Goal: Task Accomplishment & Management: Use online tool/utility

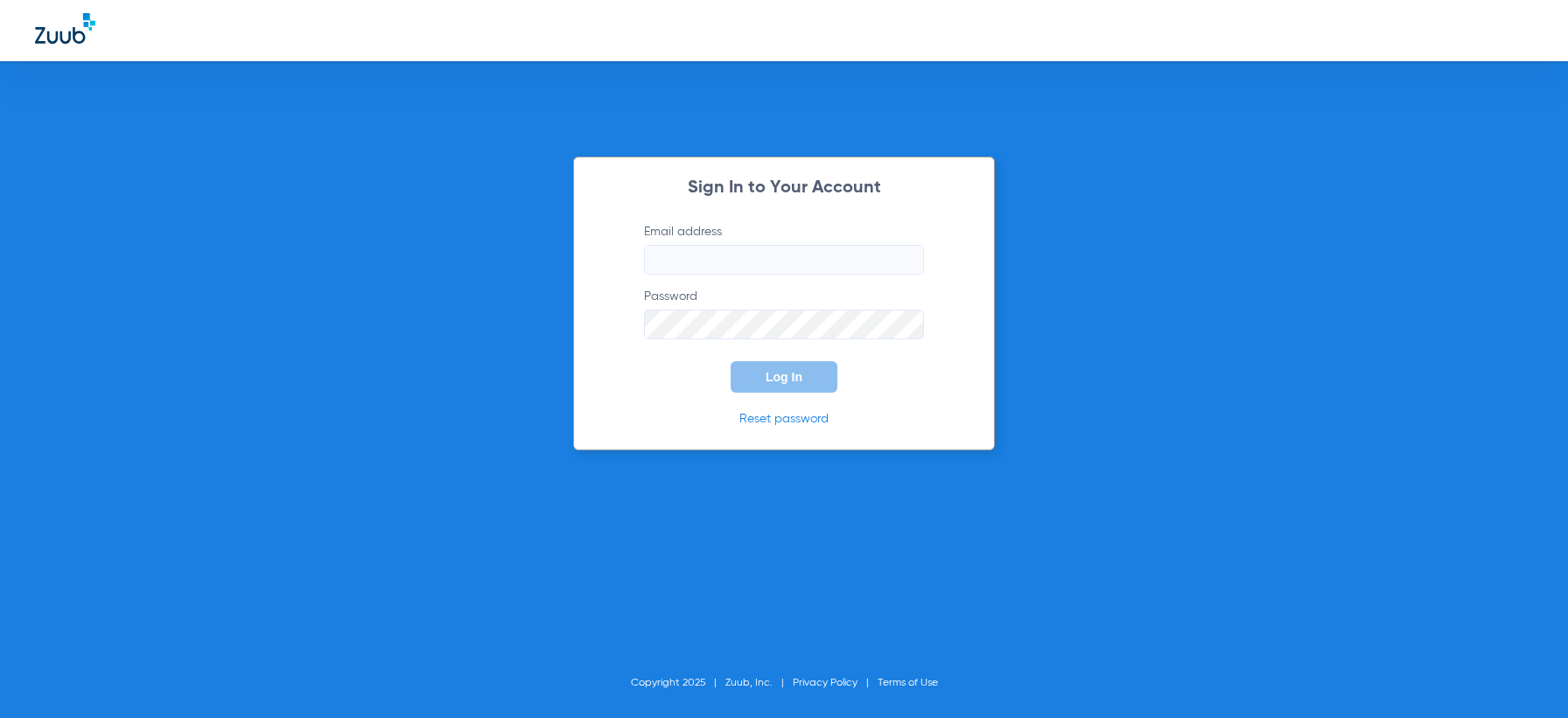
type input "manager@alamokidsdental.com"
click at [787, 517] on div "Sign In to Your Account Email address manager@alamokidsdental.com Password Log …" at bounding box center [784, 359] width 1568 height 718
click at [781, 370] on span "Log In" at bounding box center [784, 377] width 37 height 14
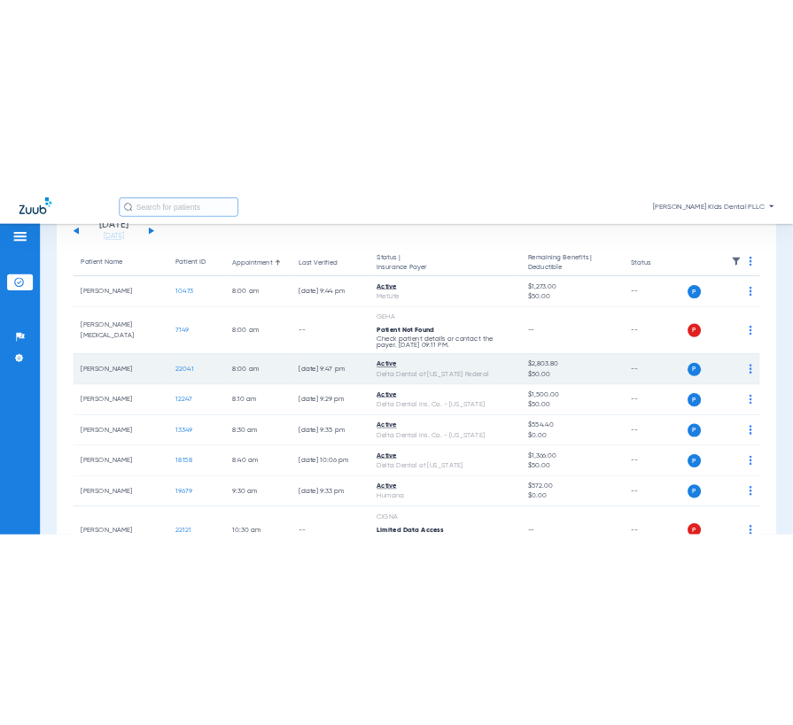
scroll to position [221, 0]
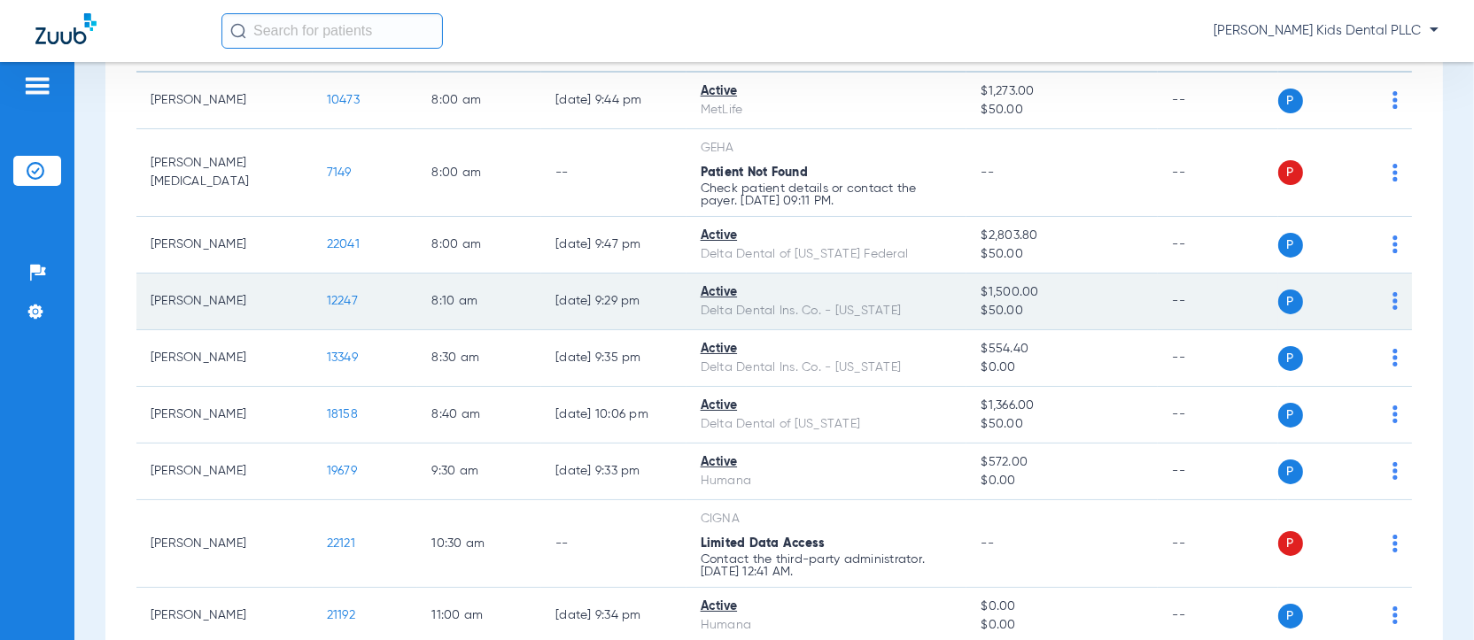
click at [337, 302] on span "12247" at bounding box center [342, 301] width 31 height 12
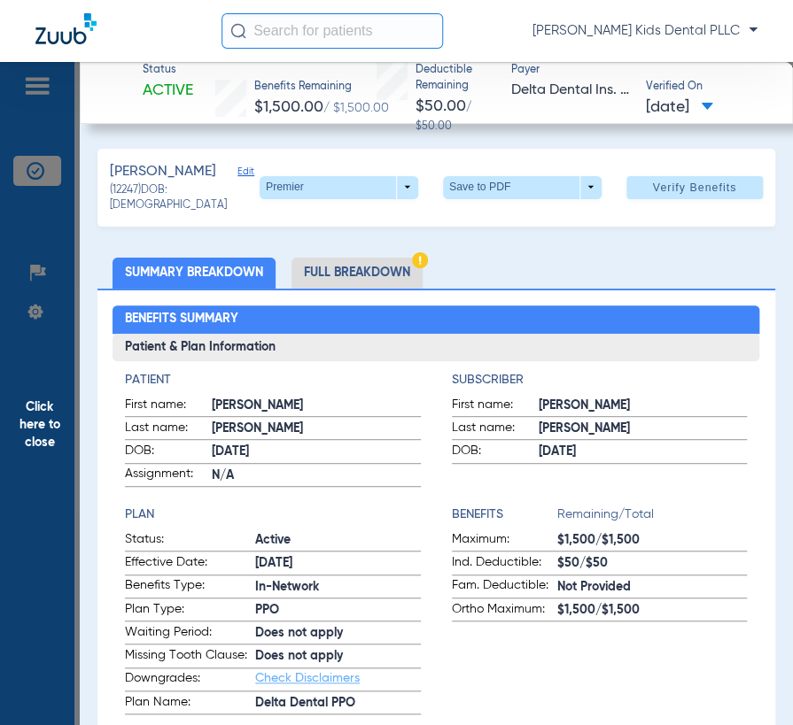
click at [339, 275] on li "Full Breakdown" at bounding box center [356, 273] width 131 height 31
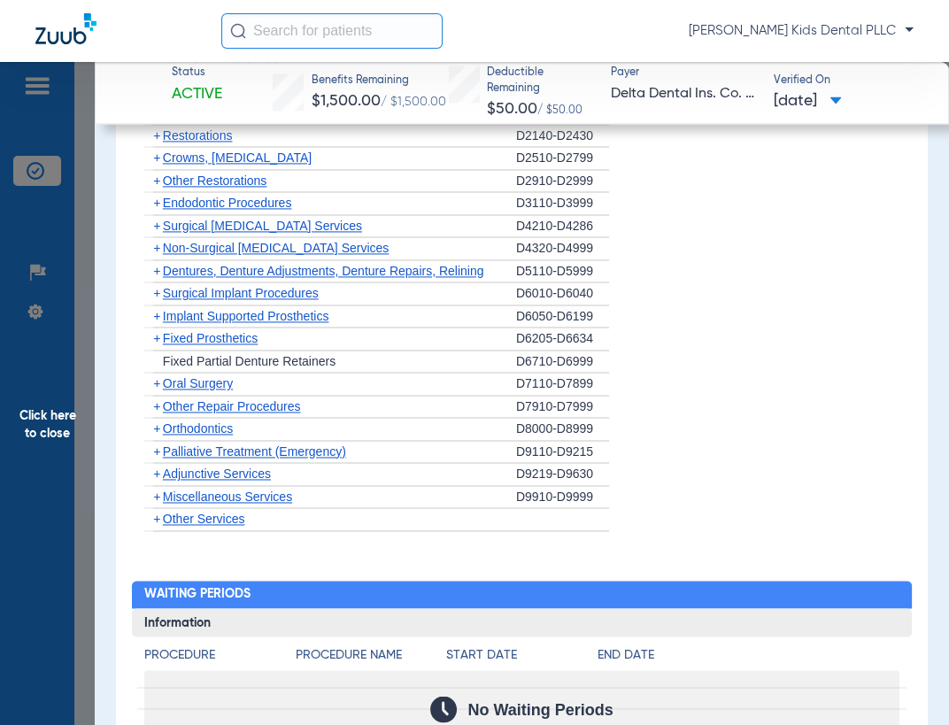
scroll to position [2103, 0]
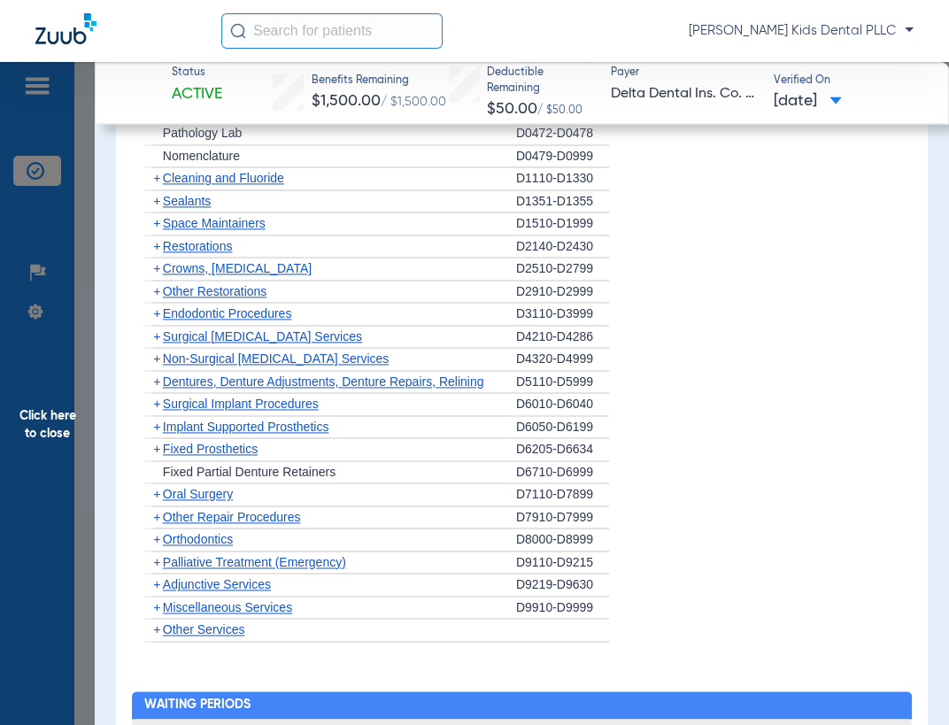
click at [154, 208] on span "+" at bounding box center [156, 201] width 7 height 14
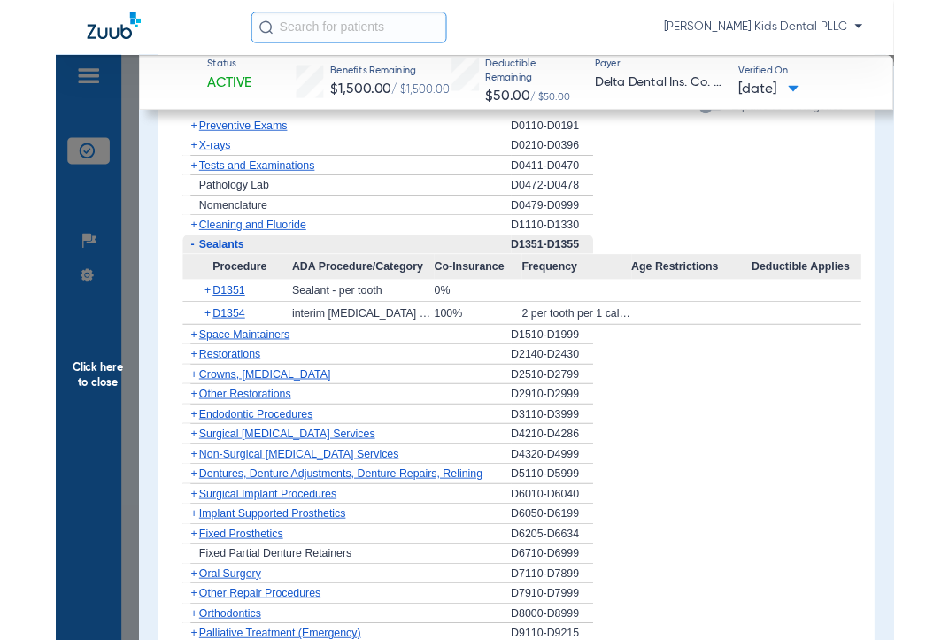
scroll to position [1993, 0]
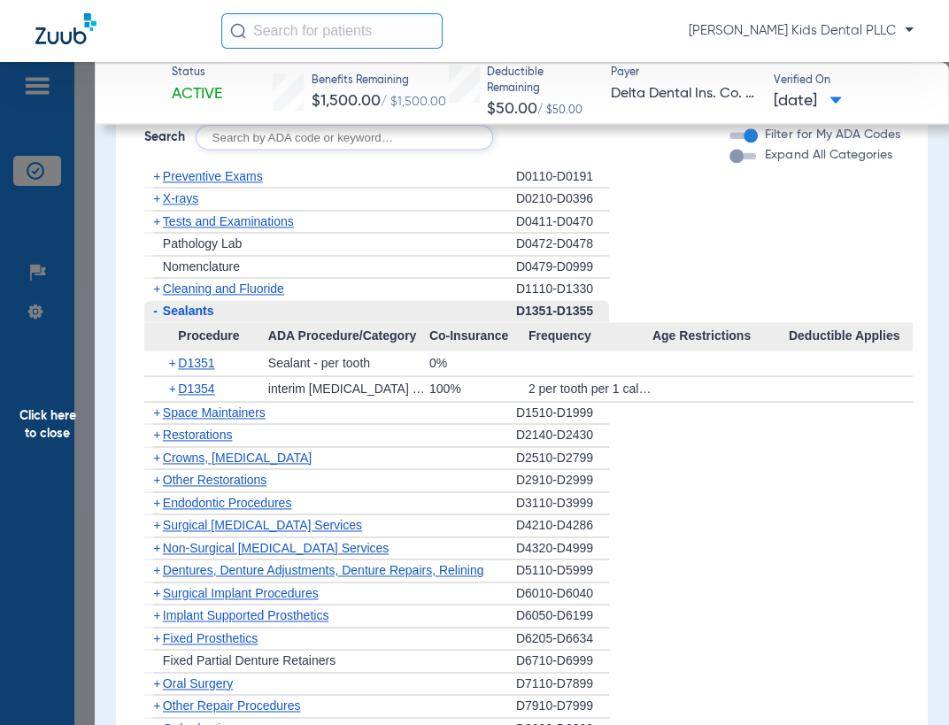
click at [153, 296] on span "+" at bounding box center [156, 289] width 7 height 14
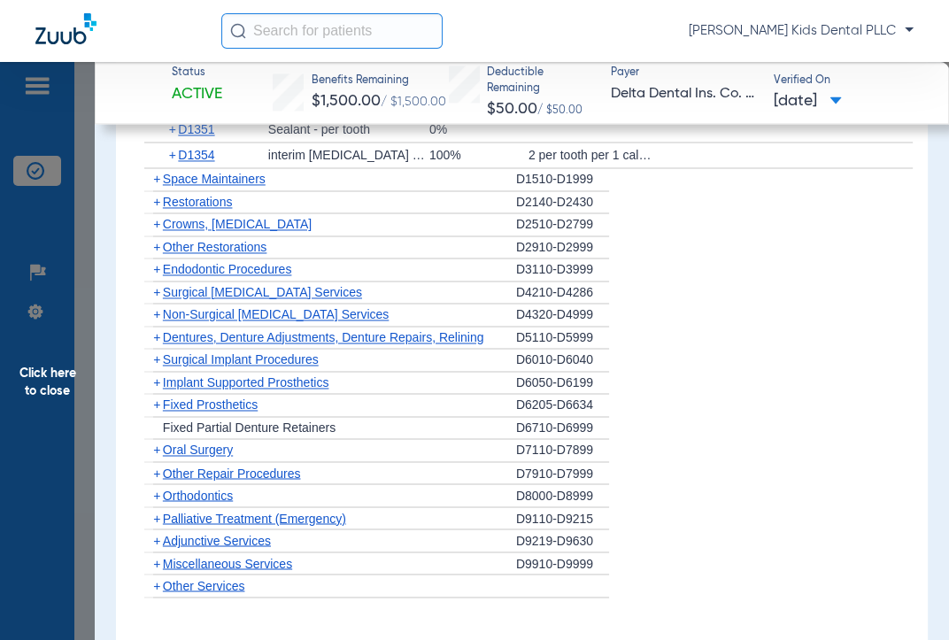
scroll to position [2325, 0]
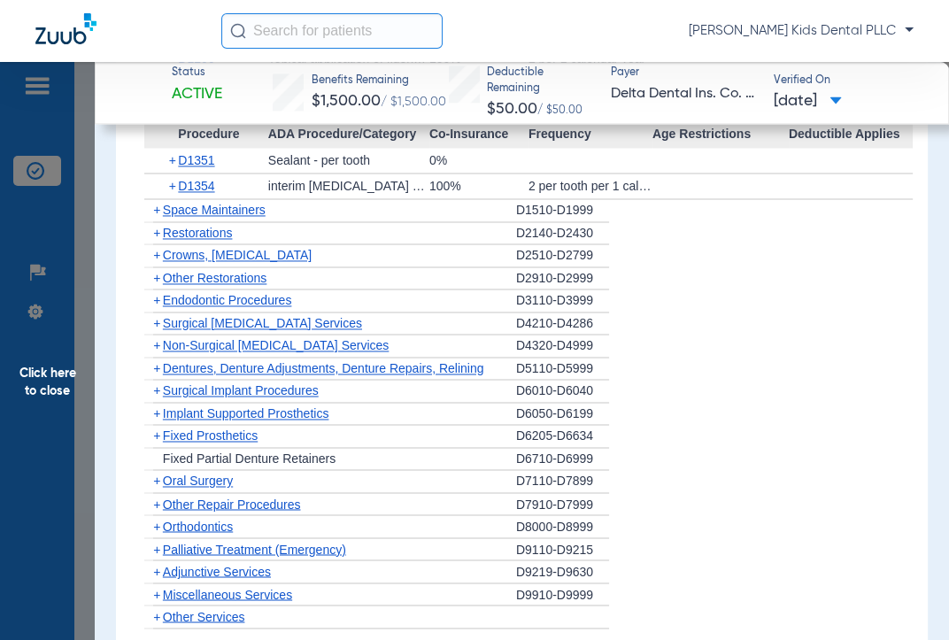
click at [156, 262] on span "+" at bounding box center [156, 255] width 7 height 14
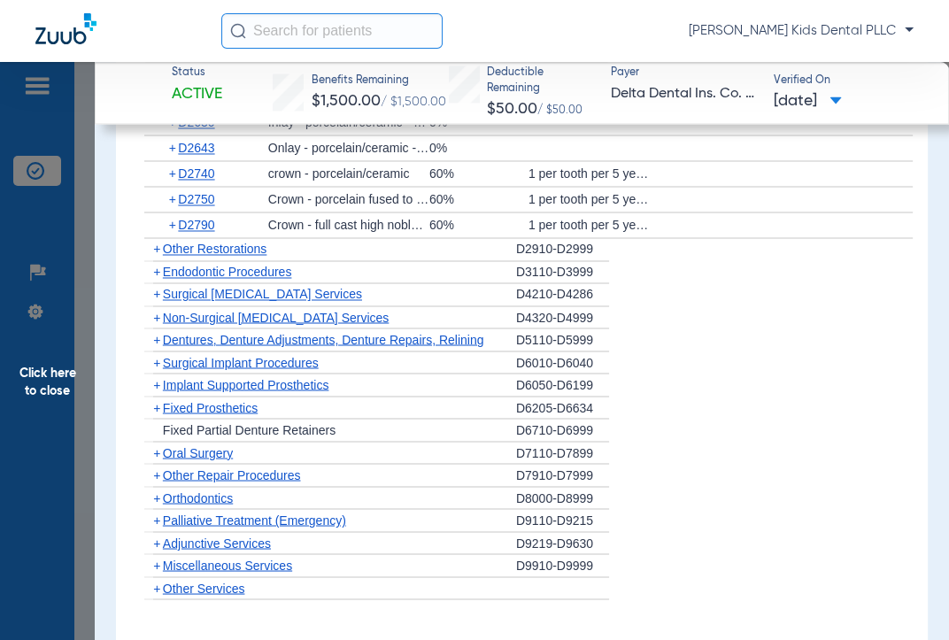
scroll to position [2546, 0]
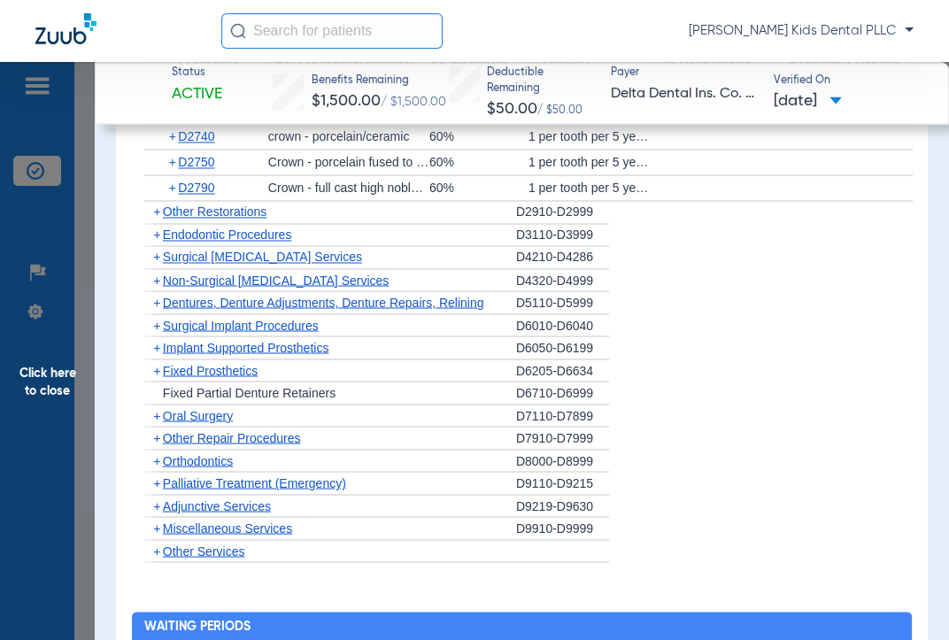
click at [155, 242] on span "+" at bounding box center [156, 235] width 7 height 14
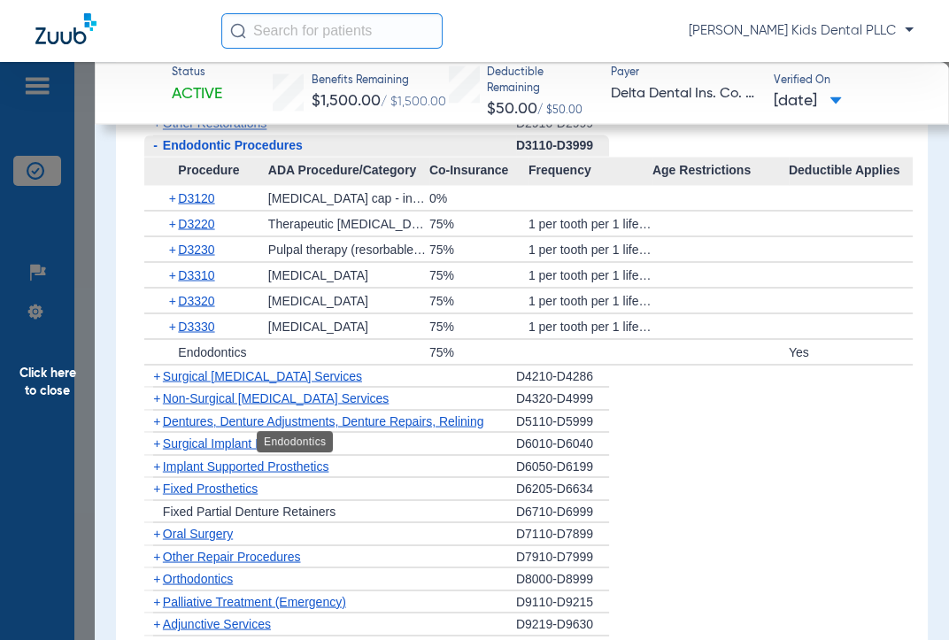
scroll to position [2657, 0]
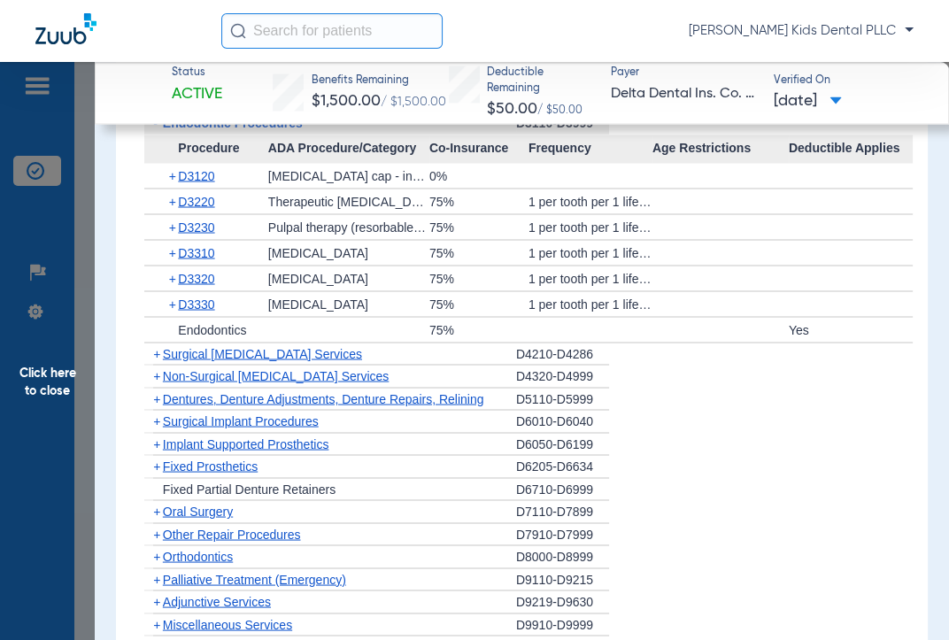
click at [158, 383] on span "+" at bounding box center [156, 375] width 7 height 14
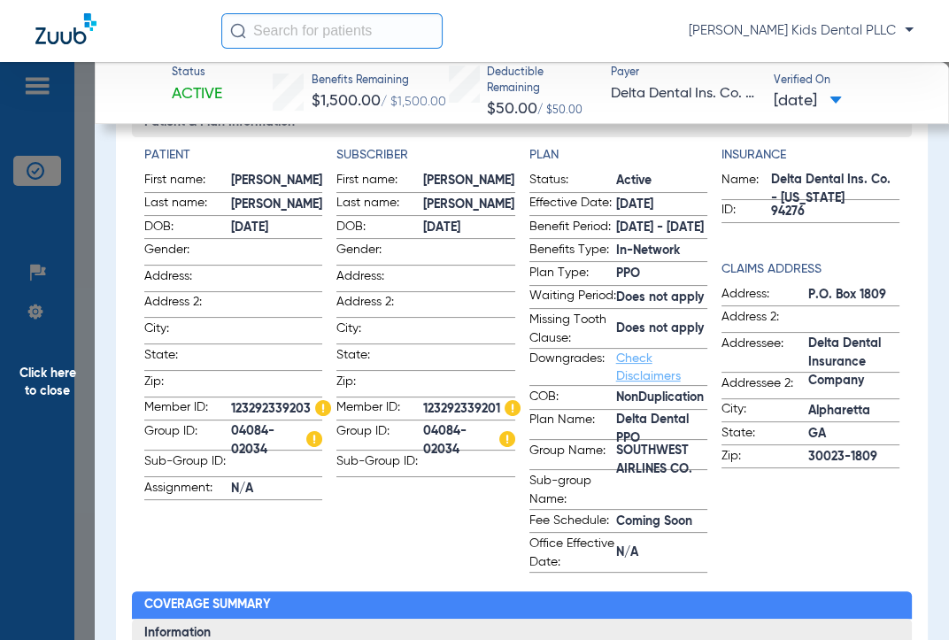
scroll to position [0, 0]
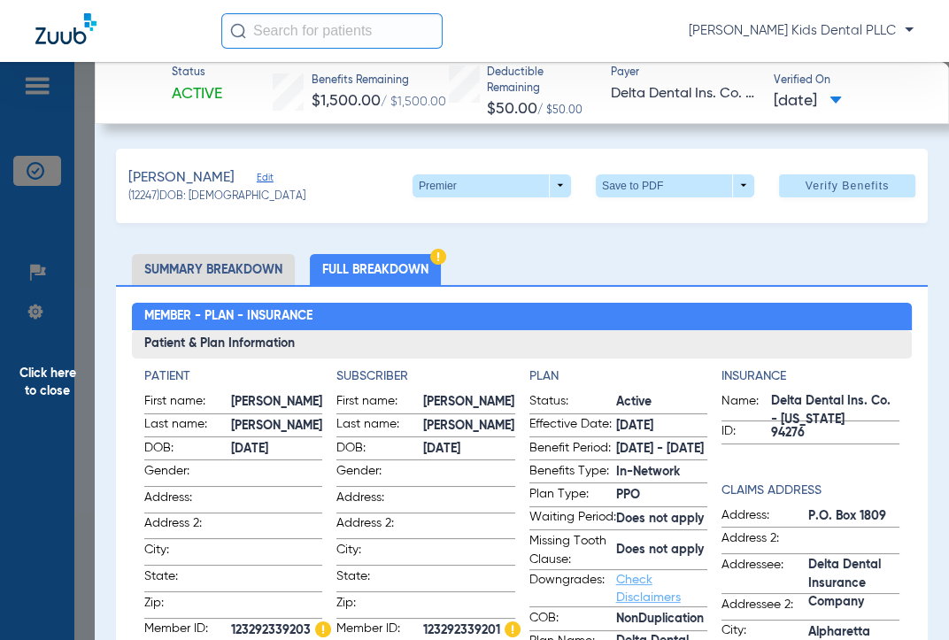
click at [51, 380] on span "Click here to close" at bounding box center [47, 382] width 95 height 640
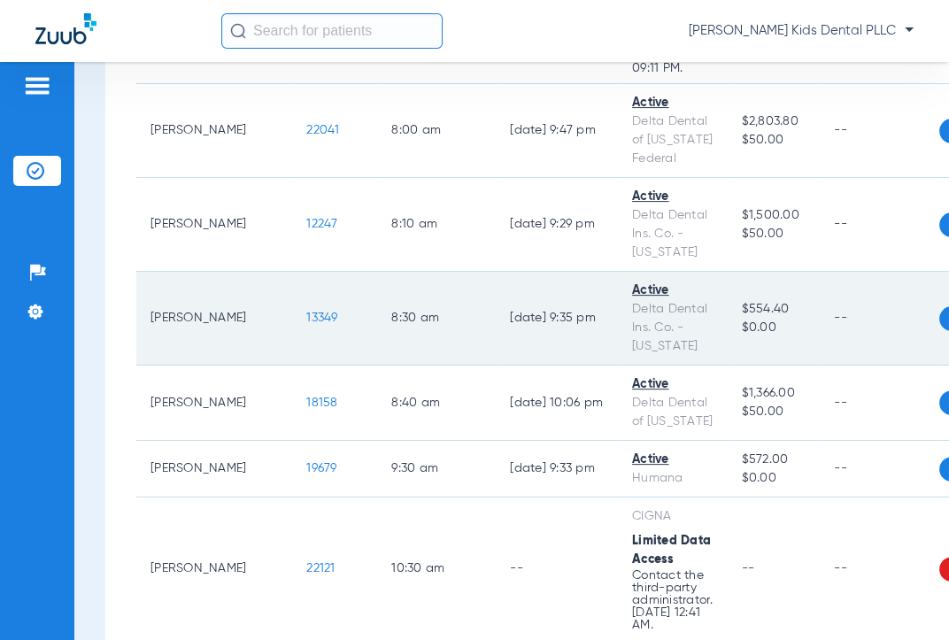
scroll to position [443, 0]
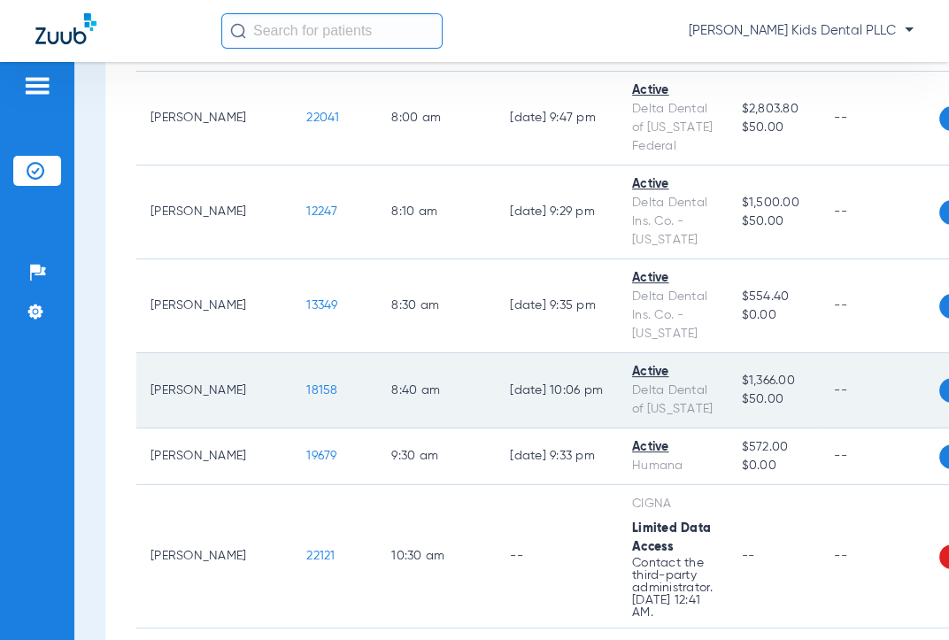
click at [306, 397] on span "18158" at bounding box center [321, 390] width 31 height 12
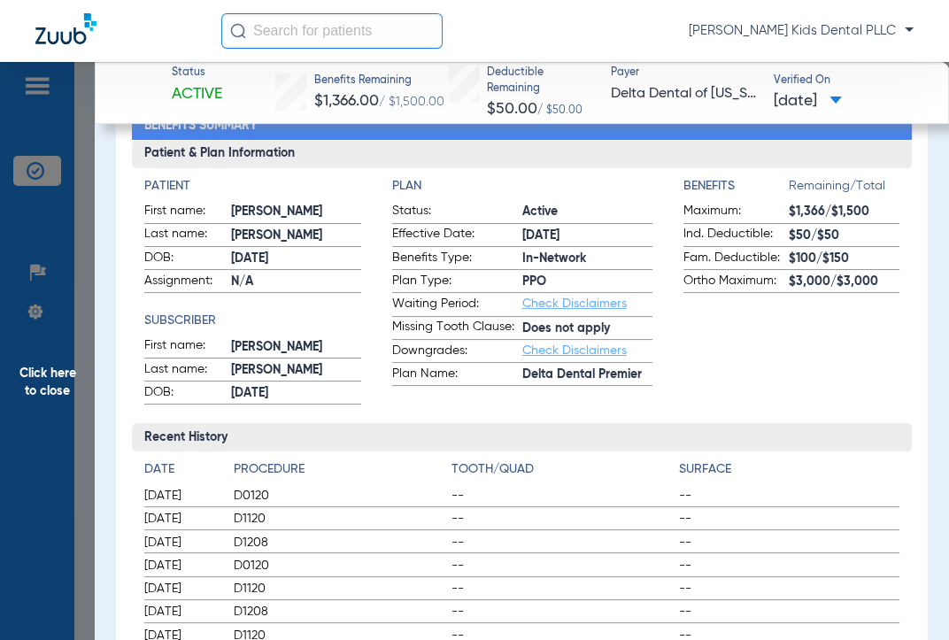
scroll to position [0, 0]
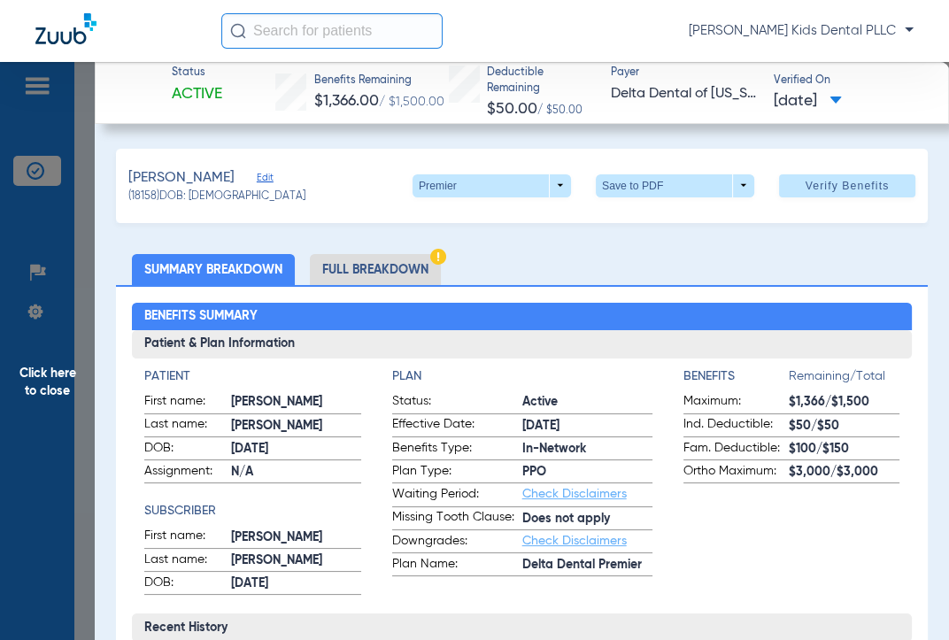
click at [372, 266] on li "Full Breakdown" at bounding box center [375, 269] width 131 height 31
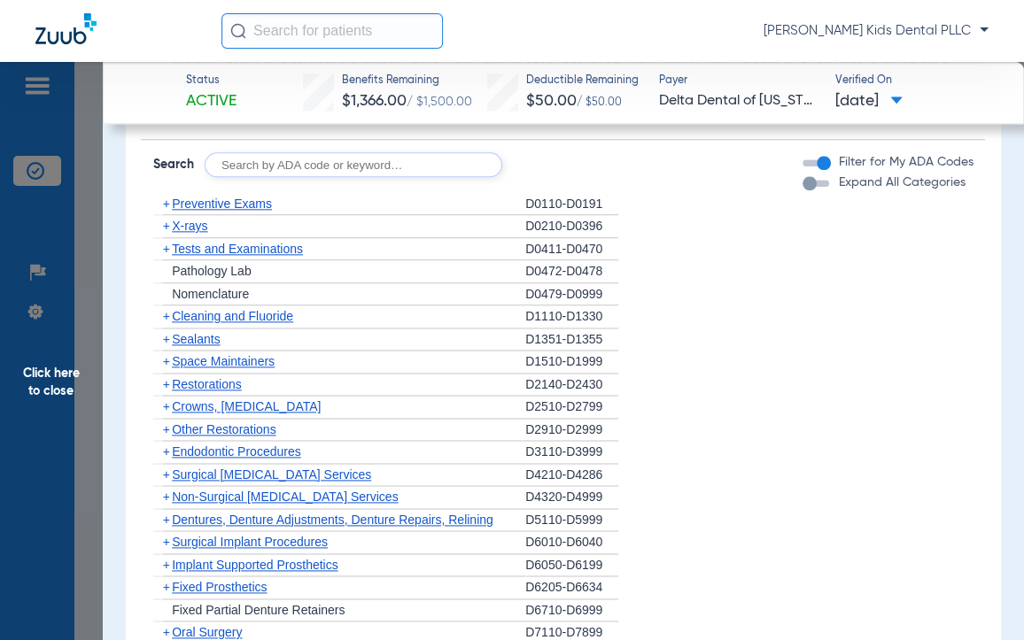
scroll to position [1550, 0]
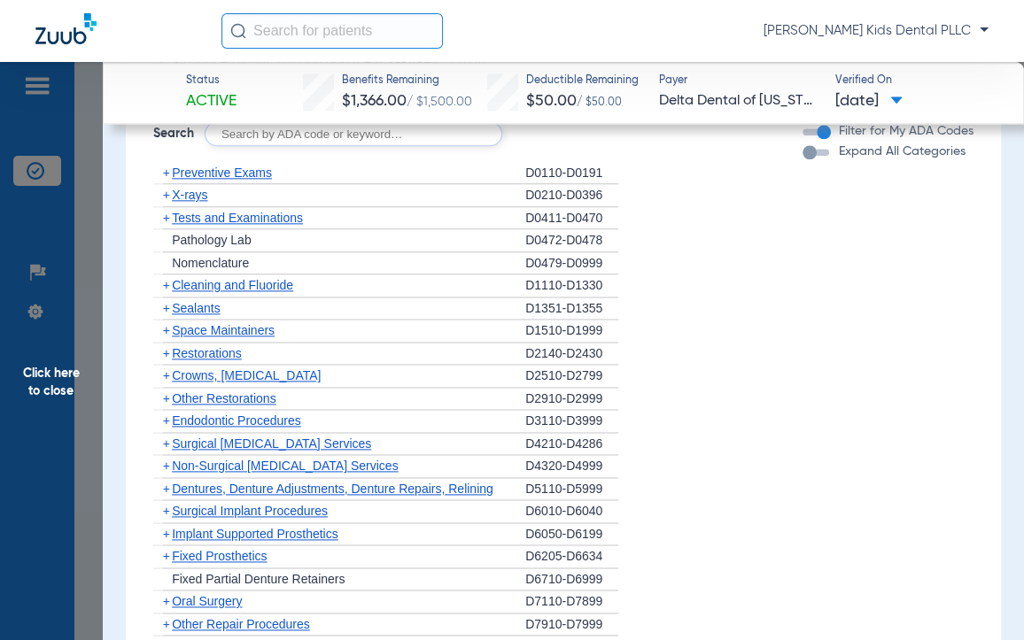
click at [164, 284] on span "+" at bounding box center [166, 285] width 7 height 14
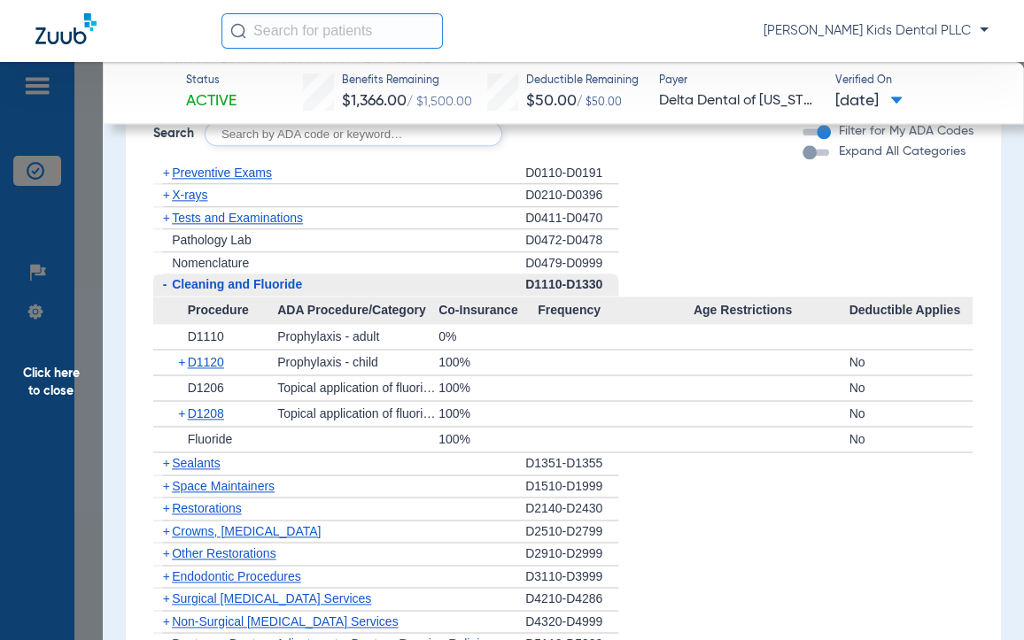
scroll to position [1661, 0]
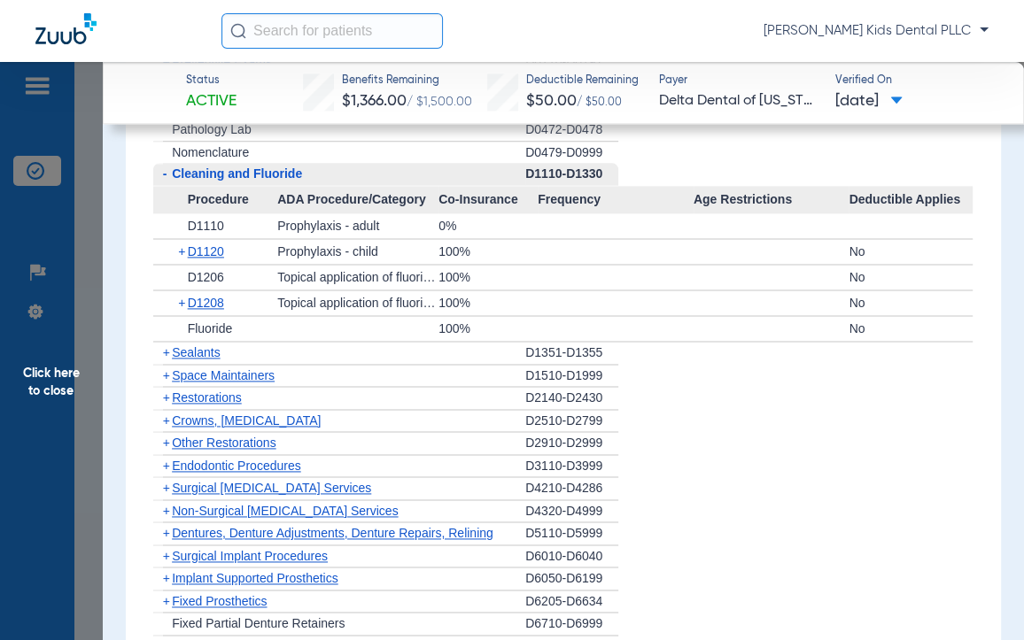
click at [163, 352] on span "+" at bounding box center [166, 352] width 7 height 14
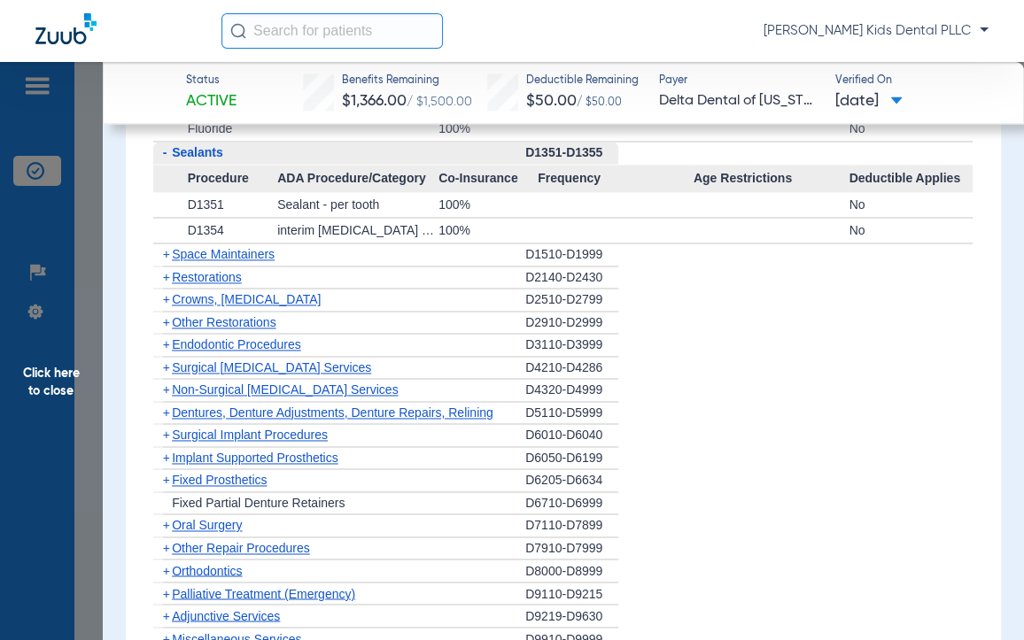
scroll to position [1882, 0]
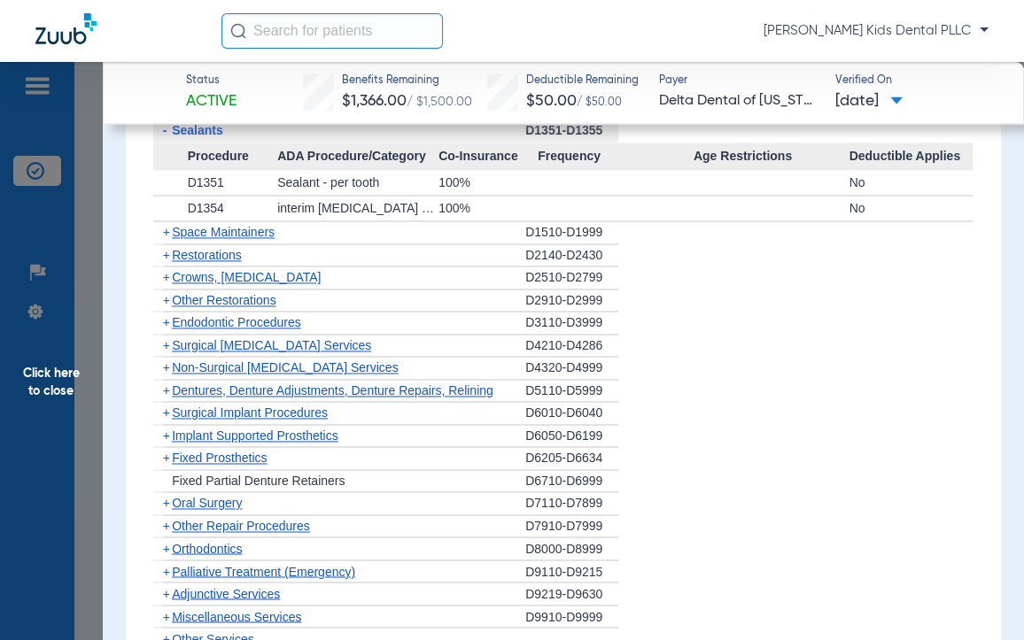
click at [167, 251] on span "+" at bounding box center [166, 255] width 7 height 14
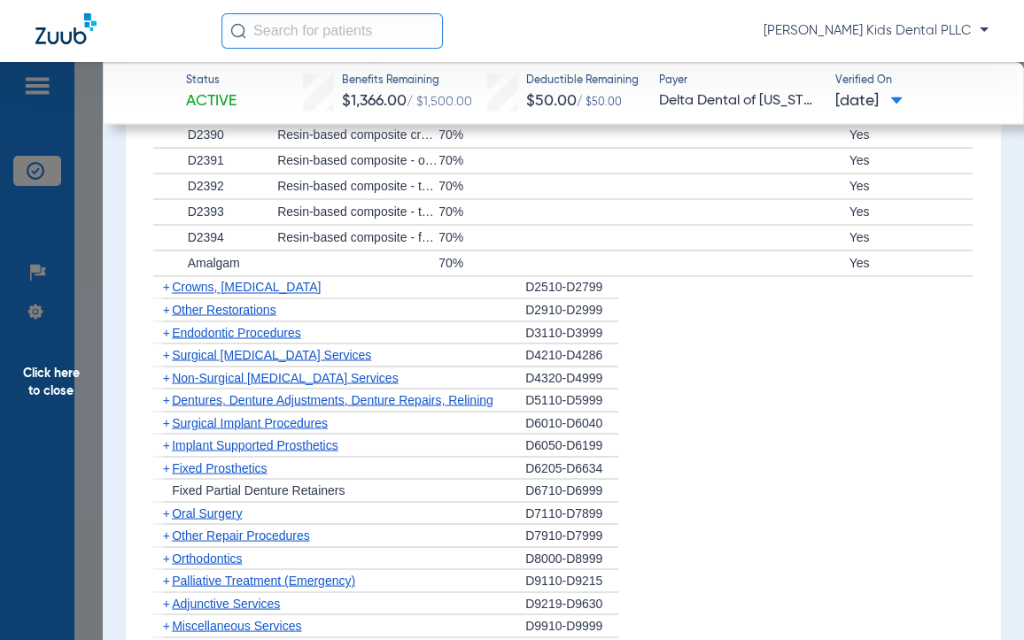
scroll to position [2214, 0]
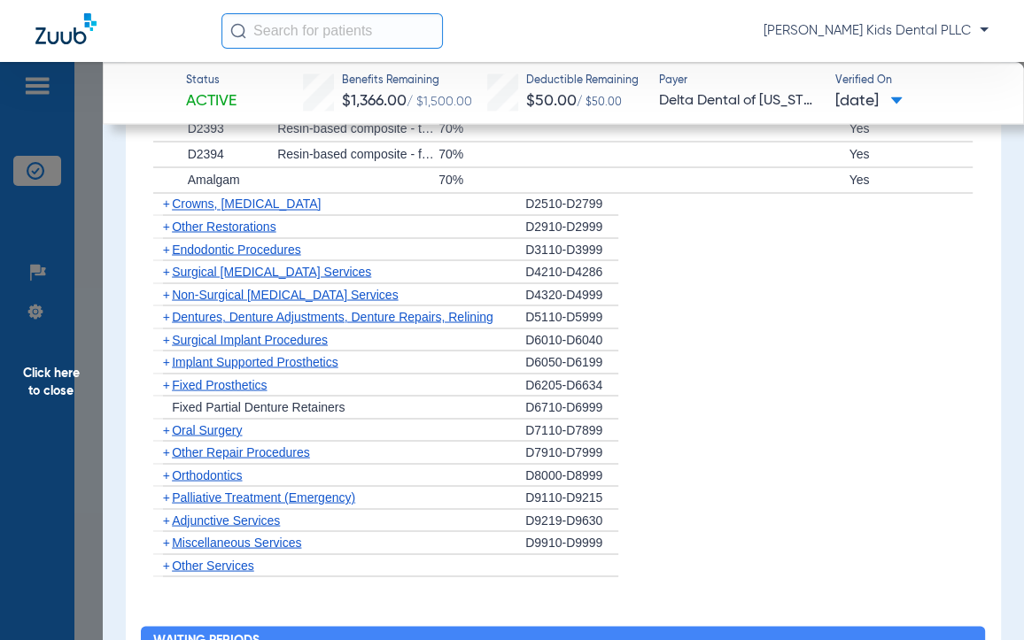
click at [168, 204] on span "+" at bounding box center [166, 204] width 7 height 14
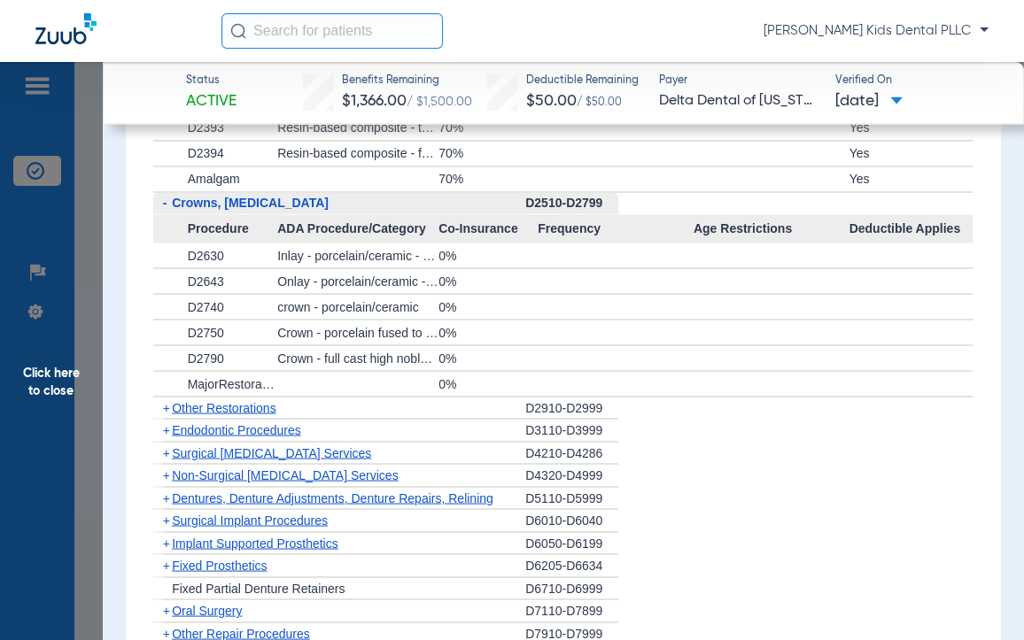
scroll to position [2213, 0]
click at [164, 193] on span "-" at bounding box center [162, 204] width 19 height 22
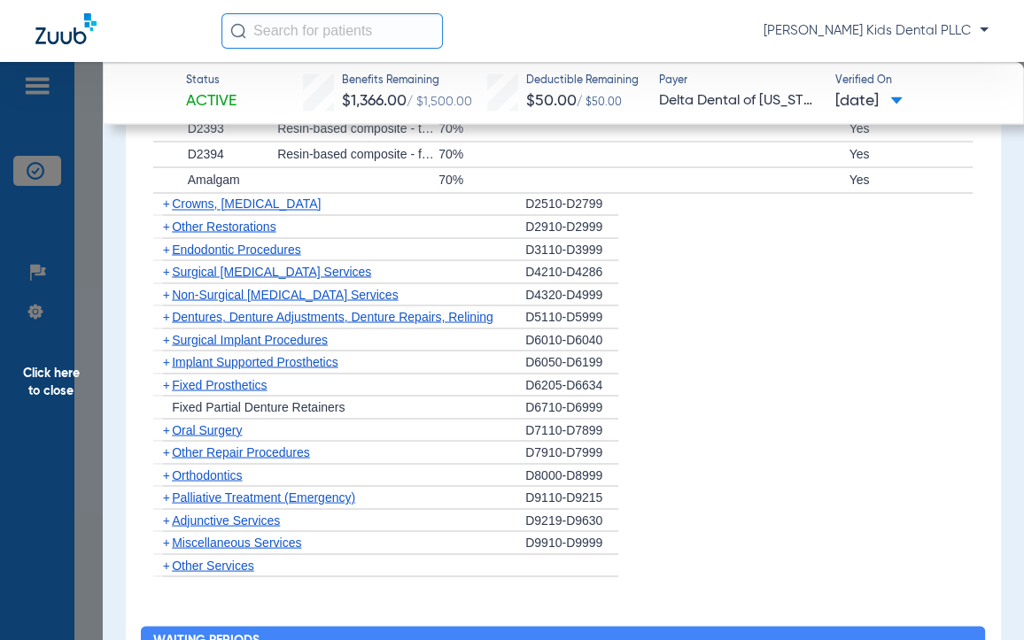
click at [164, 199] on span "+" at bounding box center [166, 204] width 7 height 14
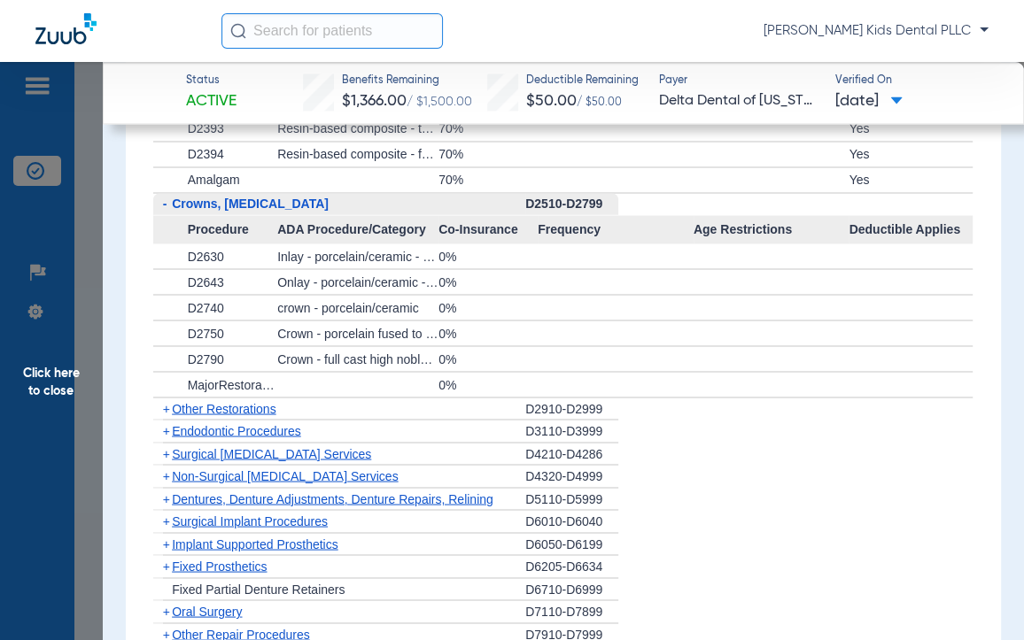
click at [164, 199] on span "-" at bounding box center [165, 204] width 4 height 14
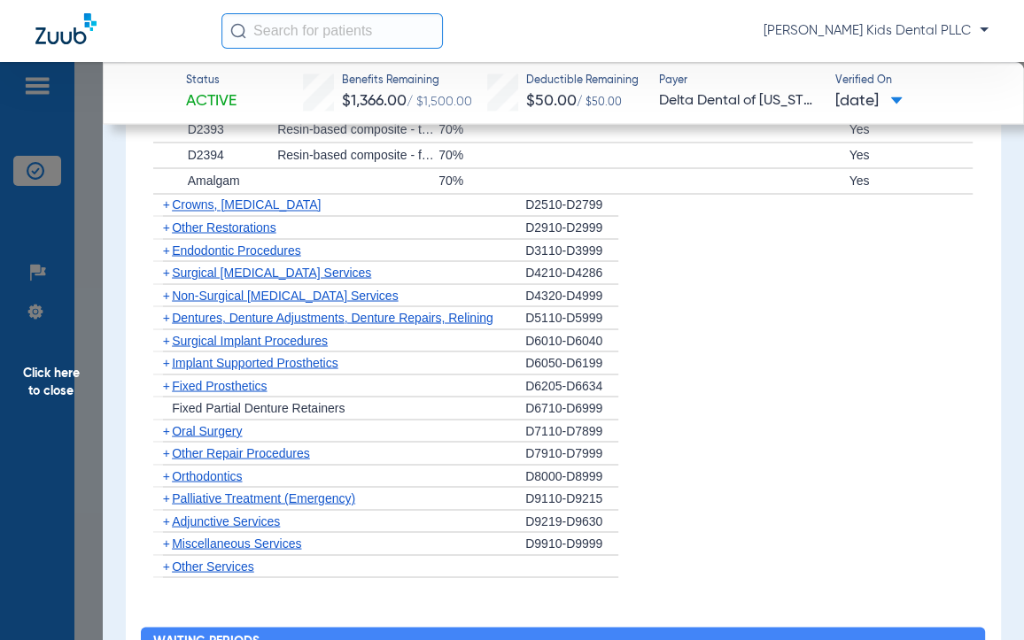
scroll to position [2214, 0]
click at [167, 250] on span "+" at bounding box center [166, 249] width 7 height 14
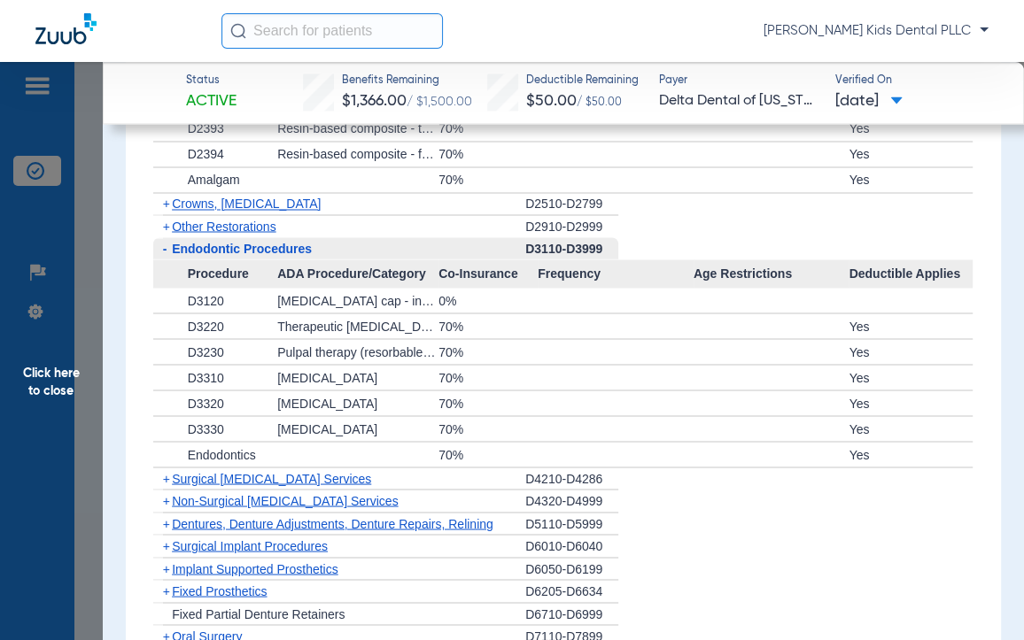
click at [164, 244] on span "-" at bounding box center [165, 248] width 4 height 14
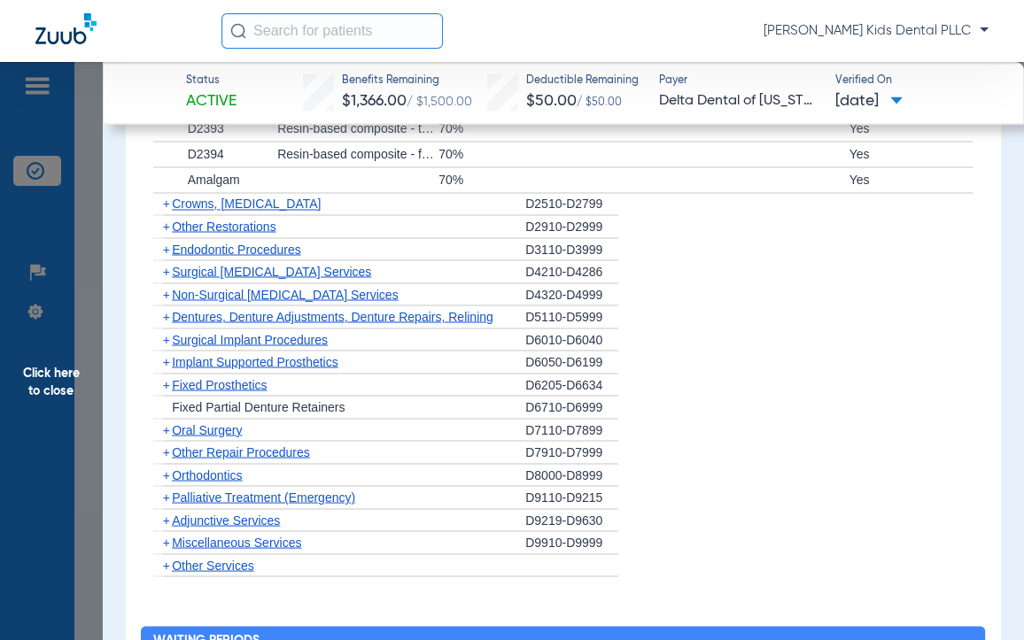
click at [169, 267] on span "+" at bounding box center [166, 271] width 7 height 14
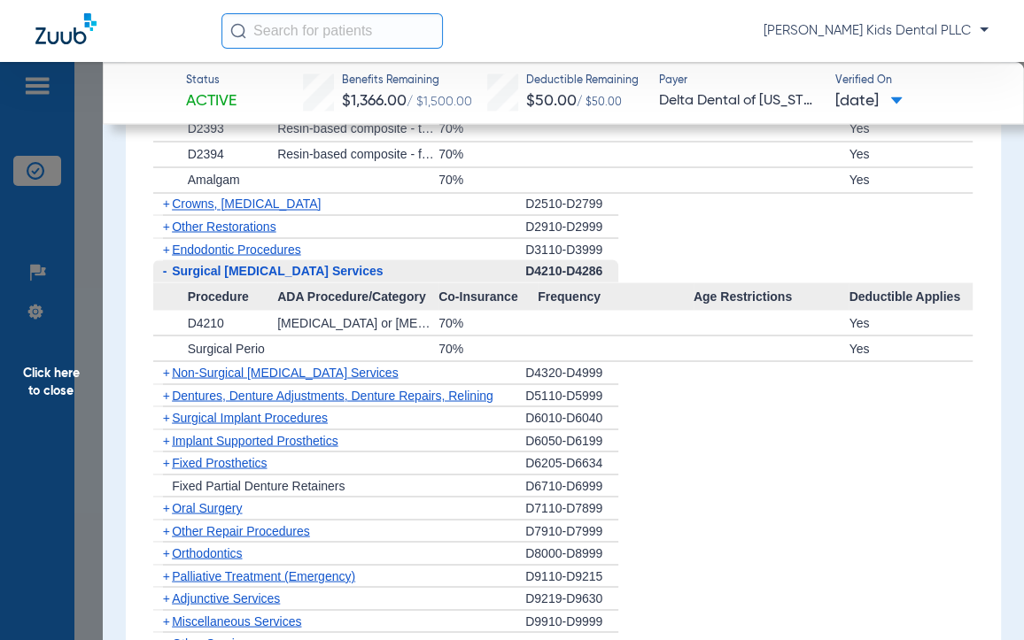
click at [166, 268] on span "-" at bounding box center [162, 270] width 19 height 22
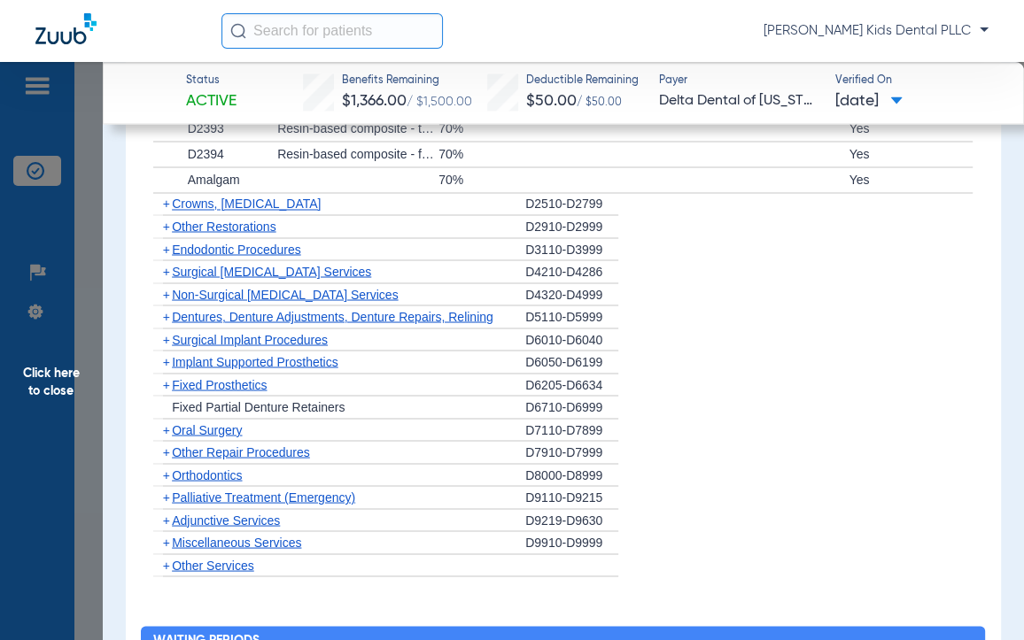
scroll to position [2325, 0]
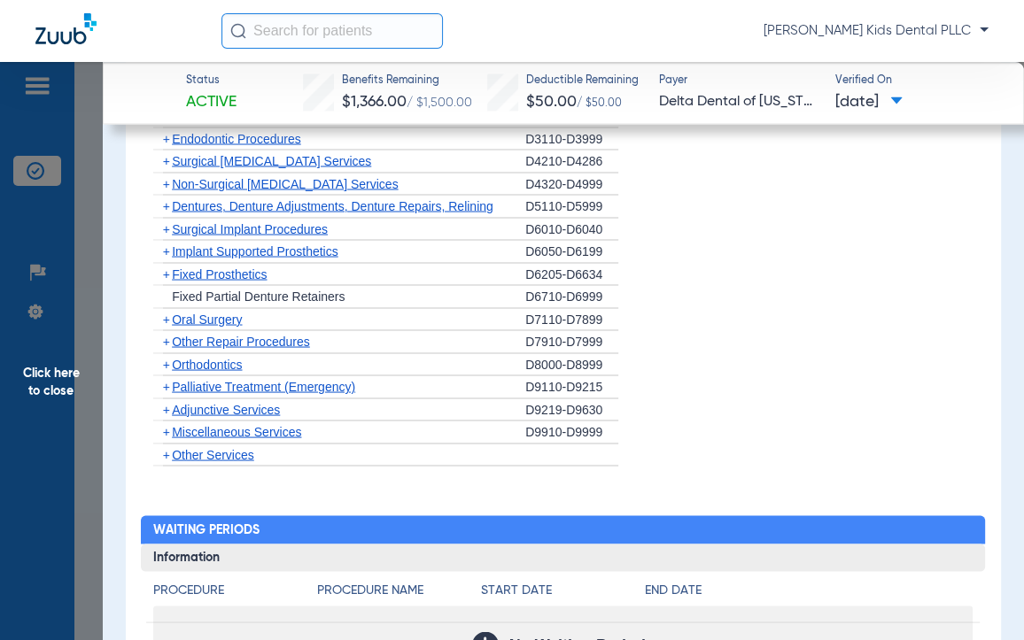
click at [166, 317] on span "+" at bounding box center [166, 319] width 7 height 14
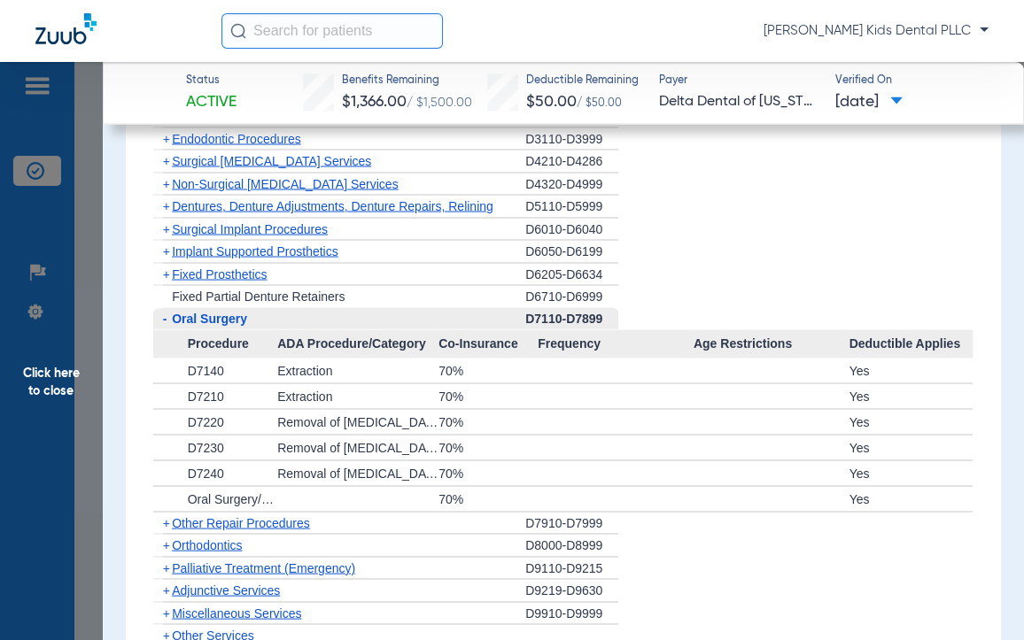
click at [166, 317] on span "-" at bounding box center [162, 318] width 19 height 22
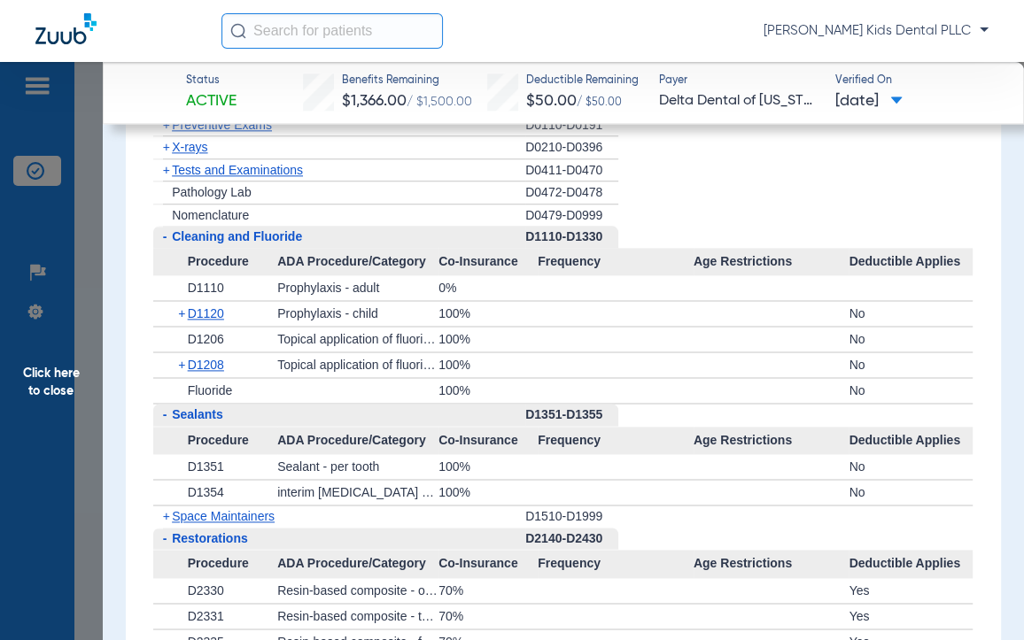
scroll to position [1530, 0]
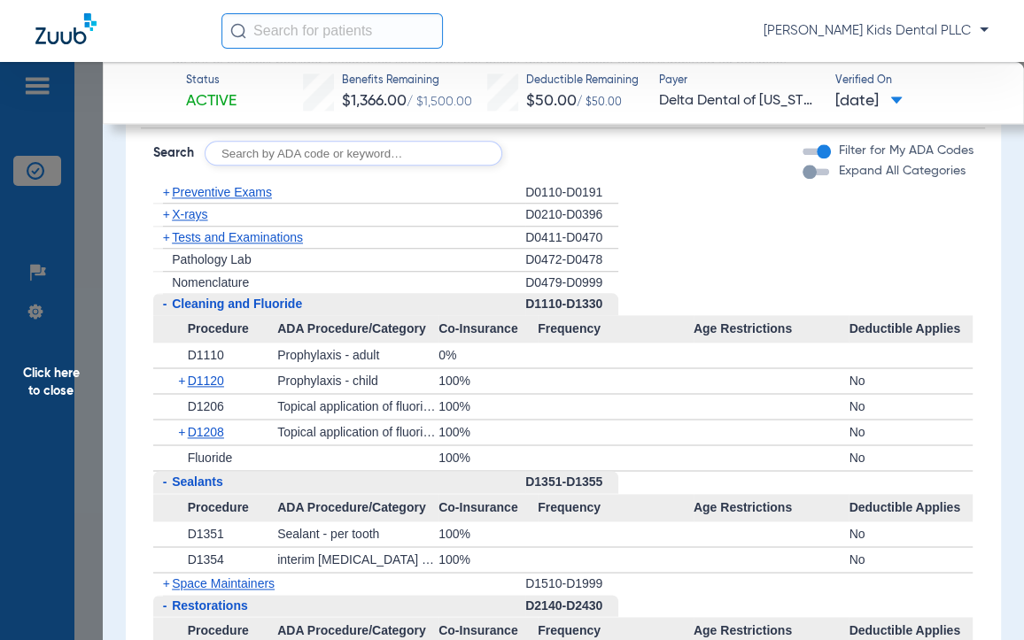
click at [47, 376] on span "Click here to close" at bounding box center [51, 382] width 103 height 640
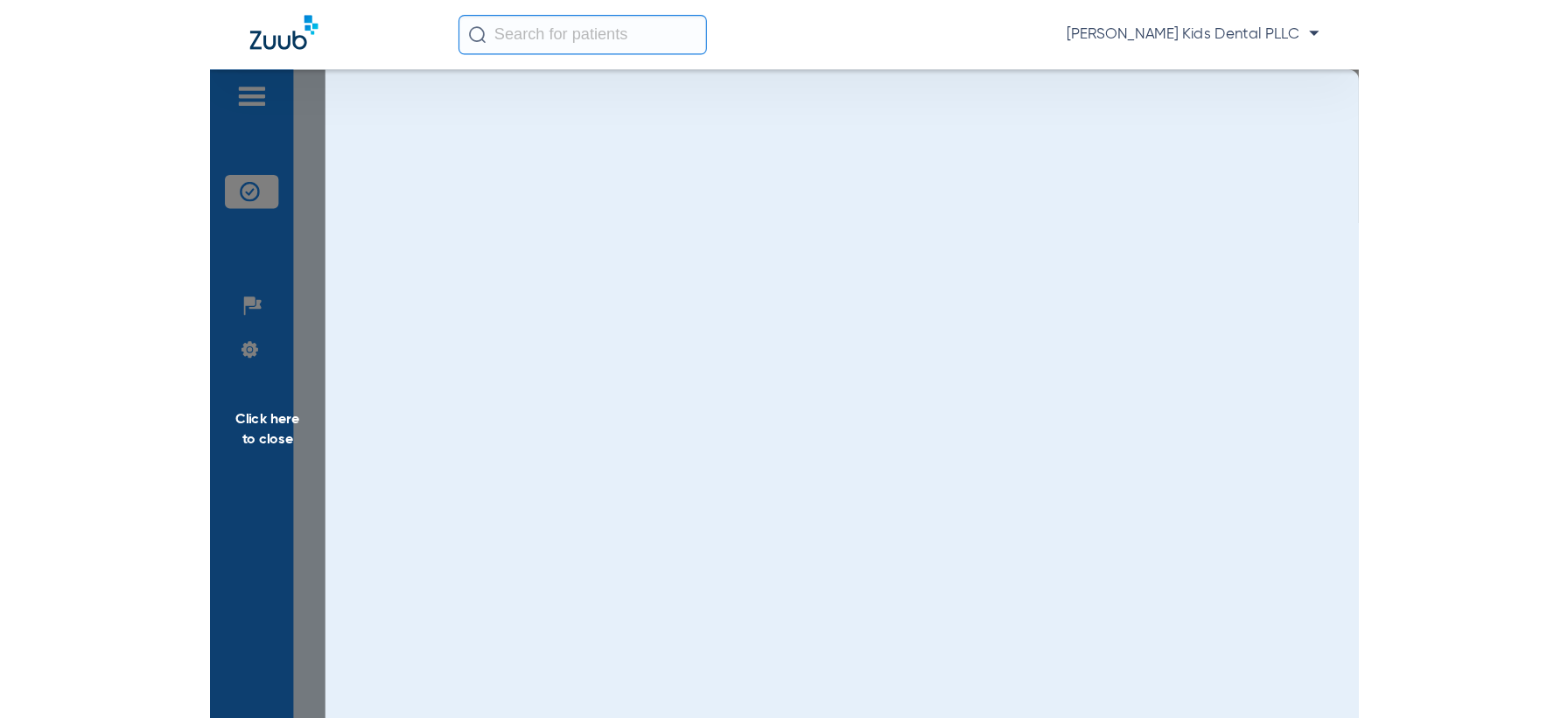
scroll to position [0, 0]
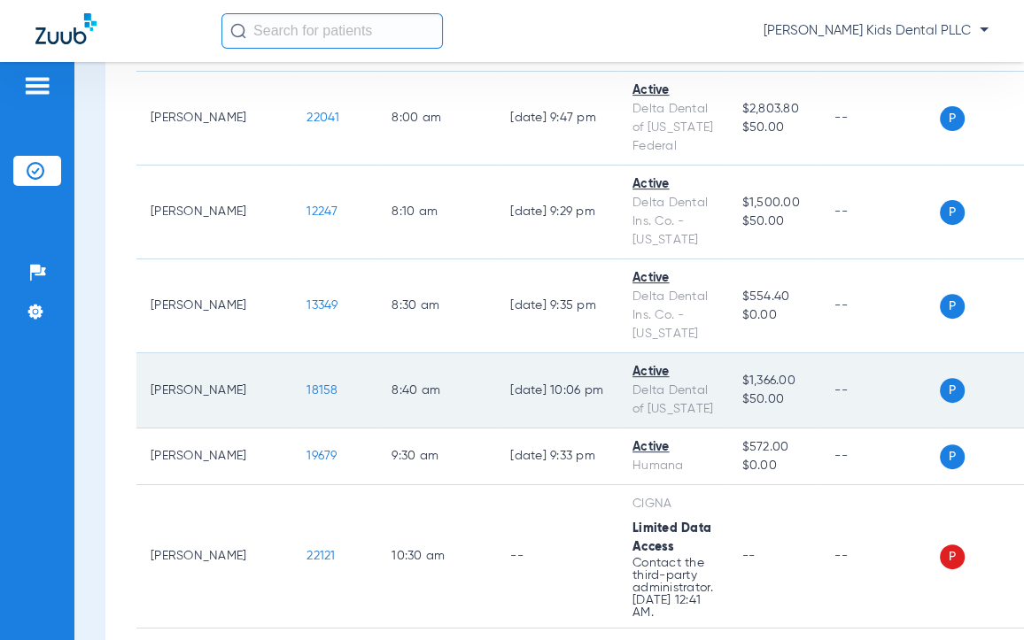
click at [306, 397] on span "18158" at bounding box center [321, 390] width 31 height 12
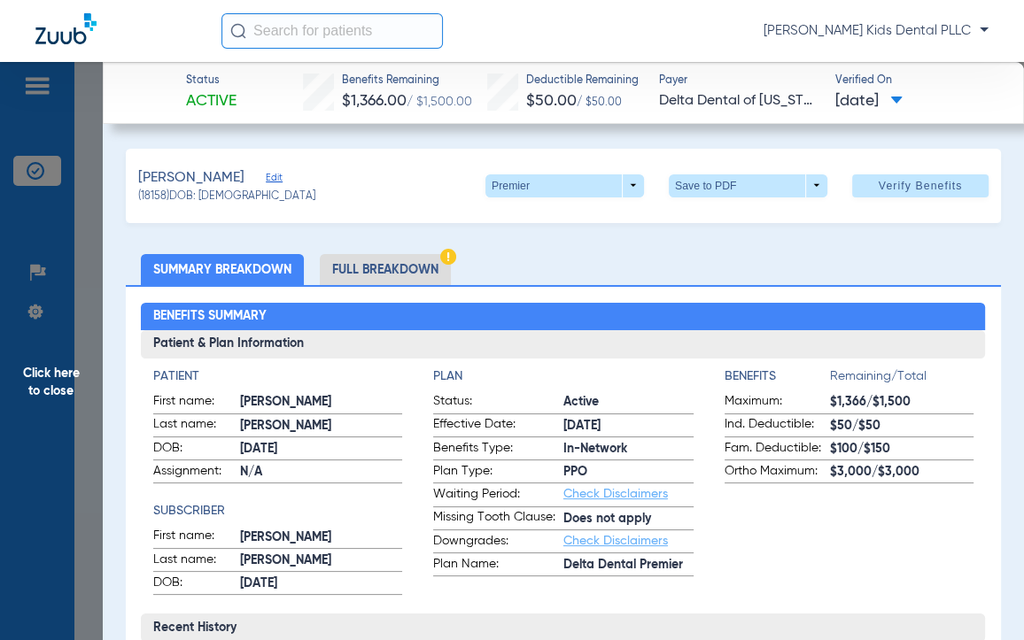
click at [351, 278] on li "Full Breakdown" at bounding box center [385, 269] width 131 height 31
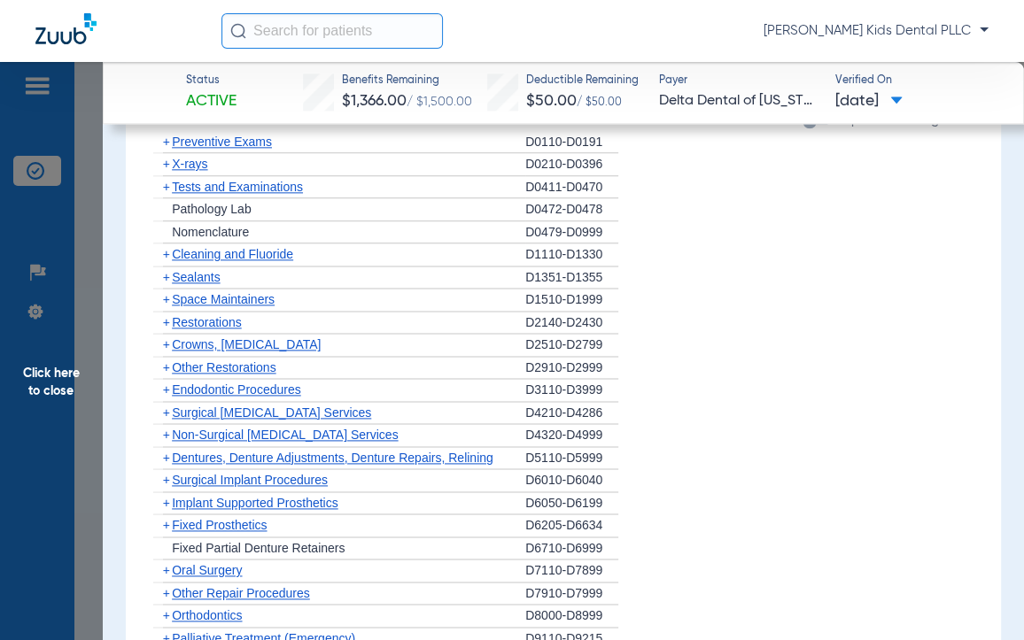
scroll to position [1550, 0]
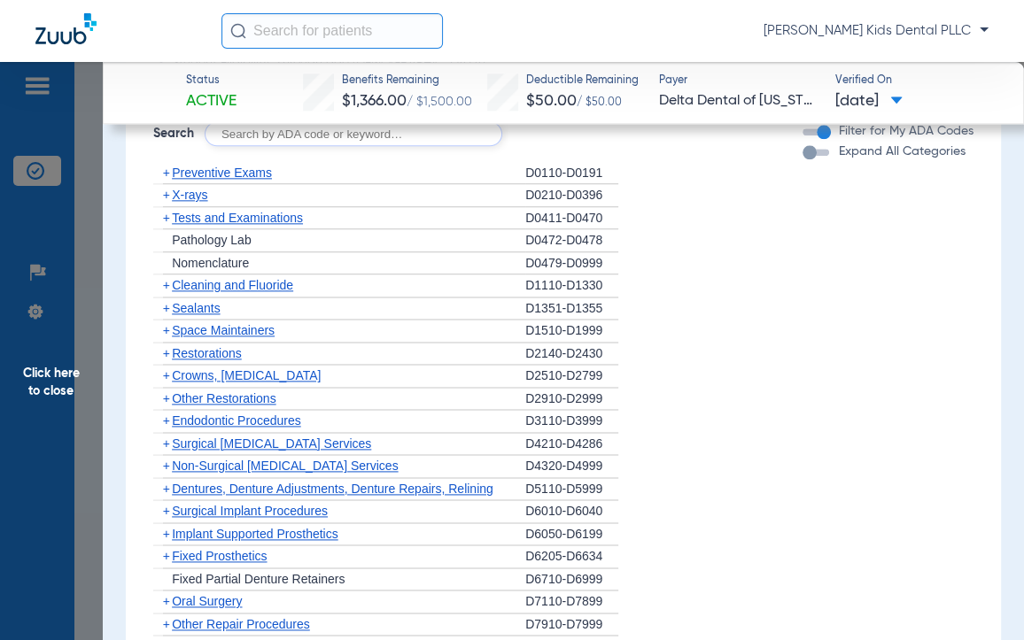
click at [164, 283] on span "+" at bounding box center [166, 285] width 7 height 14
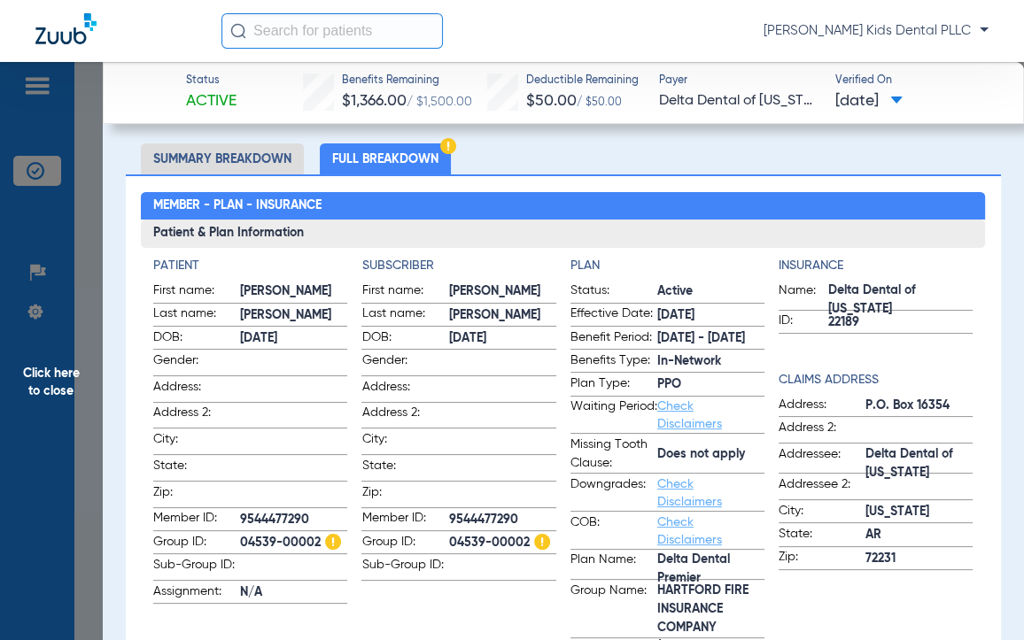
scroll to position [221, 0]
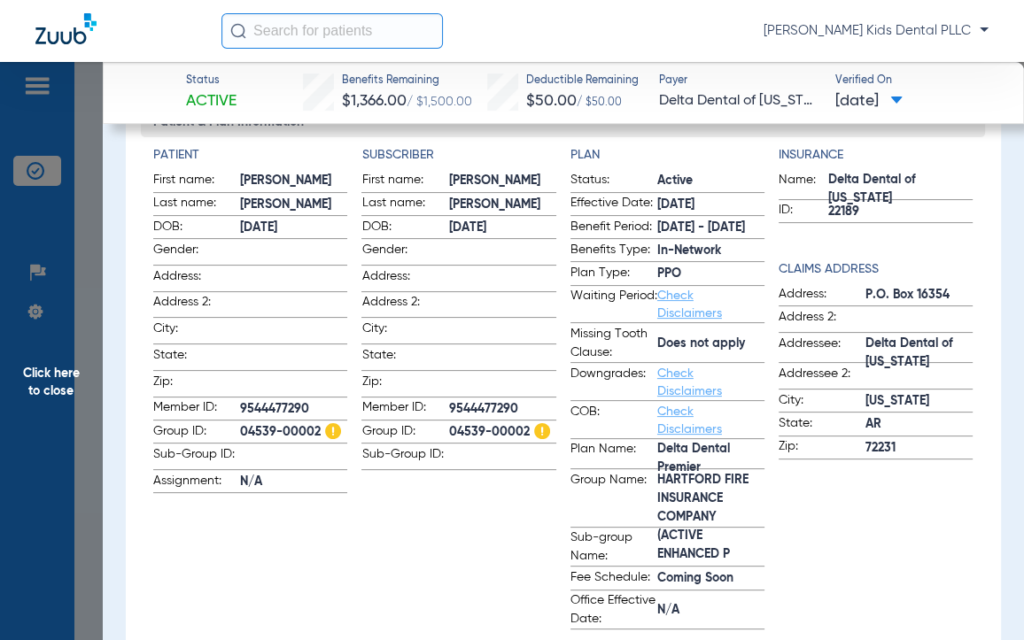
click at [36, 380] on span "Click here to close" at bounding box center [51, 382] width 103 height 640
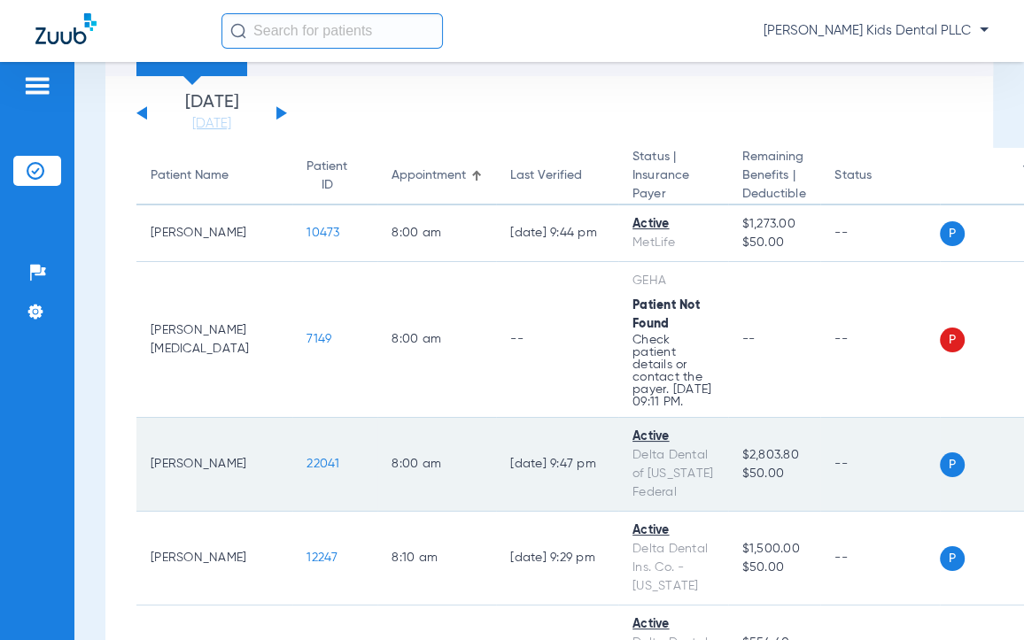
scroll to position [0, 0]
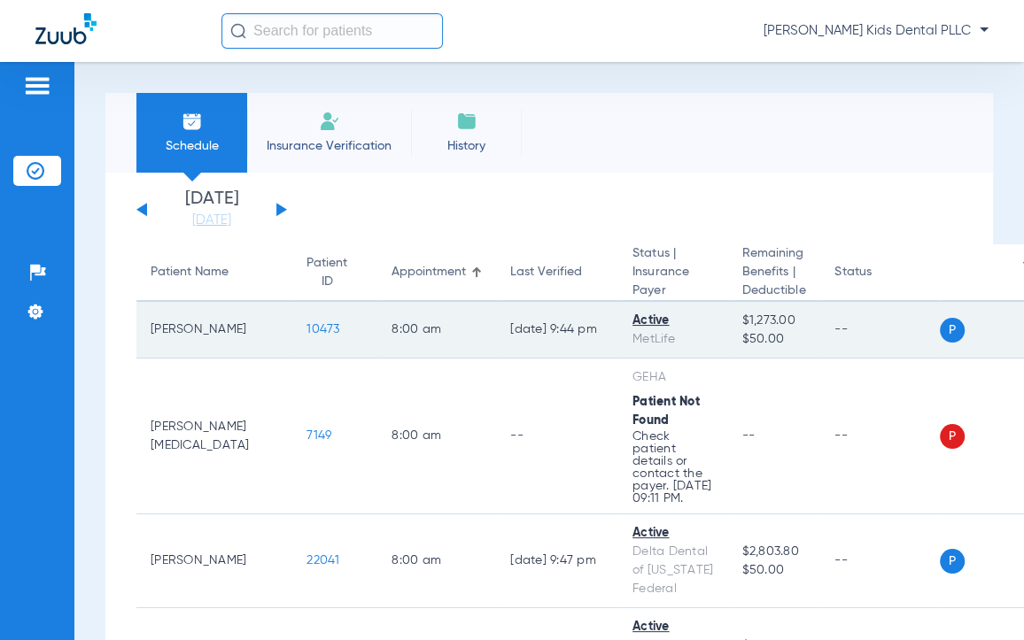
click at [306, 336] on span "10473" at bounding box center [322, 329] width 33 height 12
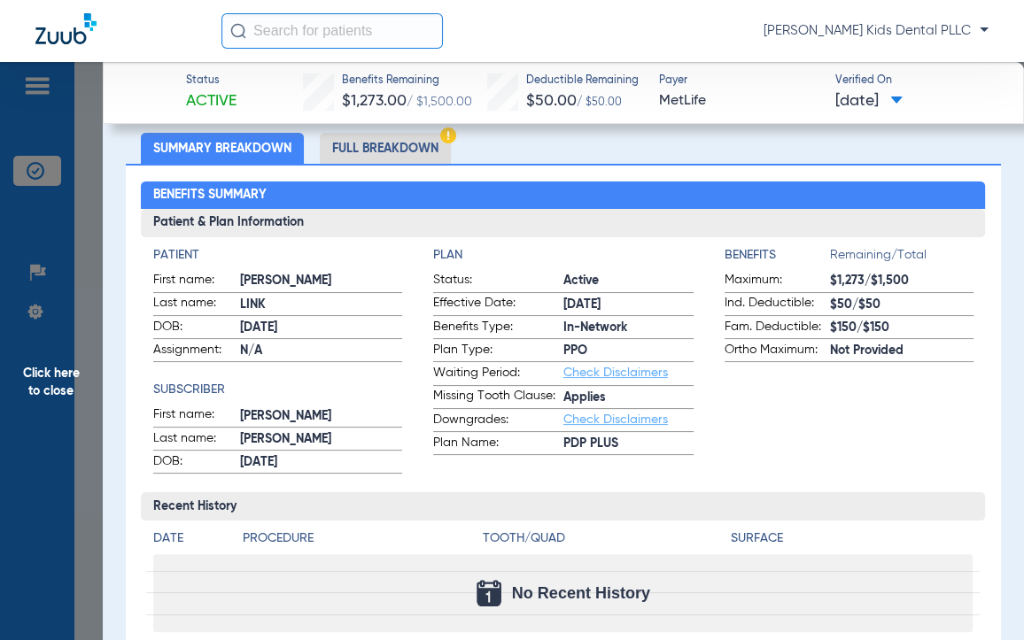
scroll to position [111, 0]
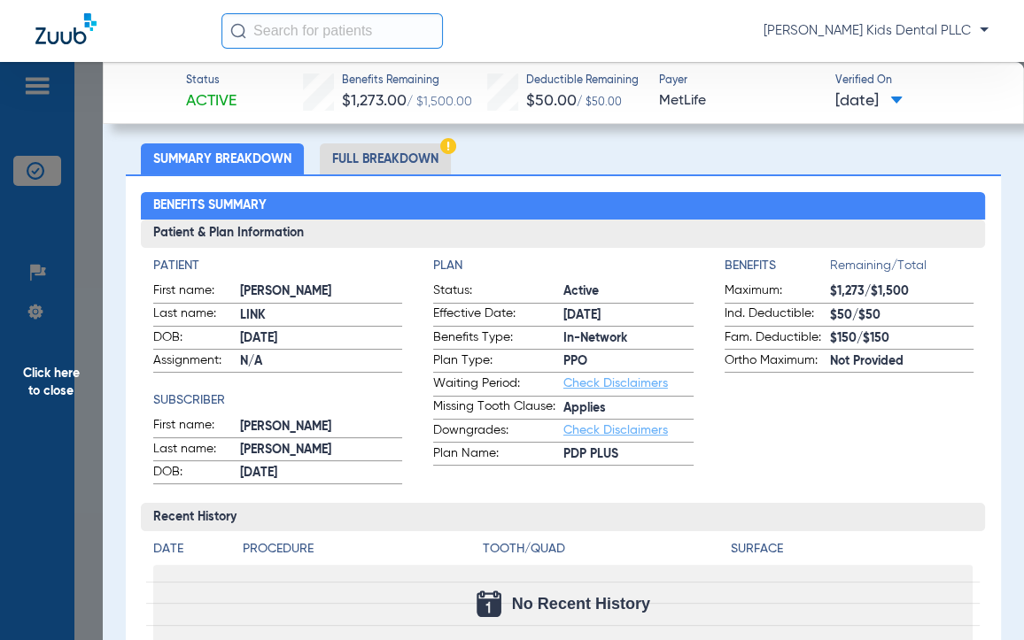
click at [350, 153] on li "Full Breakdown" at bounding box center [385, 158] width 131 height 31
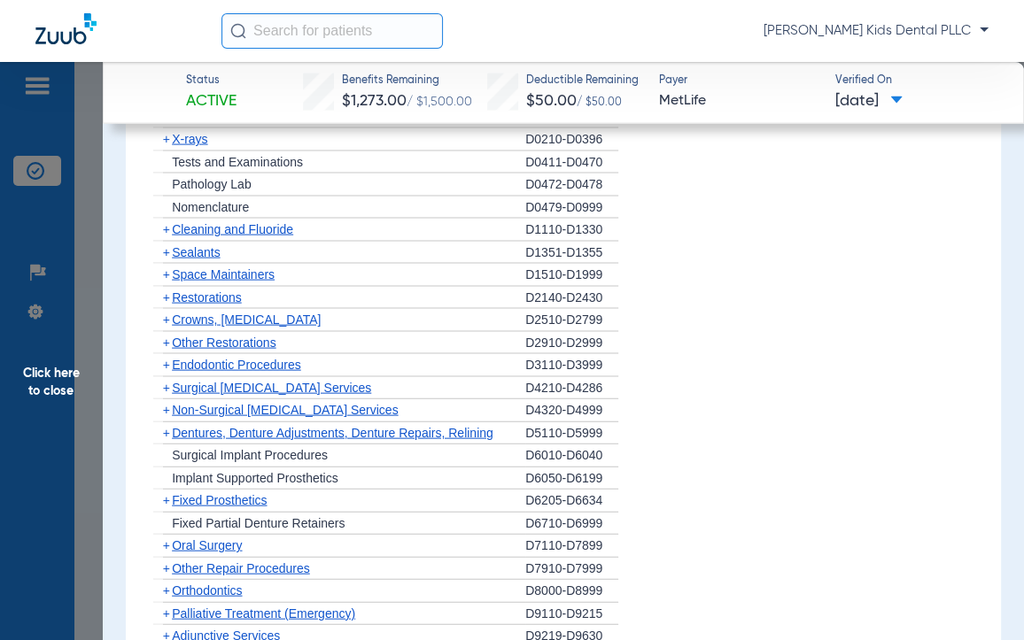
scroll to position [2546, 0]
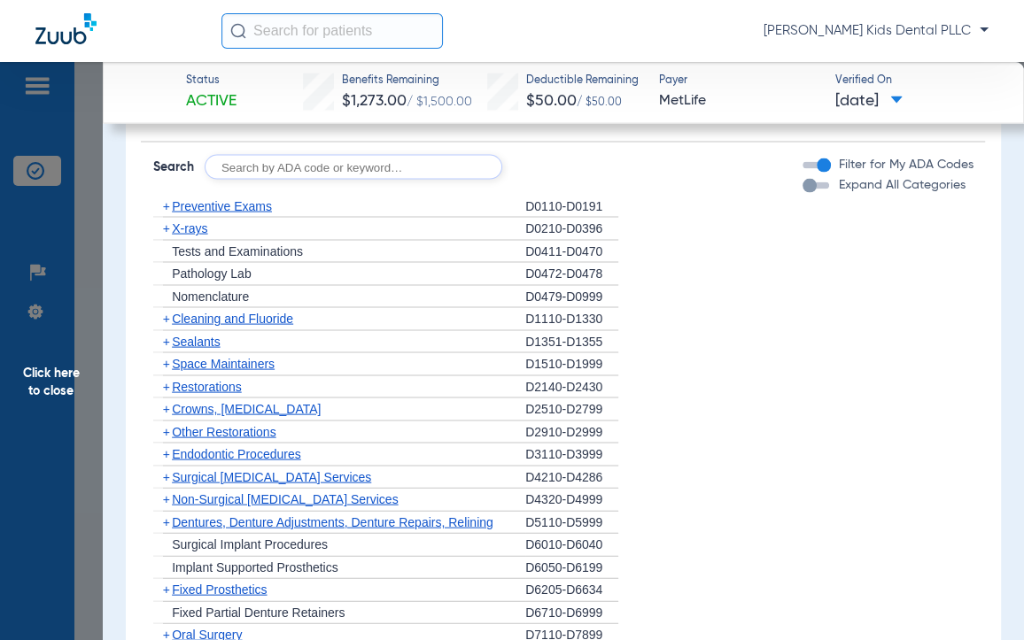
click at [168, 339] on span "+" at bounding box center [166, 342] width 7 height 14
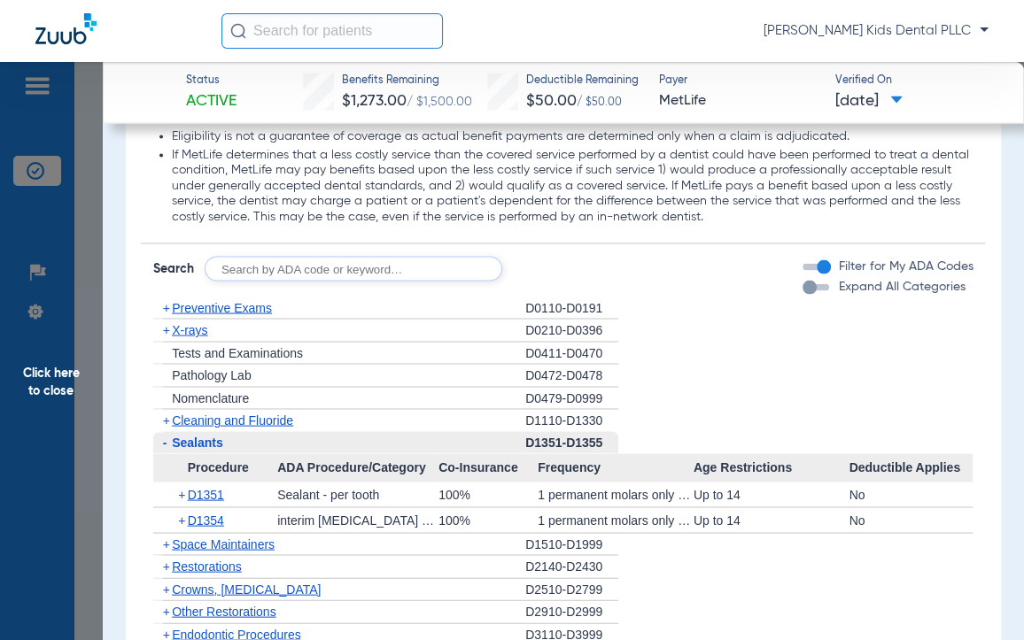
scroll to position [2435, 0]
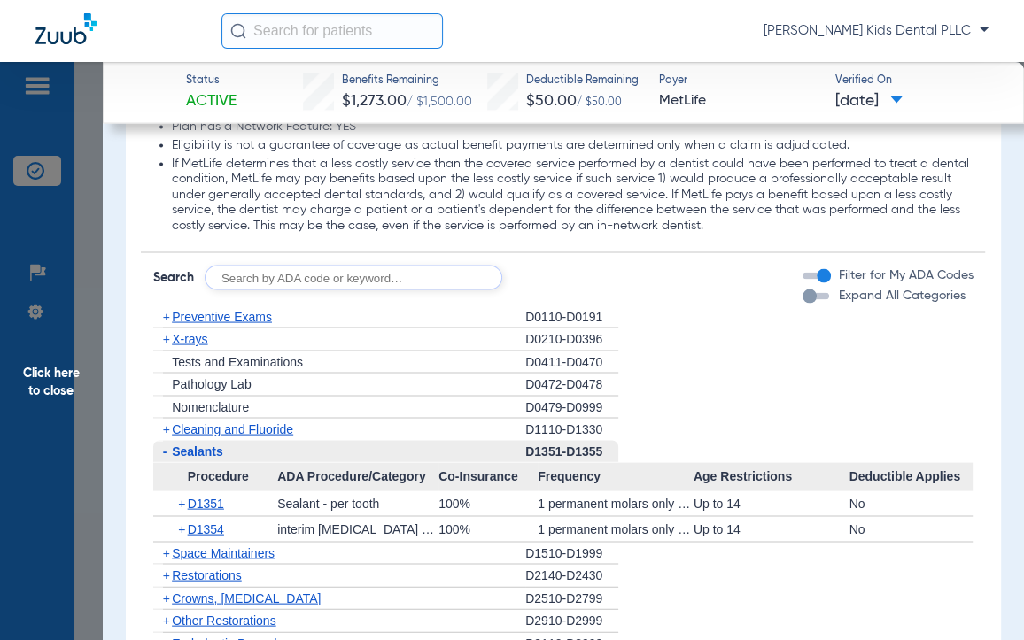
click at [166, 436] on span "+" at bounding box center [166, 429] width 7 height 14
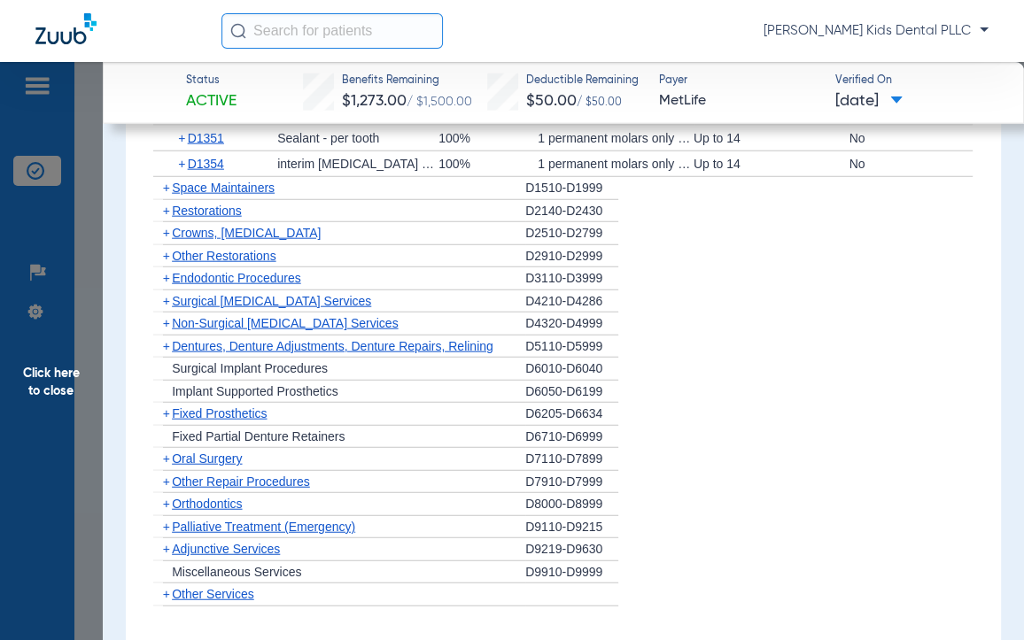
scroll to position [2989, 0]
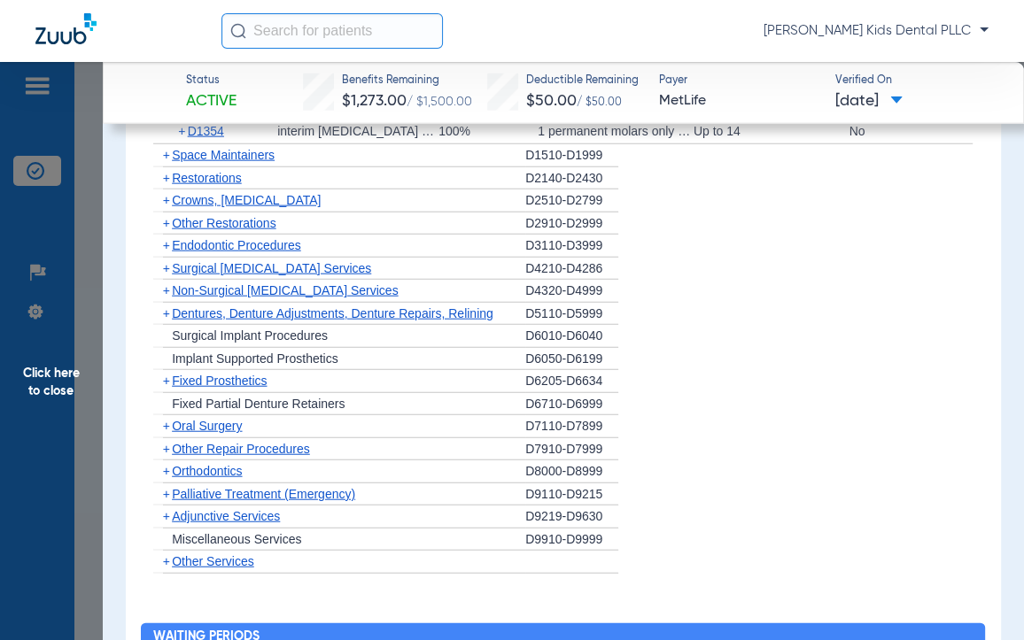
click at [170, 471] on span "+" at bounding box center [162, 472] width 19 height 22
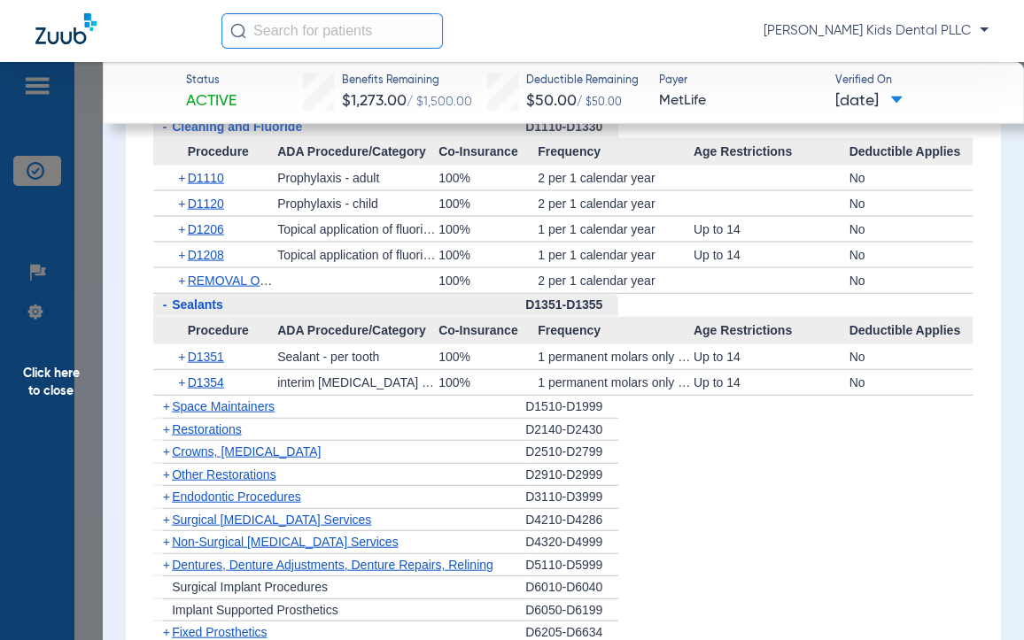
scroll to position [2768, 0]
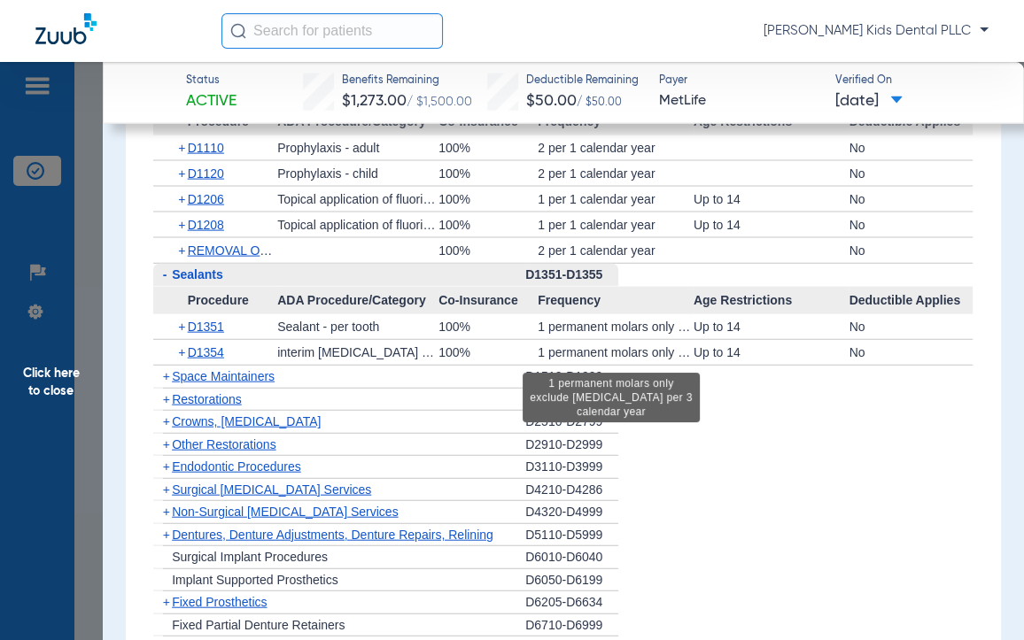
click at [598, 334] on div "1 permanent molars only exclude wisdom teeth per 3 calendar year" at bounding box center [616, 326] width 156 height 25
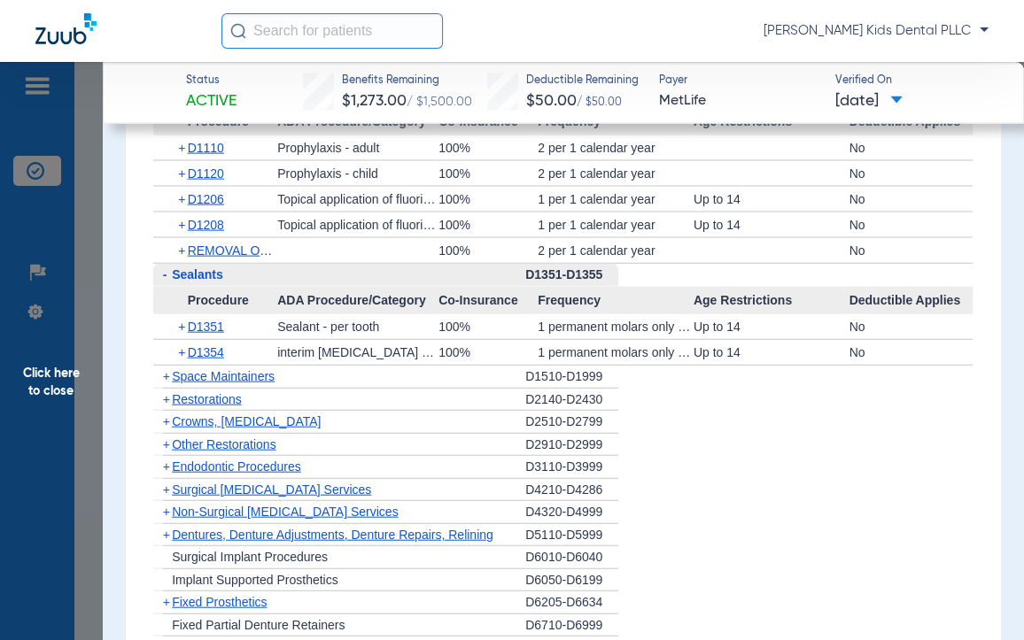
click at [178, 325] on span "+" at bounding box center [183, 326] width 10 height 25
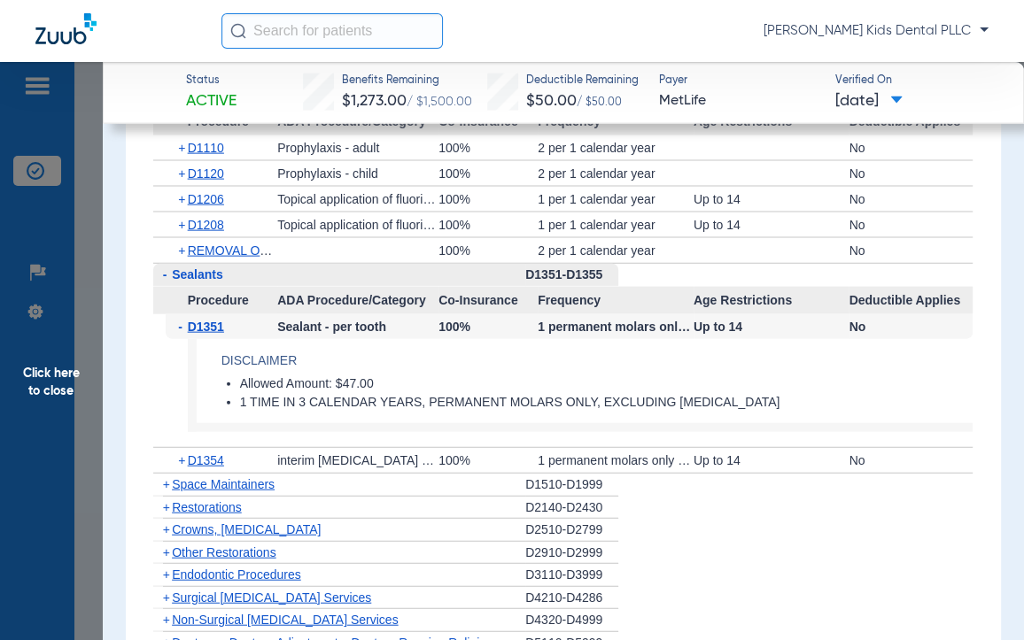
scroll to position [2878, 0]
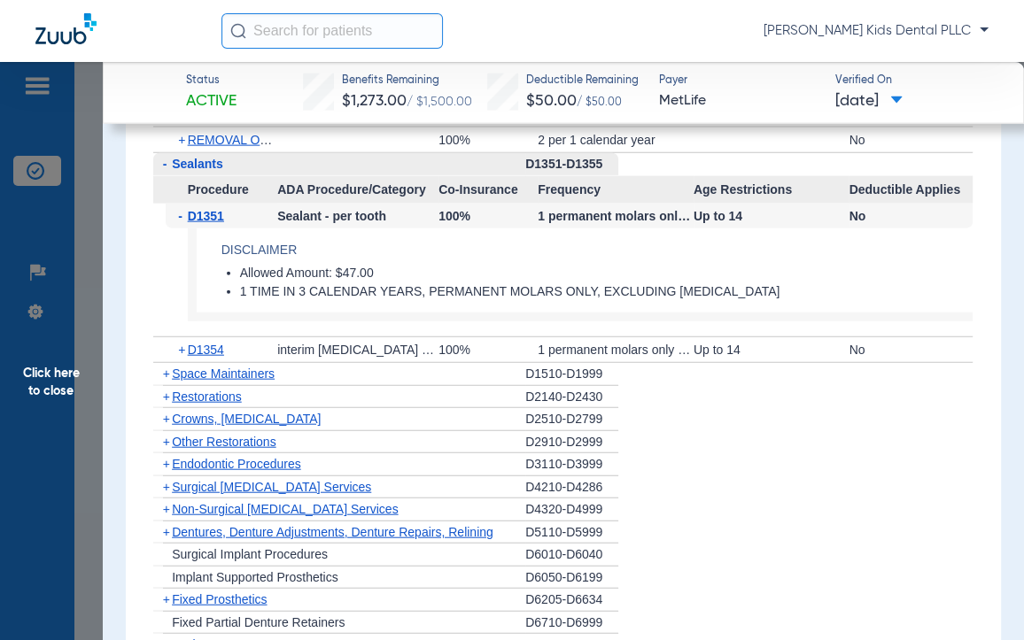
click at [163, 423] on span "+" at bounding box center [166, 419] width 7 height 14
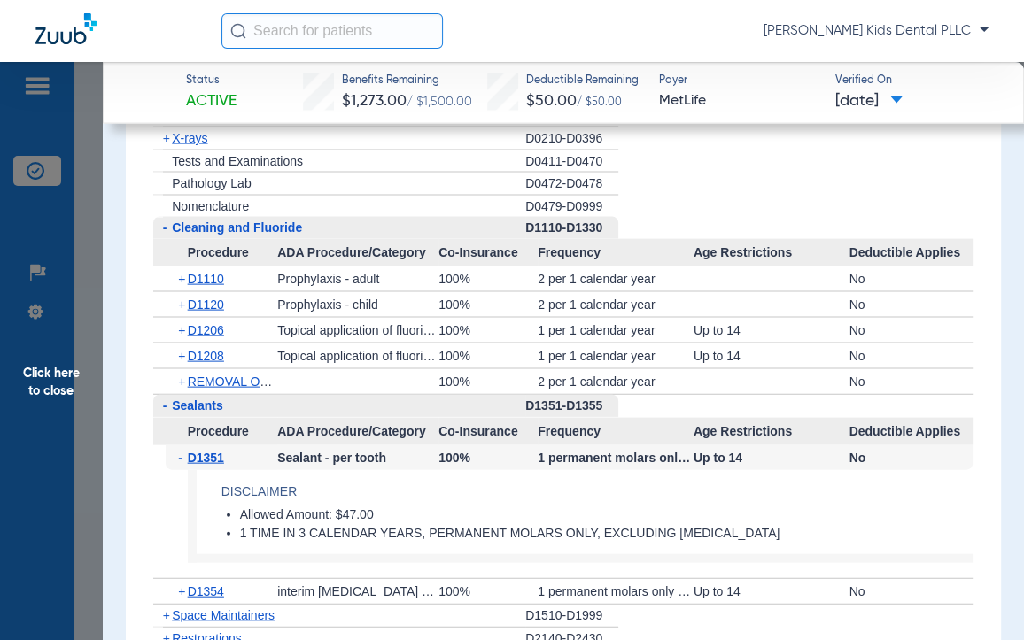
scroll to position [2546, 0]
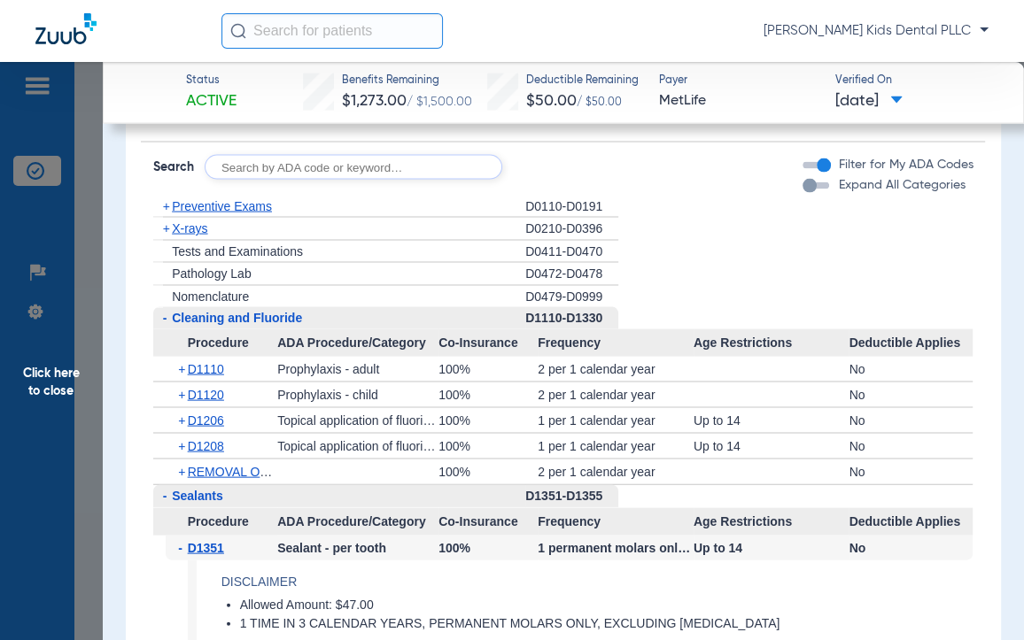
click at [264, 168] on input "text" at bounding box center [354, 167] width 298 height 25
type input "D7961"
click at [590, 160] on button "Search" at bounding box center [568, 167] width 70 height 25
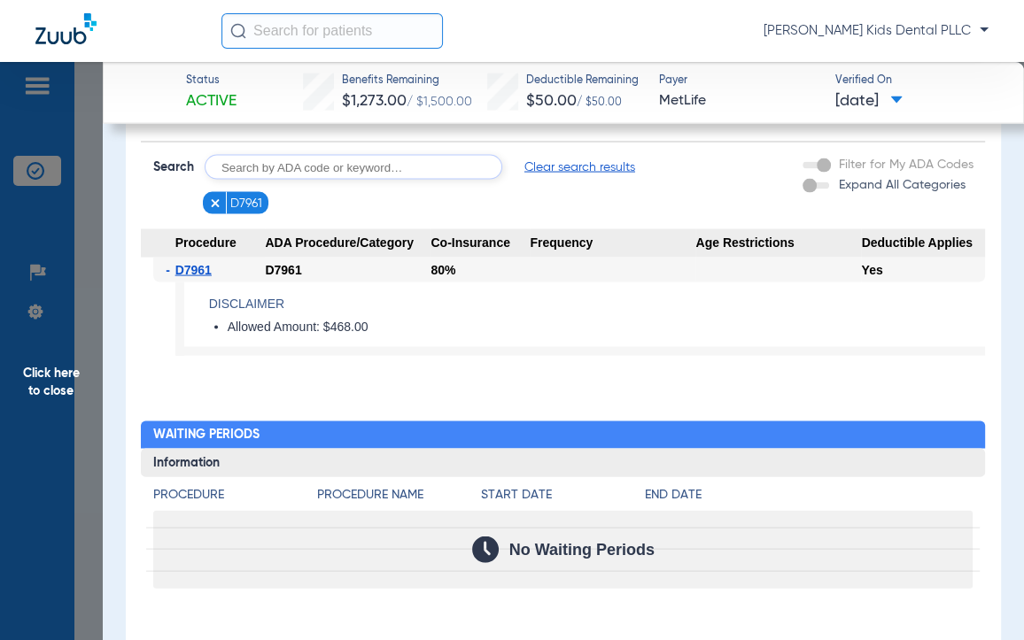
click at [212, 197] on img at bounding box center [215, 203] width 12 height 12
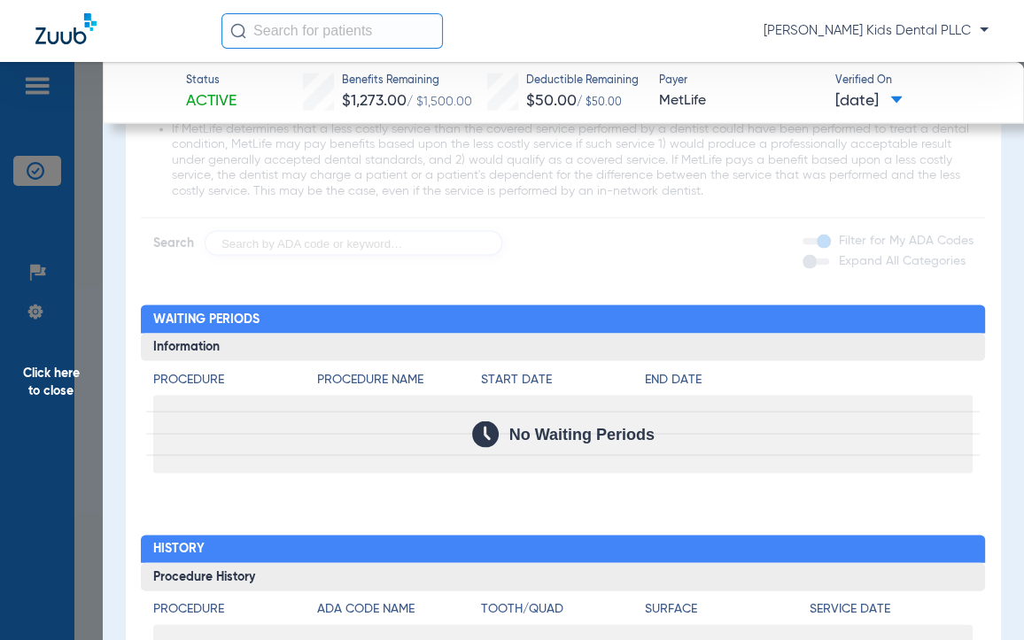
scroll to position [2435, 0]
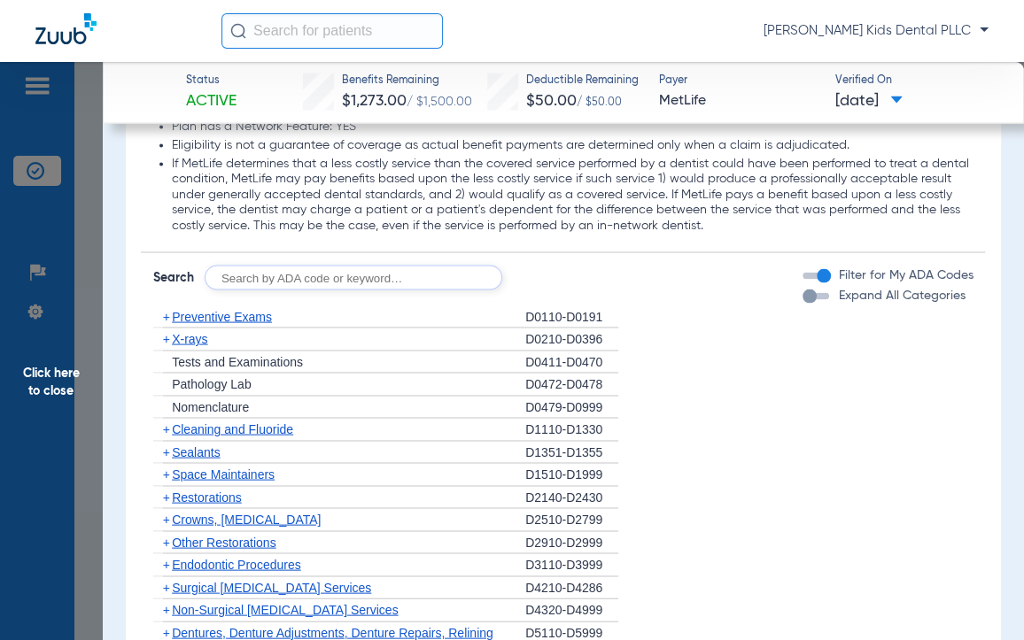
click at [270, 275] on input "text" at bounding box center [354, 278] width 298 height 25
type input "D7962"
click at [577, 283] on button "Search" at bounding box center [568, 278] width 70 height 25
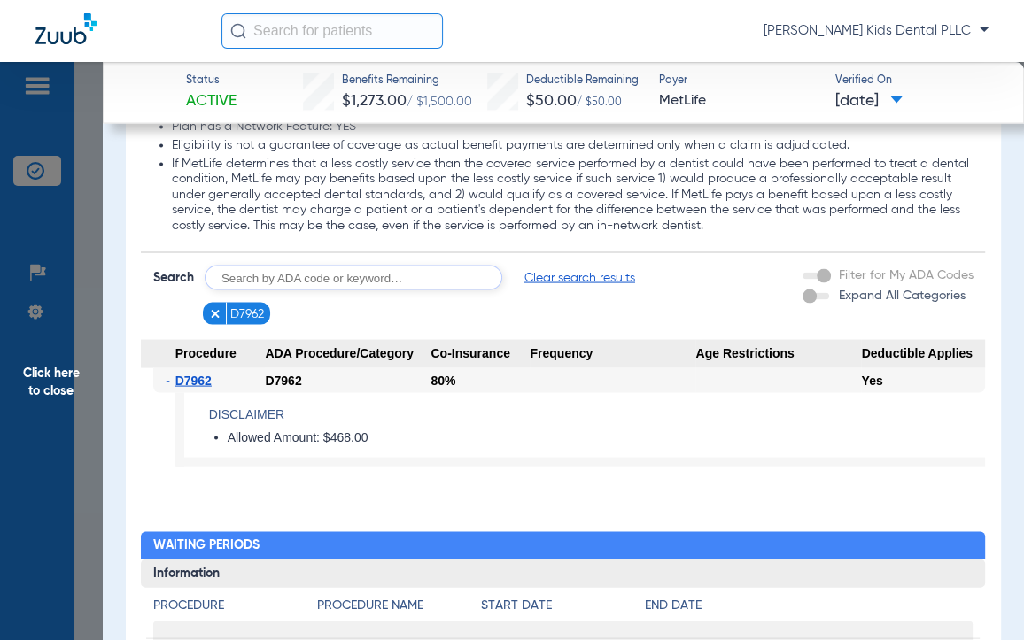
click at [74, 367] on span "Click here to close" at bounding box center [51, 382] width 103 height 640
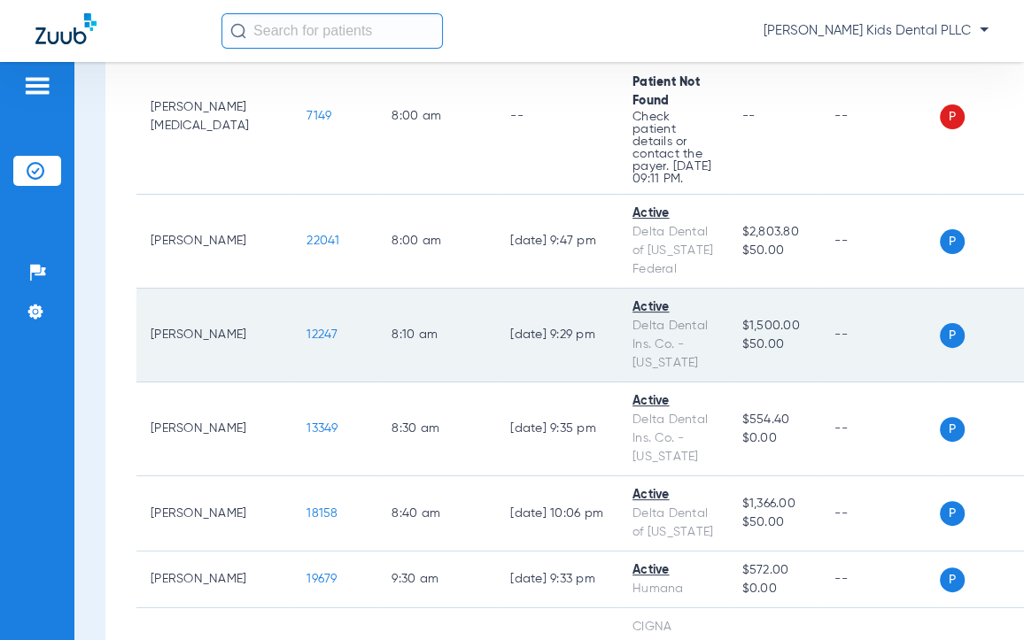
scroll to position [332, 0]
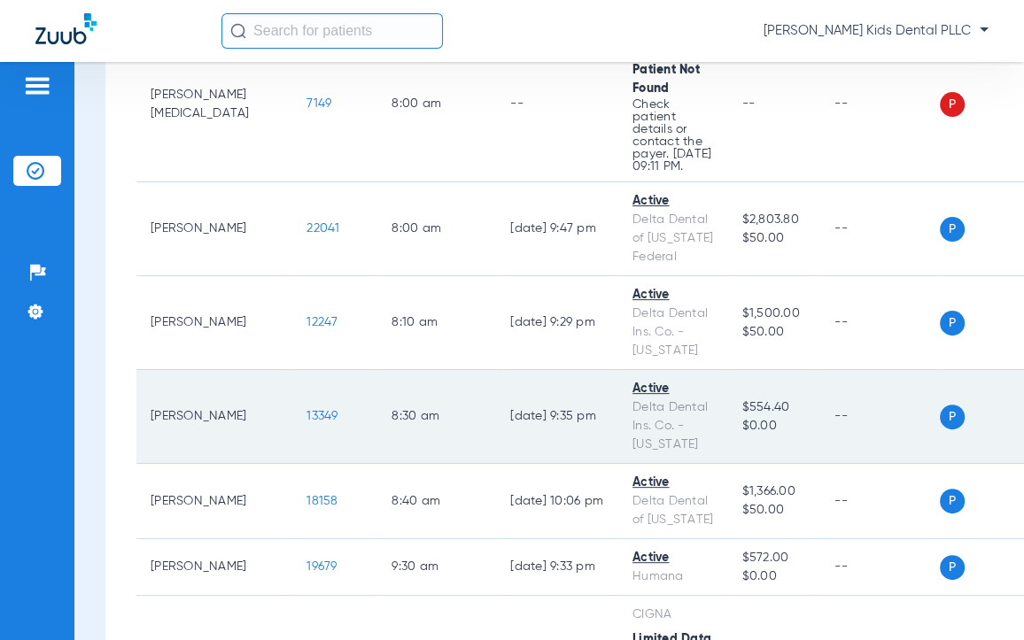
click at [306, 422] on span "13349" at bounding box center [321, 416] width 31 height 12
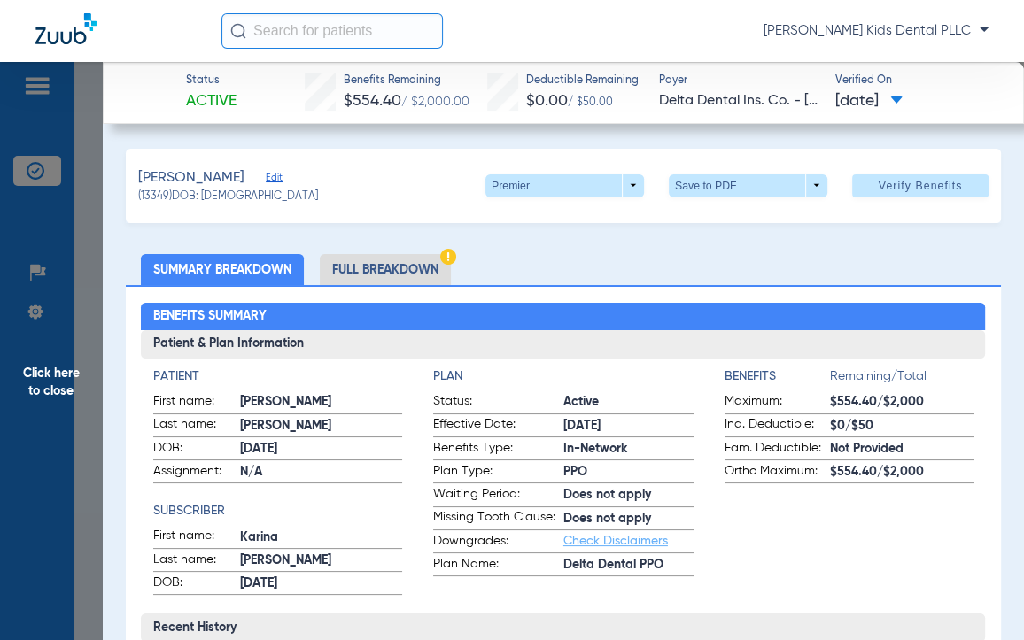
click at [49, 373] on span "Click here to close" at bounding box center [51, 382] width 103 height 640
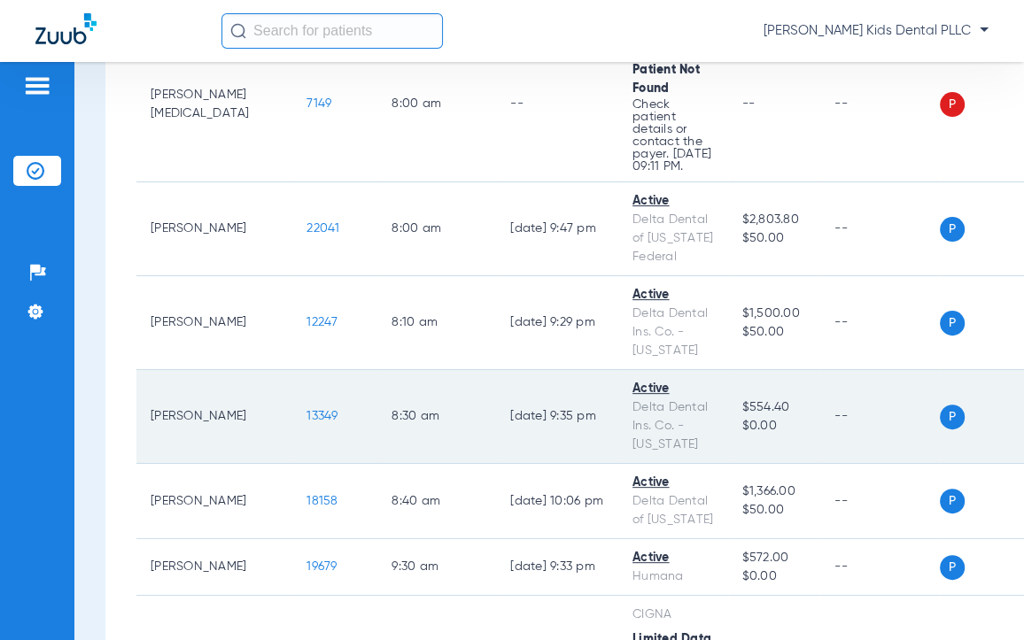
click at [306, 422] on span "13349" at bounding box center [321, 416] width 31 height 12
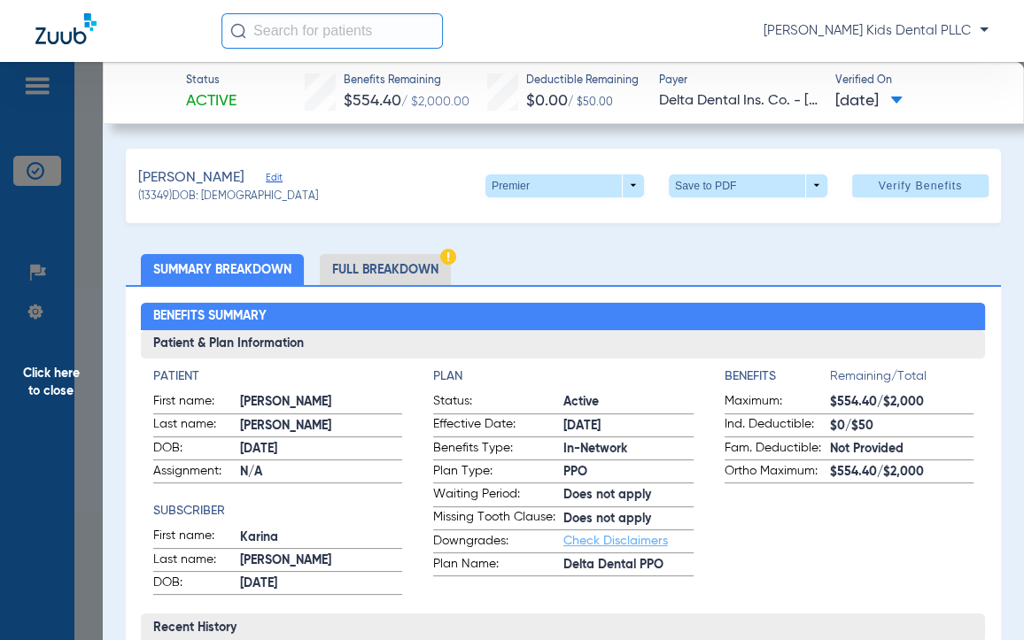
click at [365, 275] on li "Full Breakdown" at bounding box center [385, 269] width 131 height 31
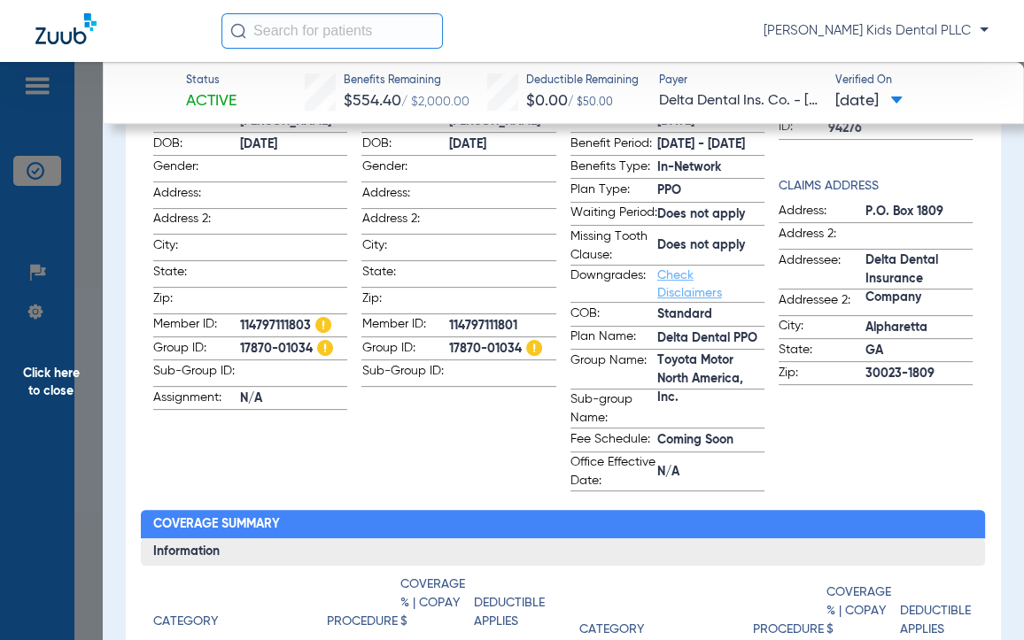
scroll to position [221, 0]
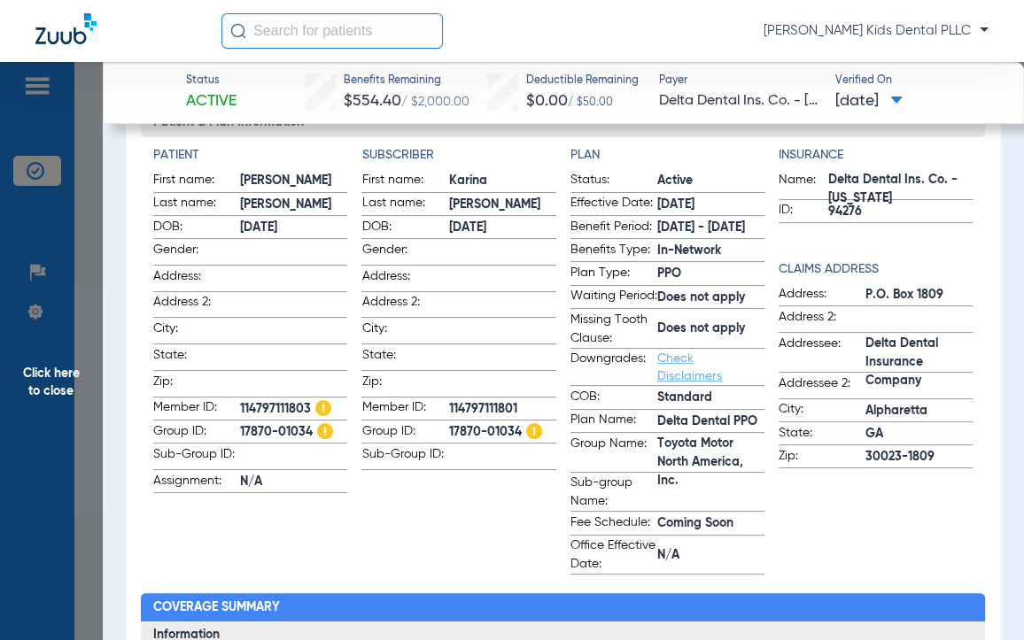
drag, startPoint x: 236, startPoint y: 430, endPoint x: 308, endPoint y: 436, distance: 72.0
click at [308, 436] on label "Group ID: 17870-01034" at bounding box center [250, 433] width 194 height 22
copy label "17870-01034"
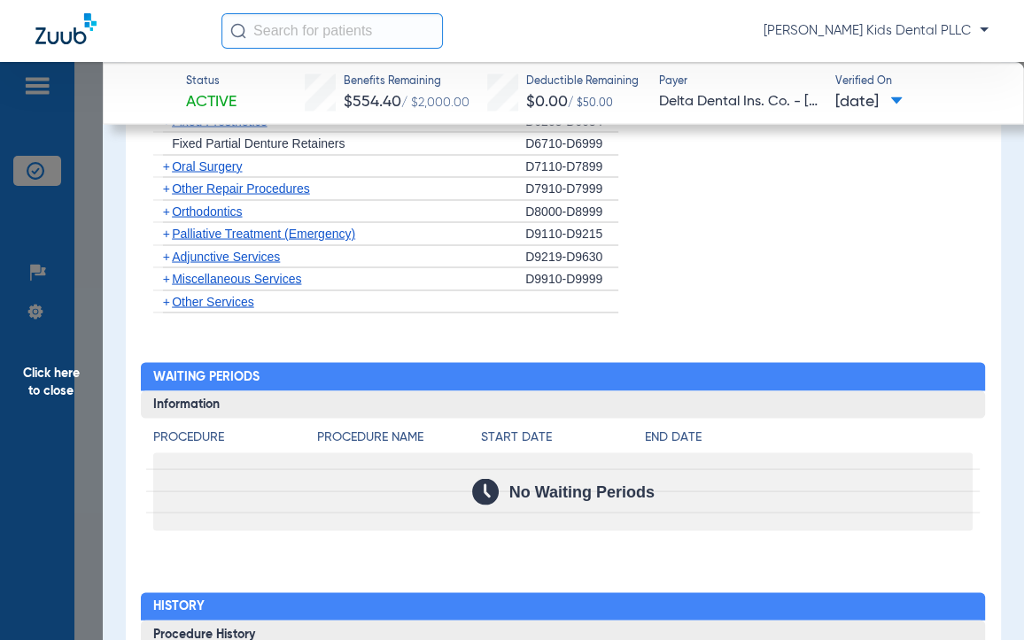
scroll to position [2325, 0]
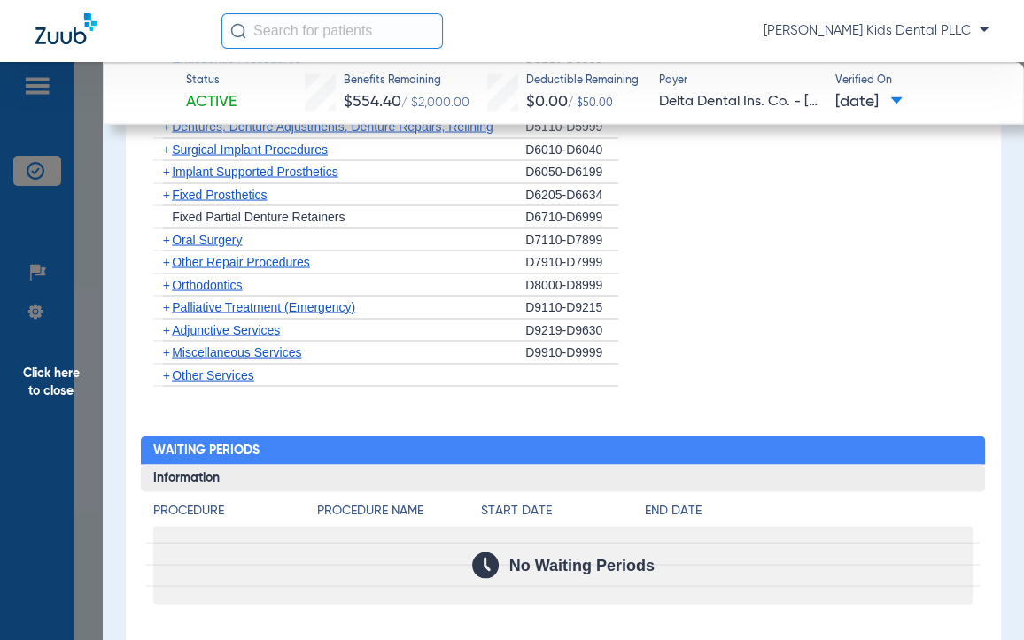
click at [167, 290] on span "+" at bounding box center [166, 284] width 7 height 14
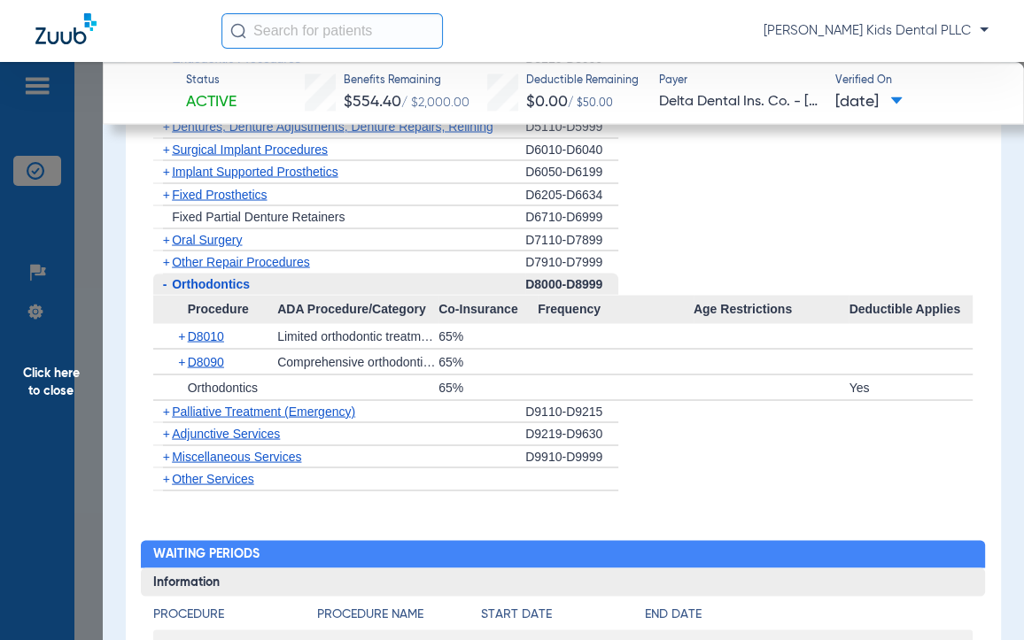
click at [176, 344] on div "+ D8010" at bounding box center [222, 335] width 112 height 25
click at [181, 348] on span "+" at bounding box center [183, 335] width 10 height 25
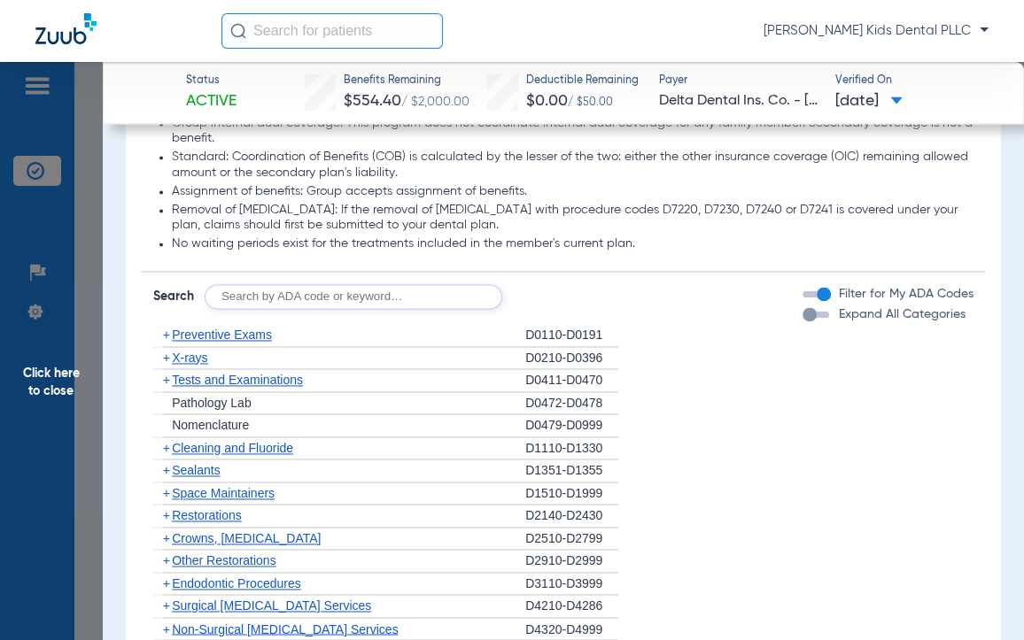
scroll to position [1882, 0]
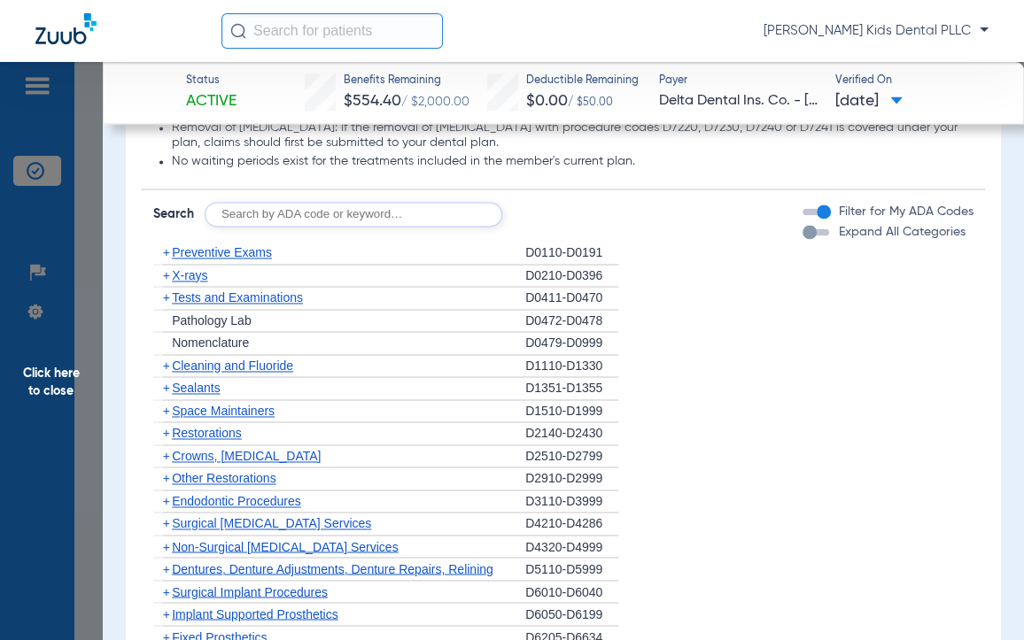
click at [275, 227] on input "text" at bounding box center [354, 214] width 298 height 25
type input "d2930"
click at [538, 224] on button "Search" at bounding box center [568, 214] width 70 height 25
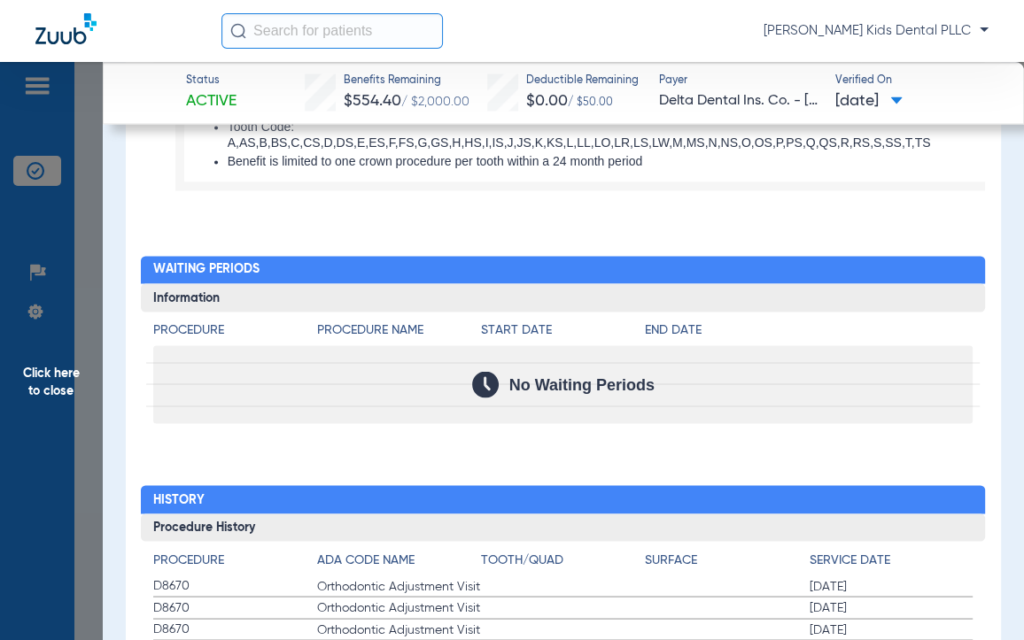
scroll to position [1575, 0]
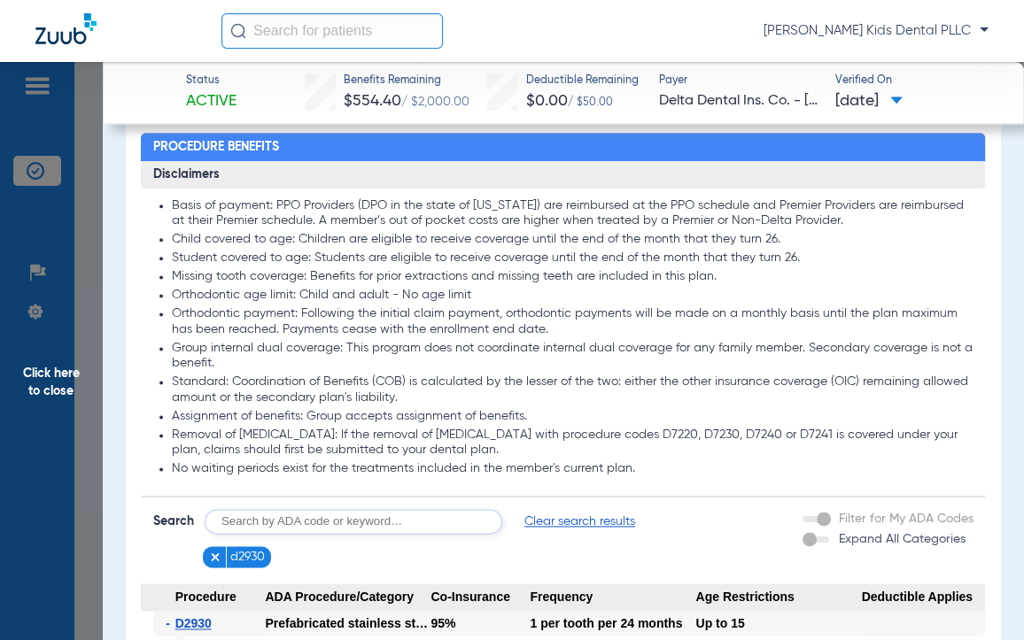
click at [213, 563] on img at bounding box center [215, 557] width 12 height 12
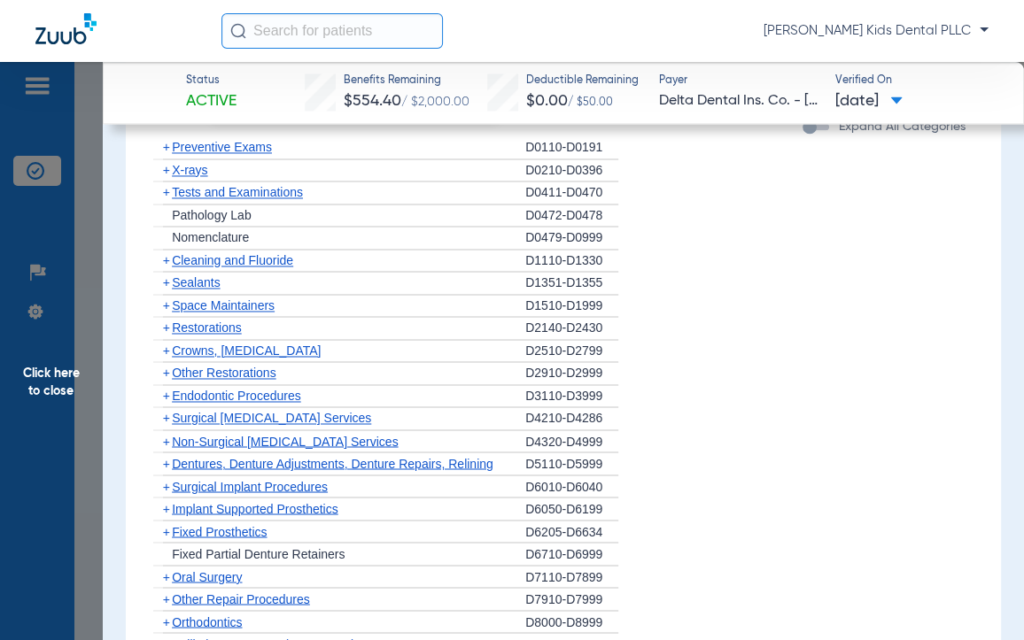
scroll to position [2017, 0]
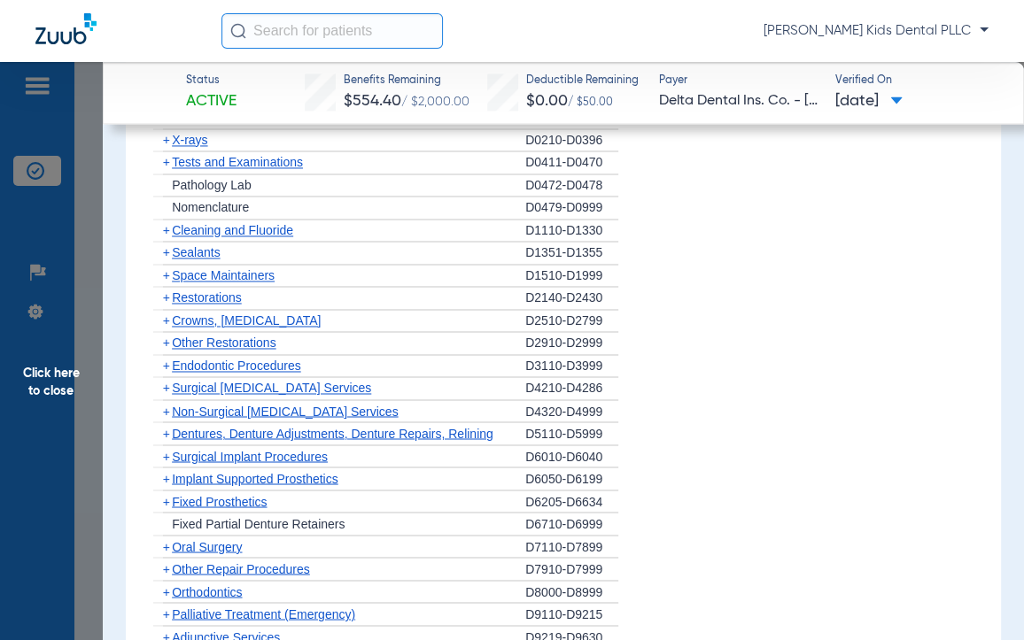
click at [167, 237] on span "+" at bounding box center [166, 230] width 7 height 14
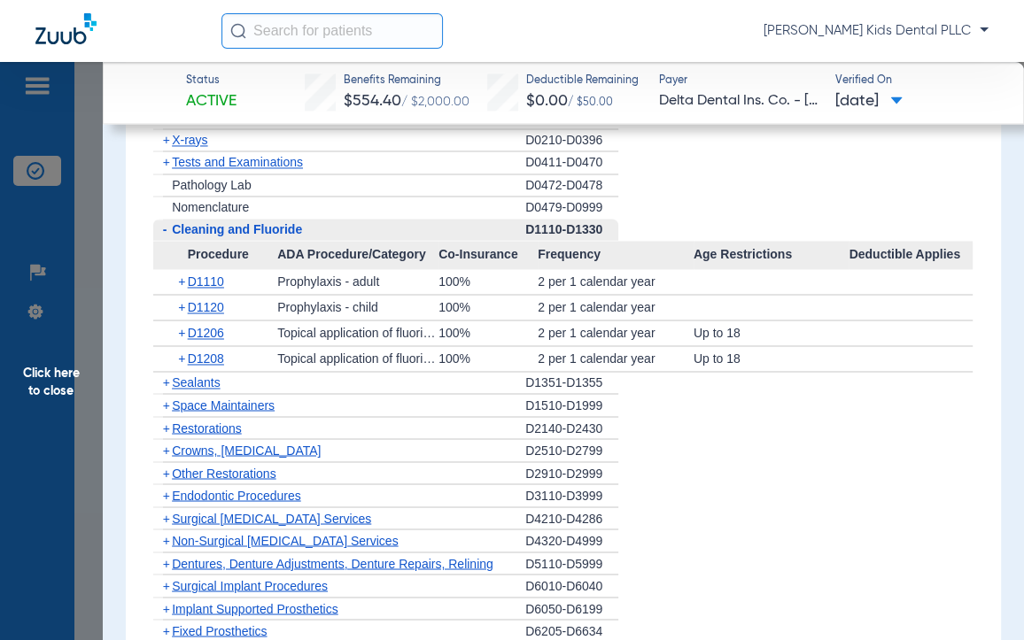
click at [163, 390] on span "+" at bounding box center [166, 383] width 7 height 14
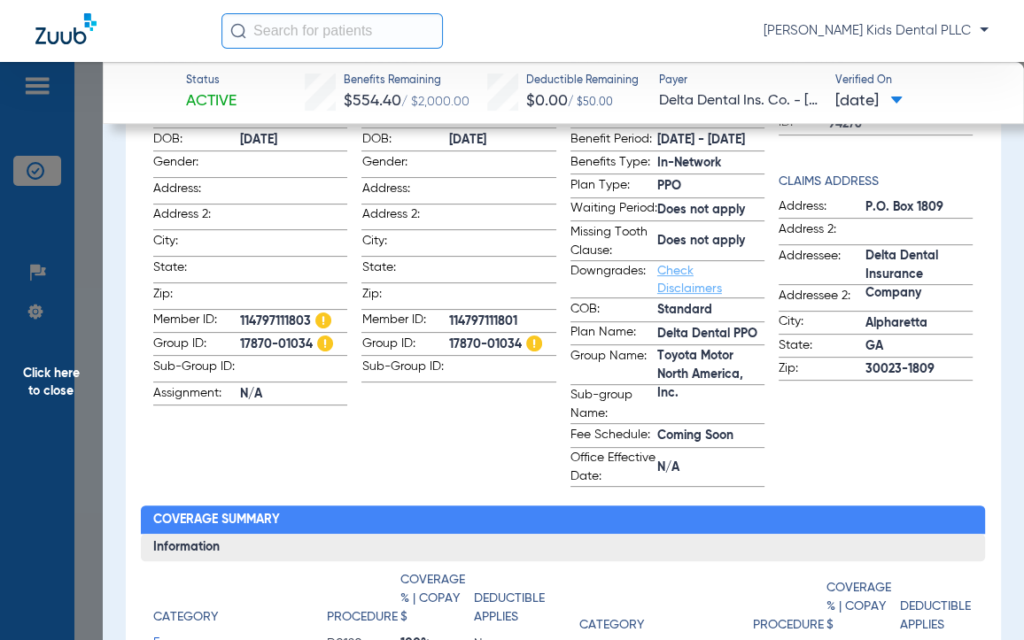
scroll to position [135, 0]
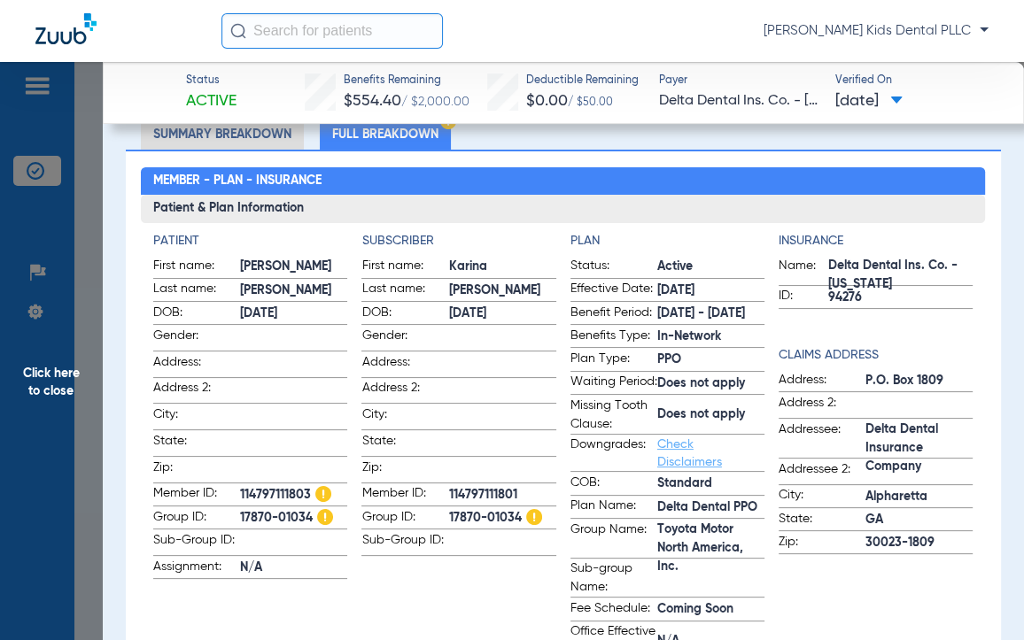
click at [65, 365] on span "Click here to close" at bounding box center [51, 382] width 103 height 640
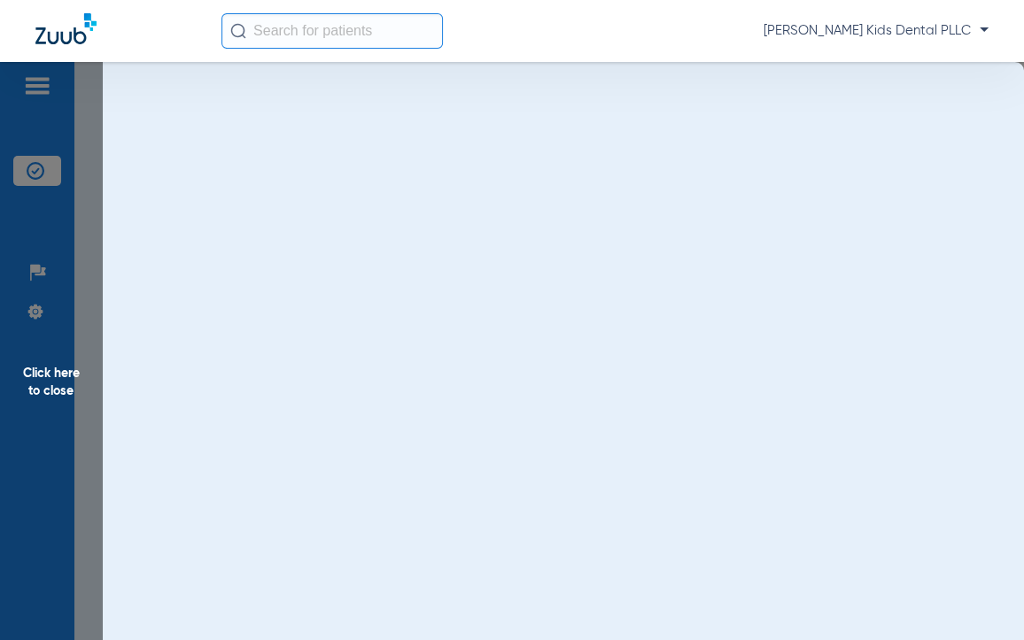
scroll to position [0, 0]
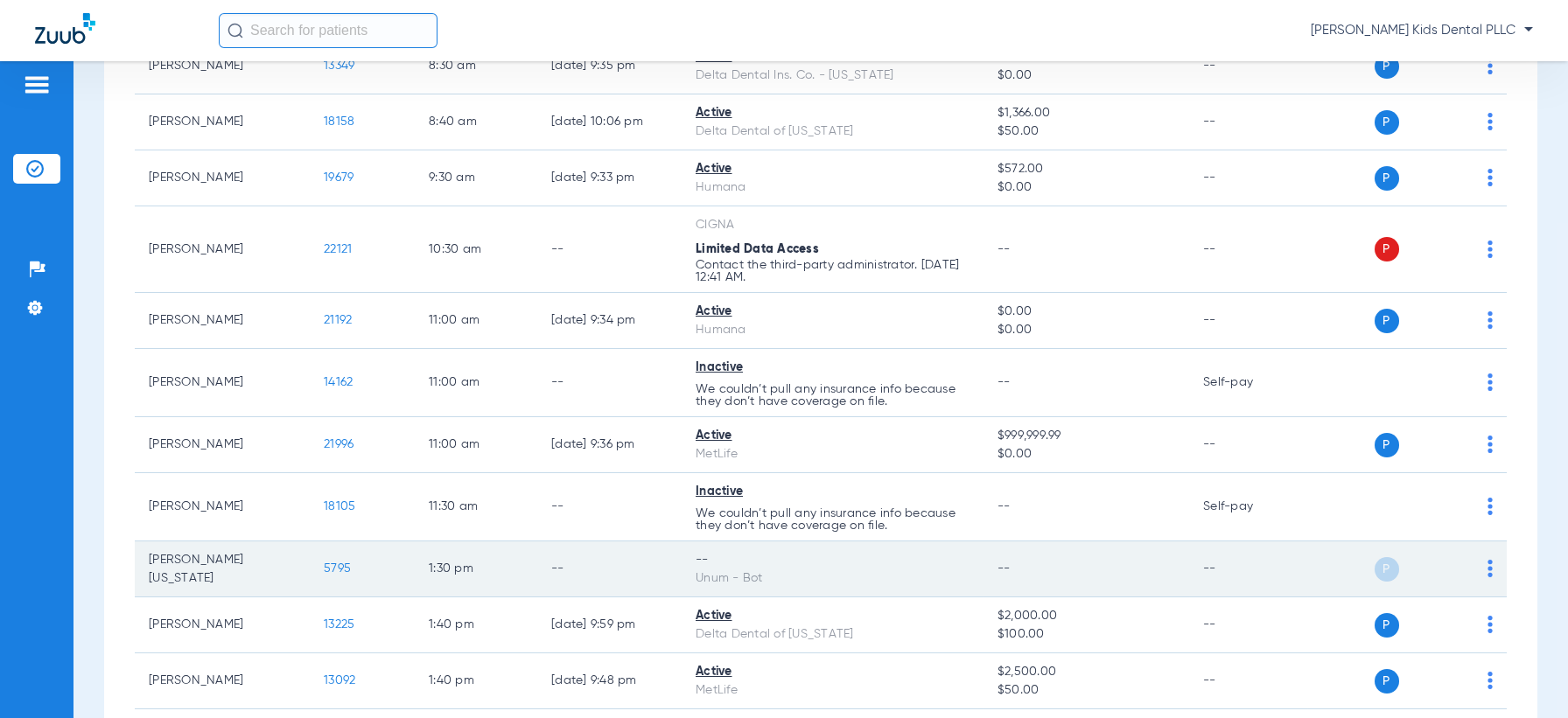
scroll to position [656, 0]
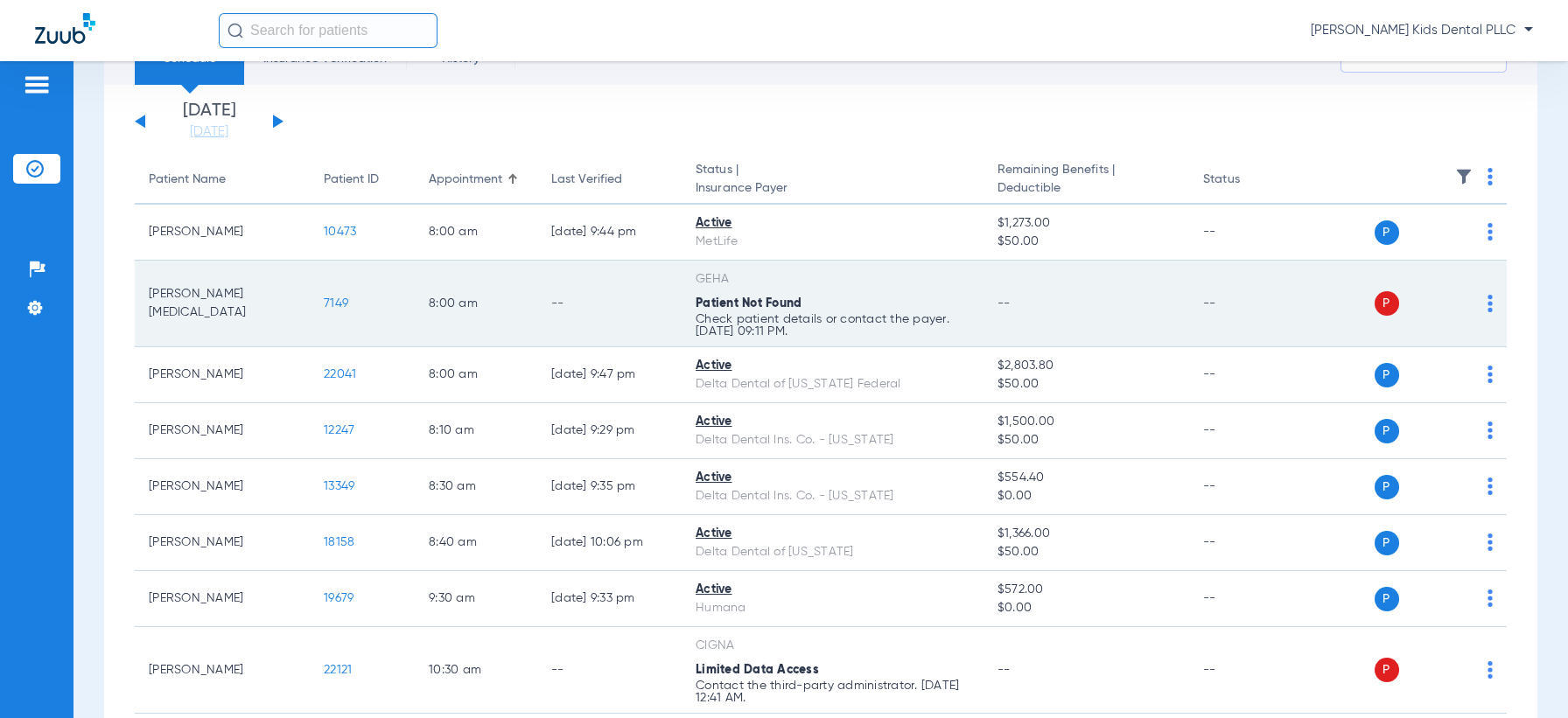
scroll to position [110, 0]
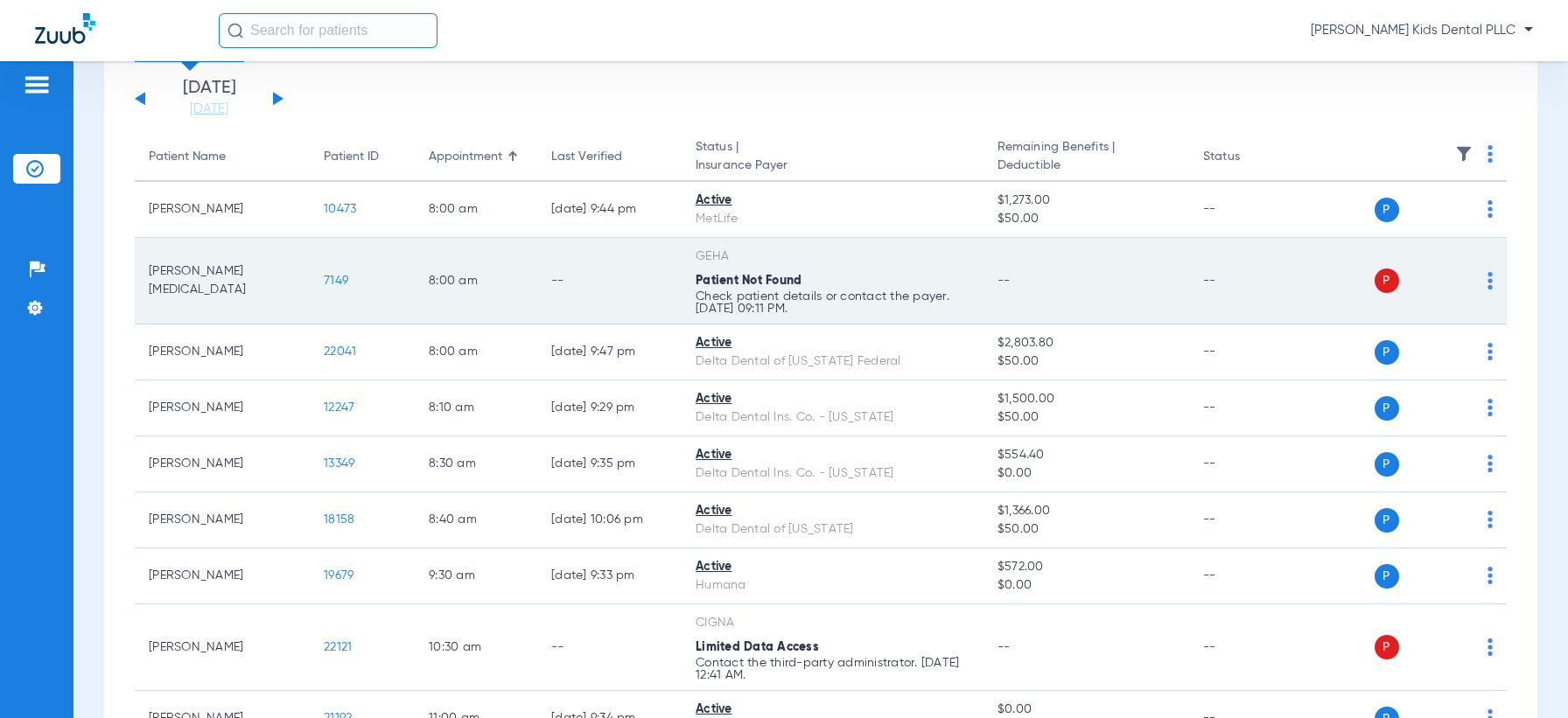
scroll to position [110, 0]
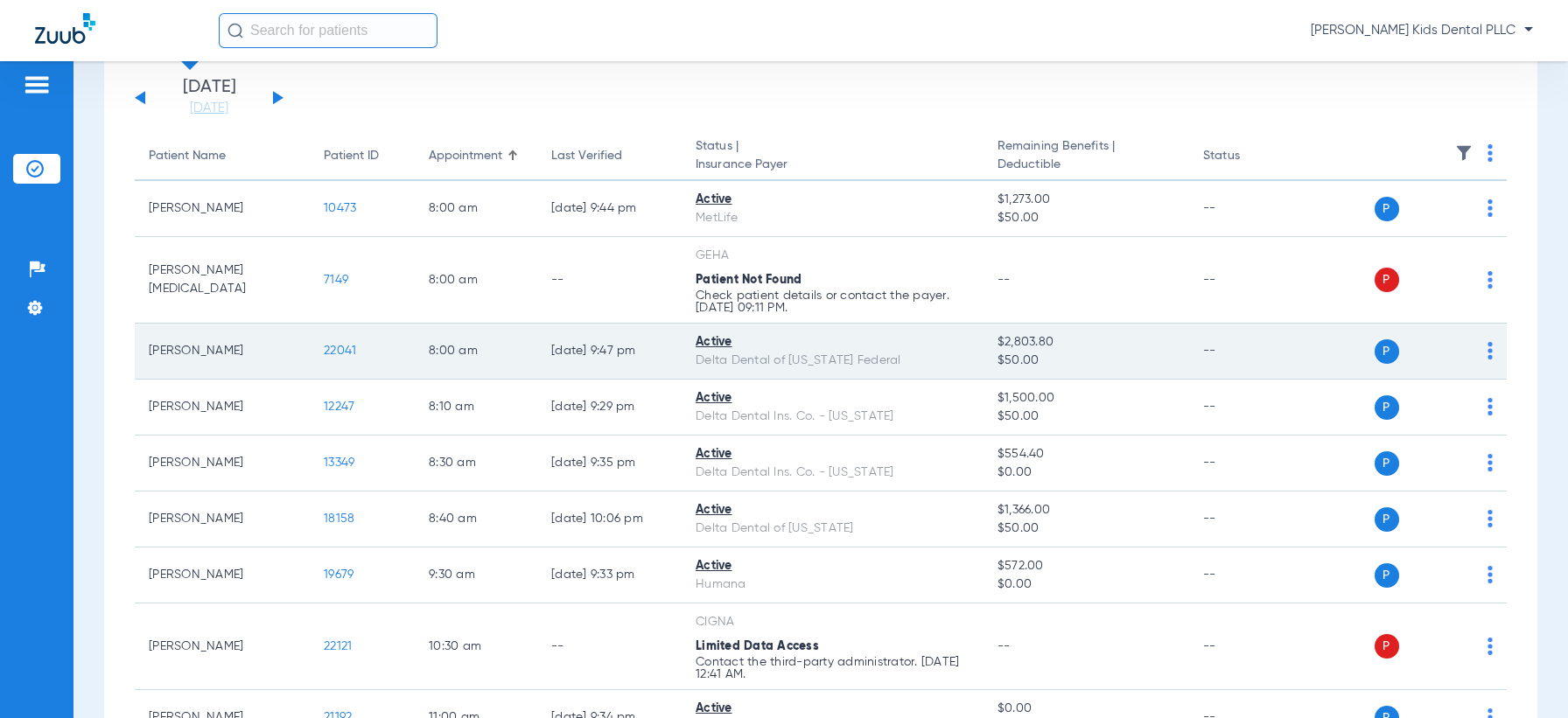
click at [1488, 342] on img at bounding box center [1490, 351] width 5 height 18
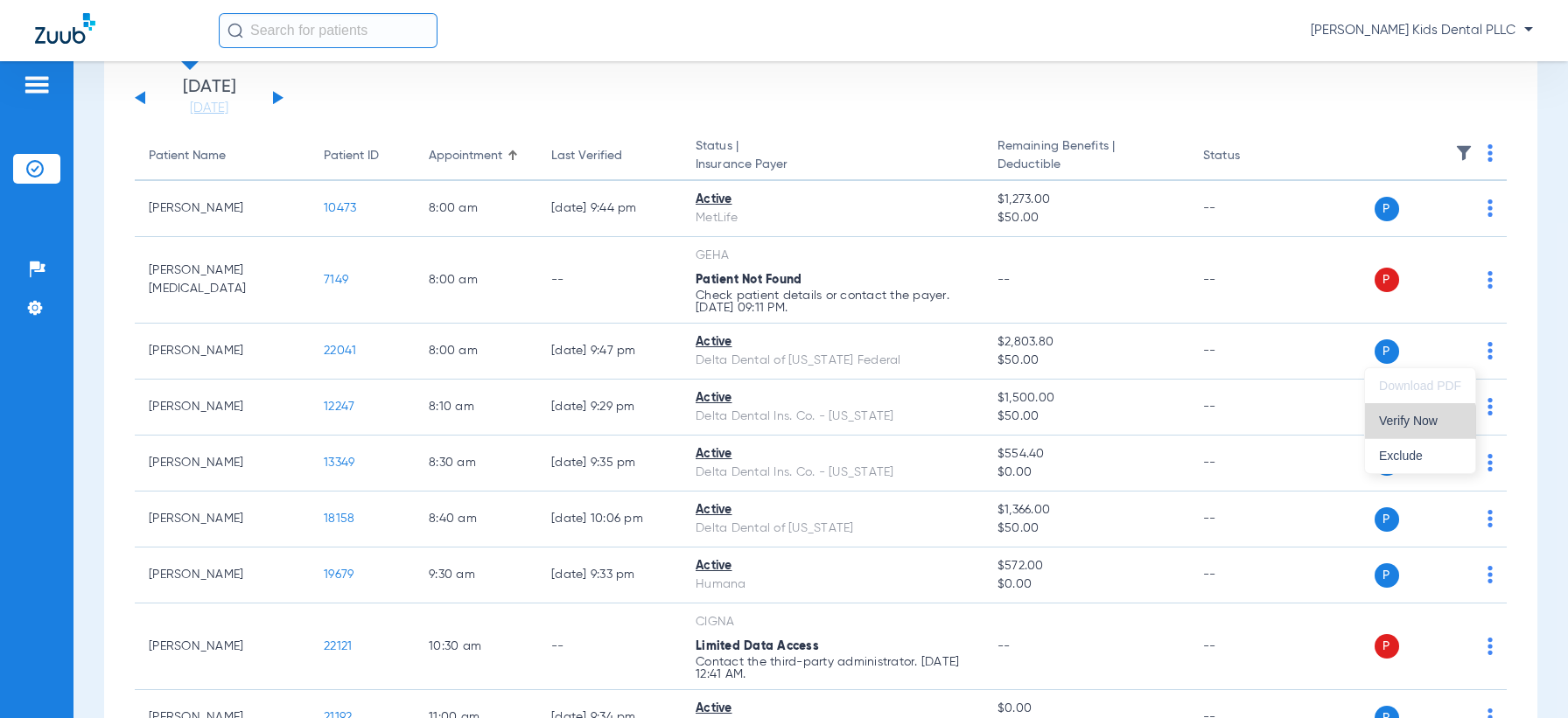
click at [1414, 427] on button "Verify Now" at bounding box center [1421, 420] width 111 height 35
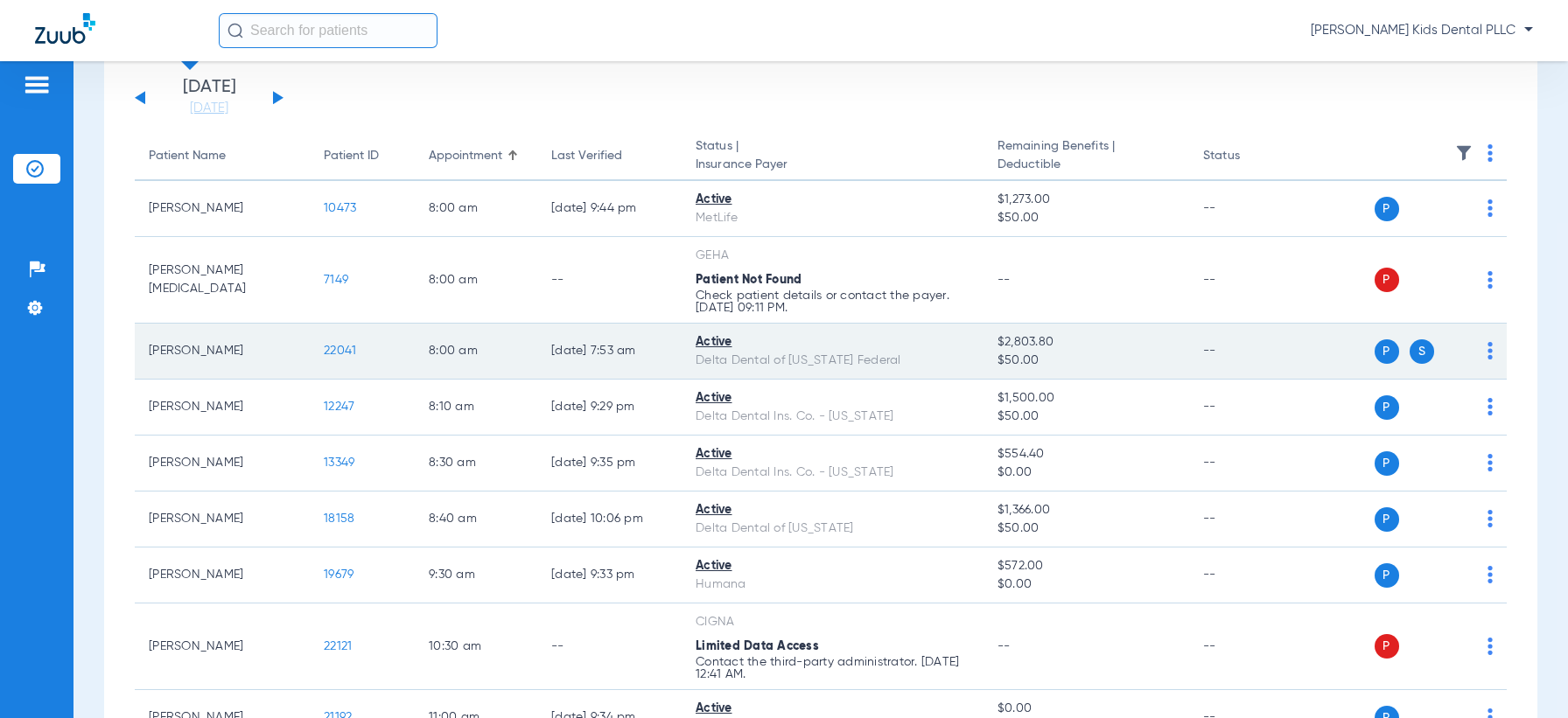
click at [1419, 349] on div "P S" at bounding box center [1422, 352] width 96 height 25
click at [1410, 350] on span "S" at bounding box center [1422, 352] width 25 height 25
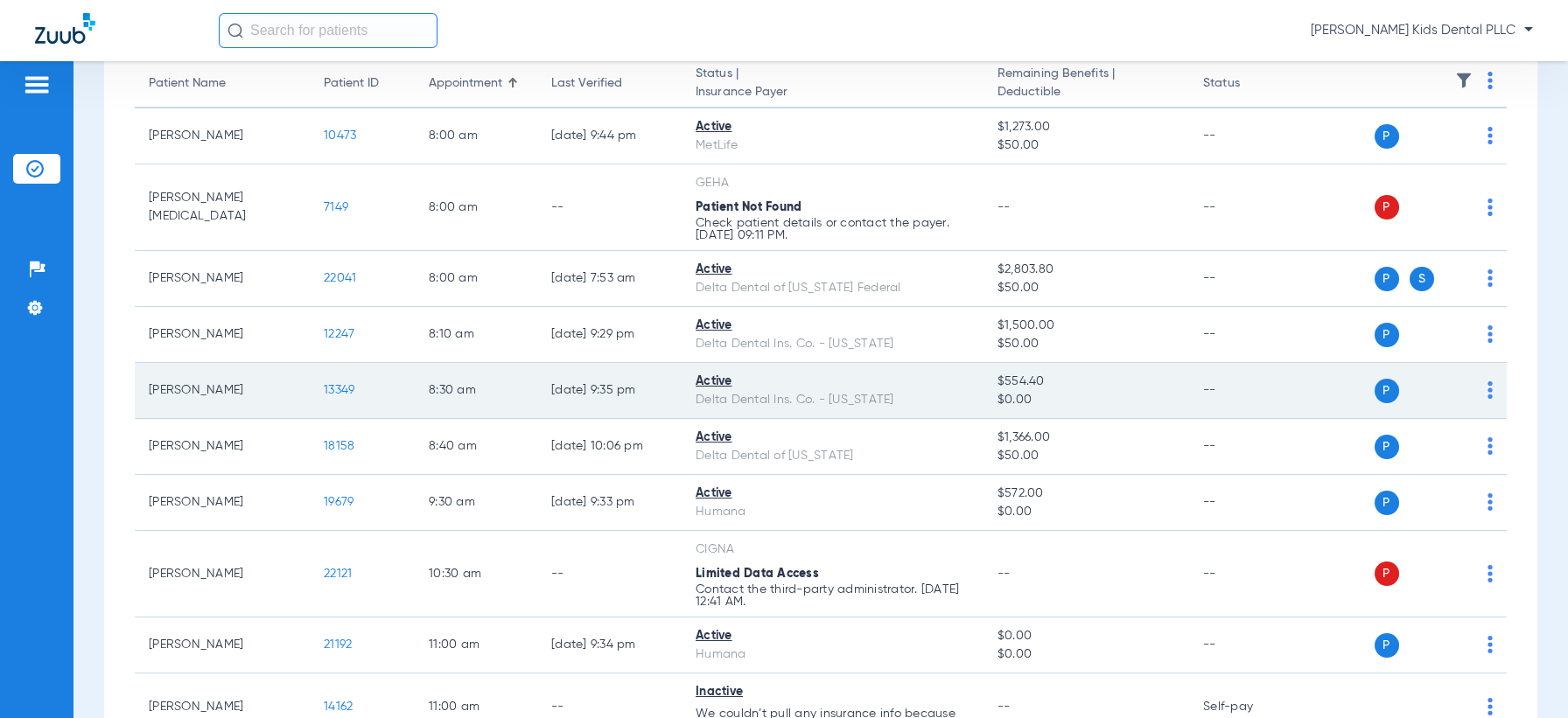
scroll to position [218, 0]
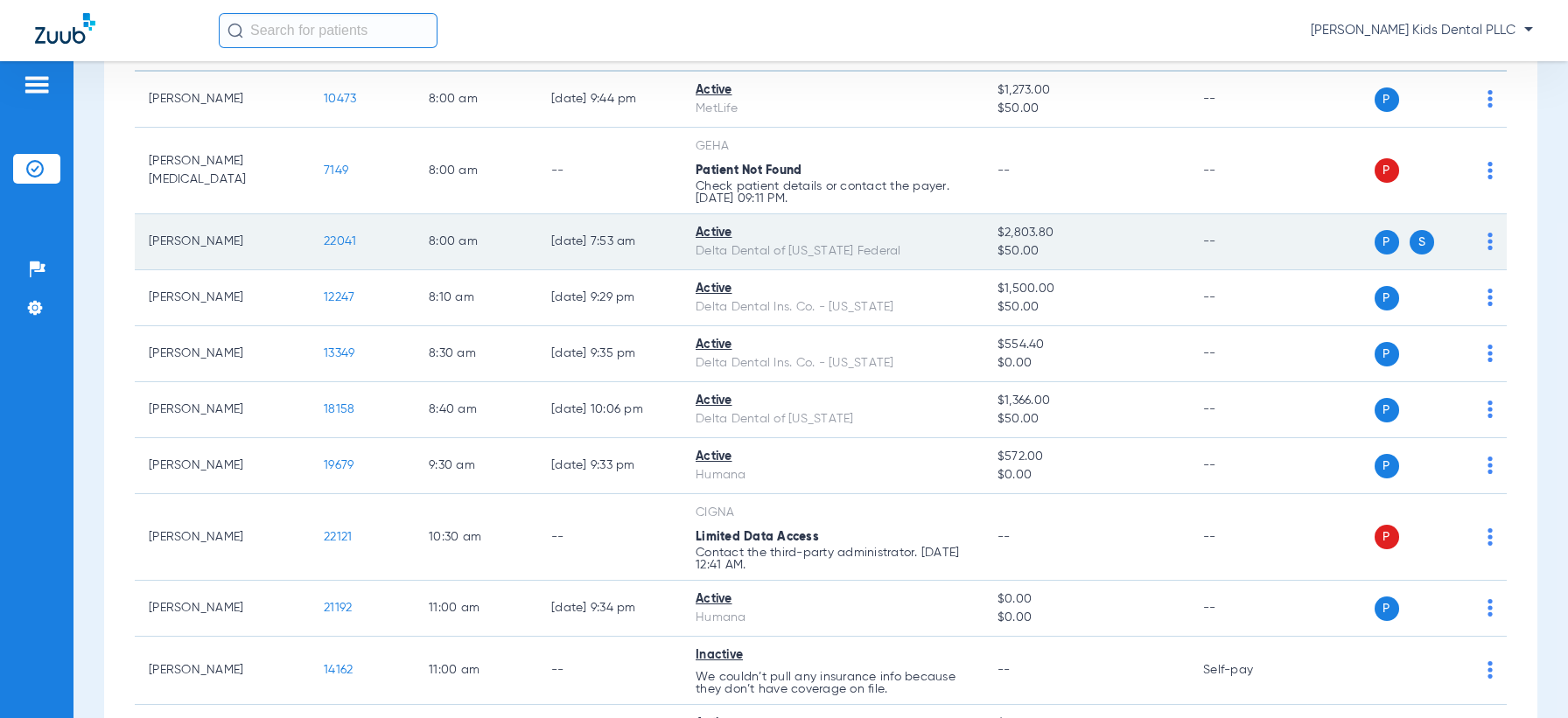
click at [344, 245] on span "22041" at bounding box center [340, 241] width 33 height 12
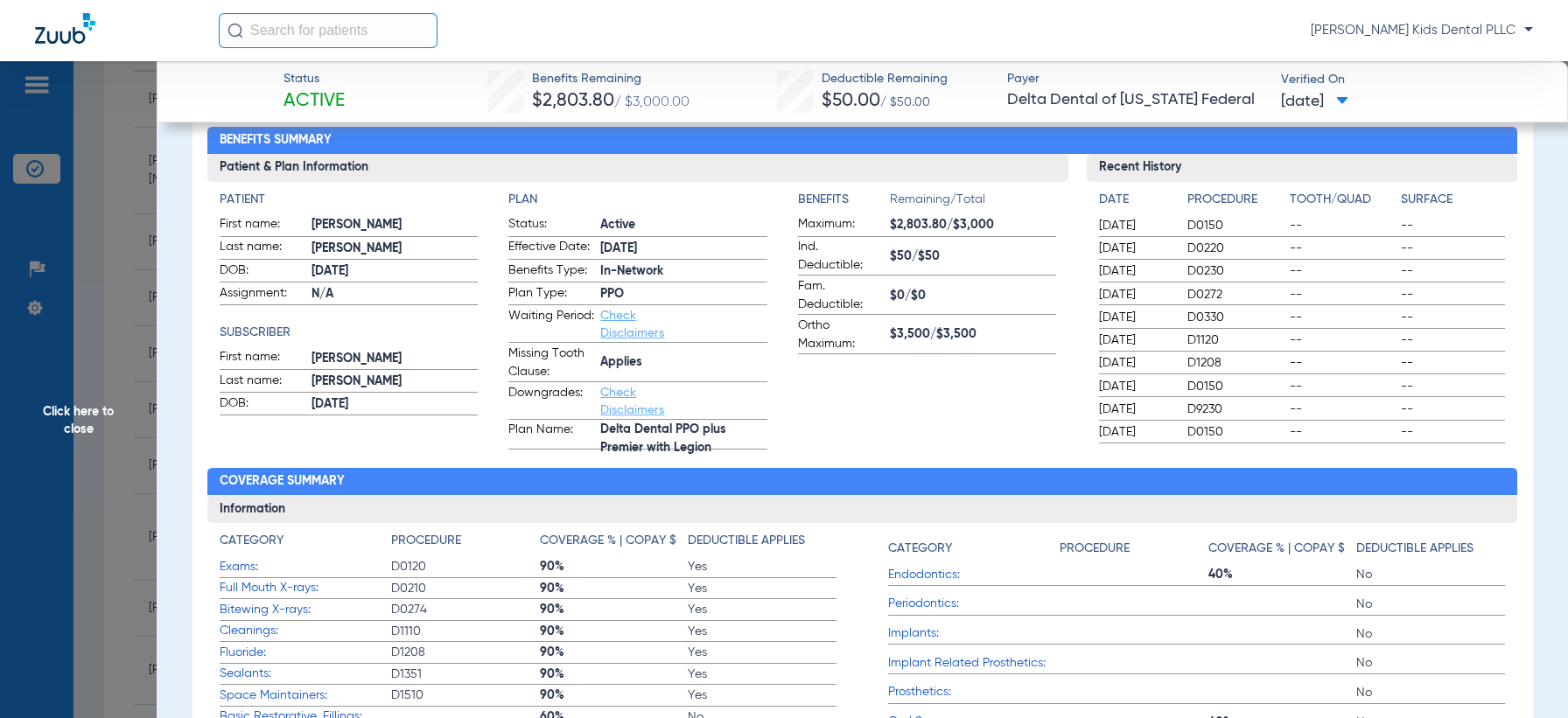
scroll to position [110, 0]
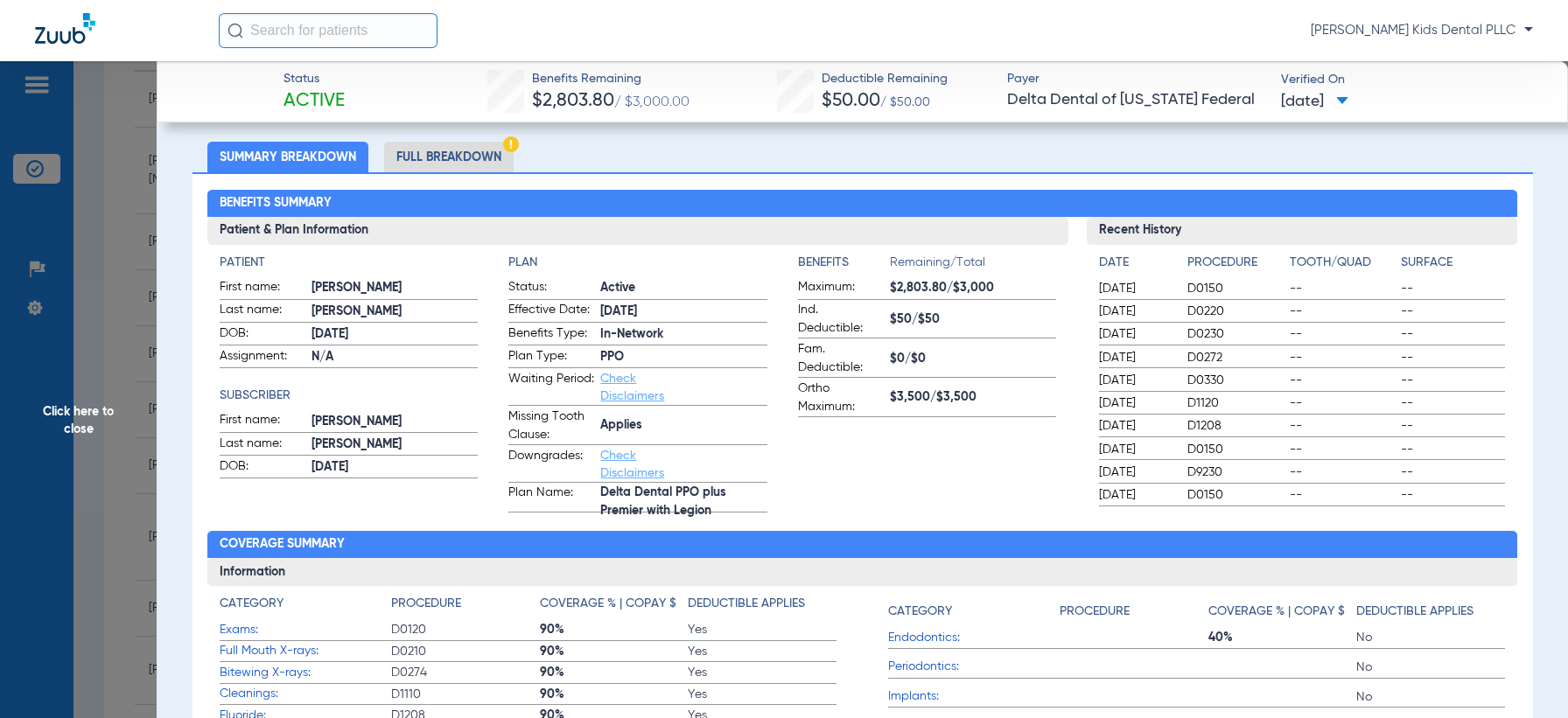
click at [114, 420] on span "Click here to close" at bounding box center [78, 420] width 157 height 718
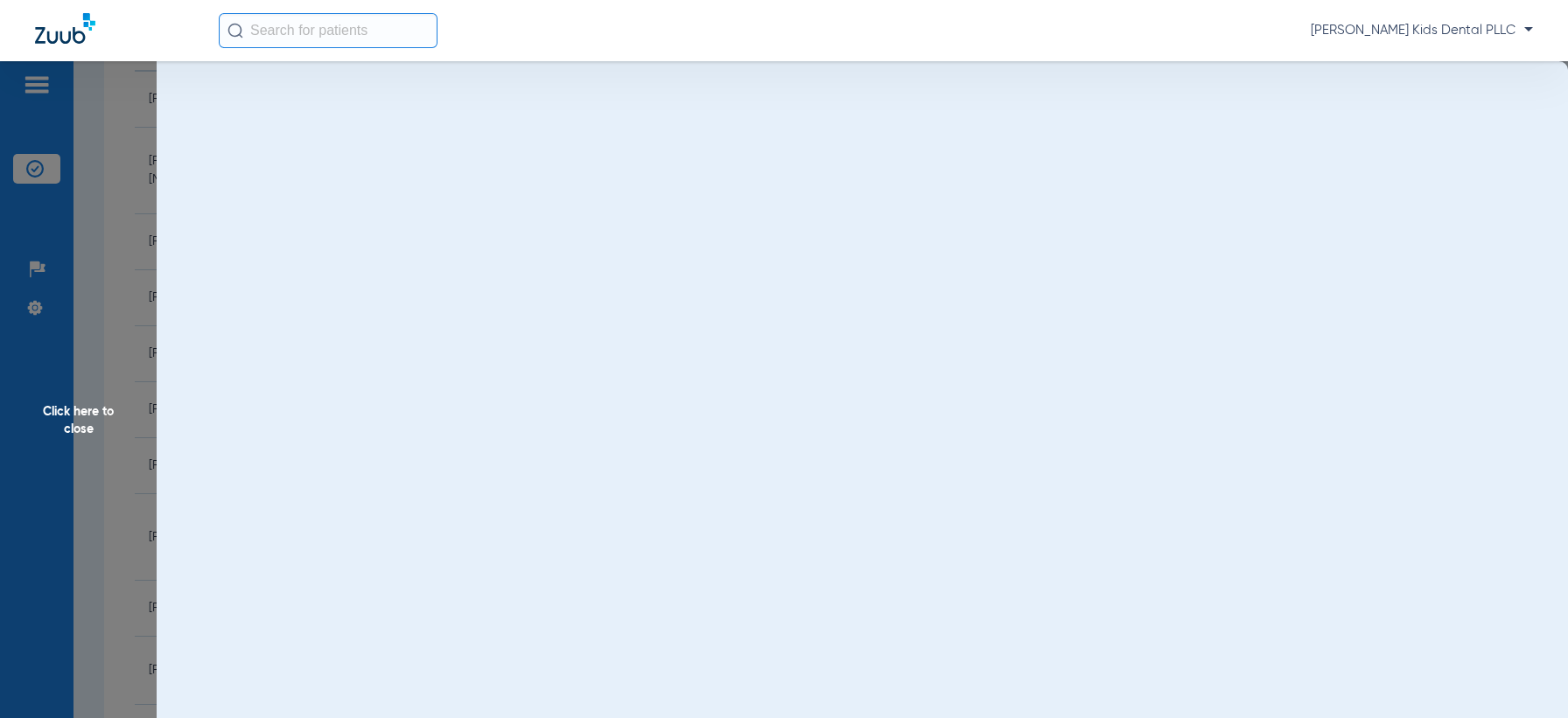
scroll to position [0, 0]
click at [69, 424] on span "Click here to close" at bounding box center [78, 420] width 157 height 718
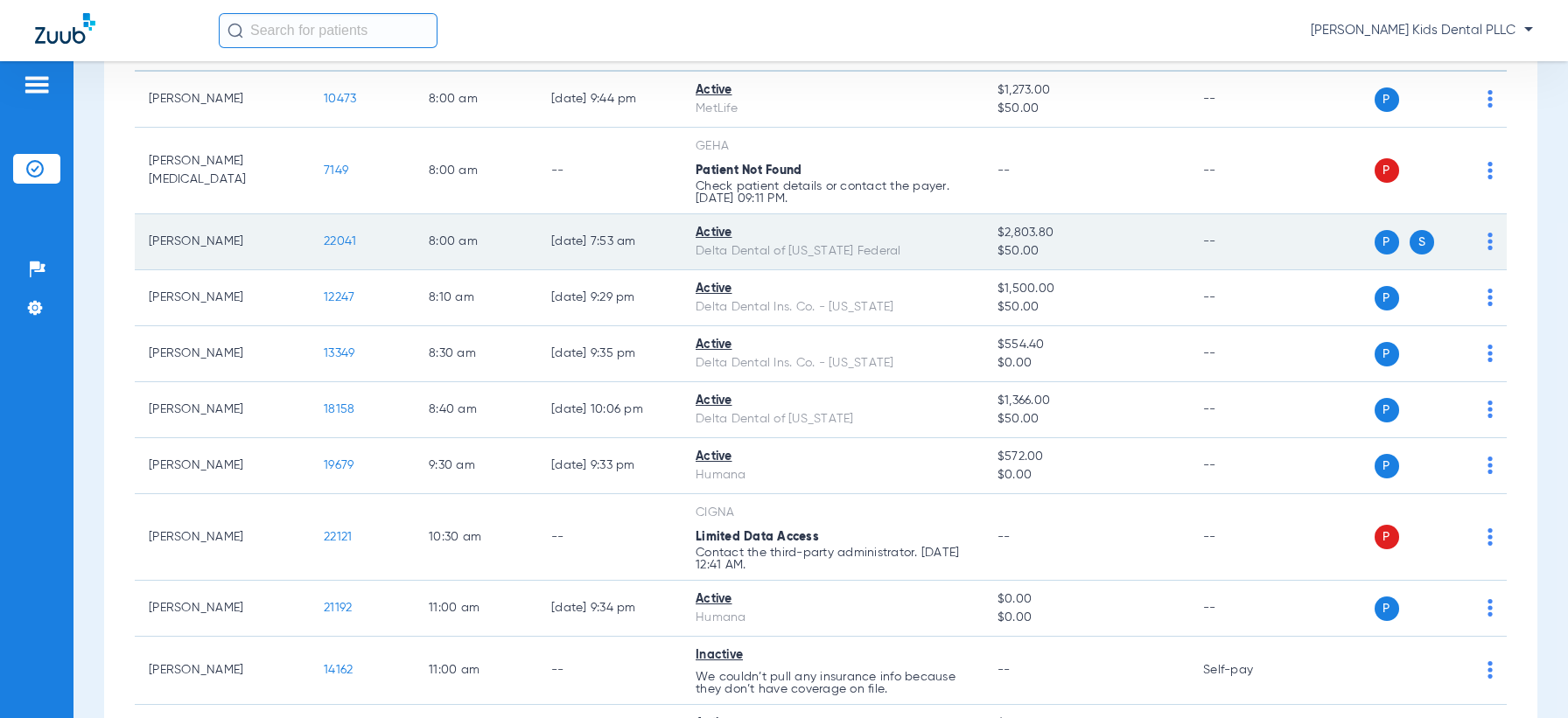
click at [1279, 259] on td "--" at bounding box center [1249, 242] width 119 height 56
click at [1416, 236] on span "S" at bounding box center [1422, 242] width 25 height 25
click at [1414, 242] on span "S" at bounding box center [1422, 242] width 25 height 25
click at [1410, 233] on span "S" at bounding box center [1422, 242] width 25 height 25
click at [1410, 236] on span "S" at bounding box center [1422, 242] width 25 height 25
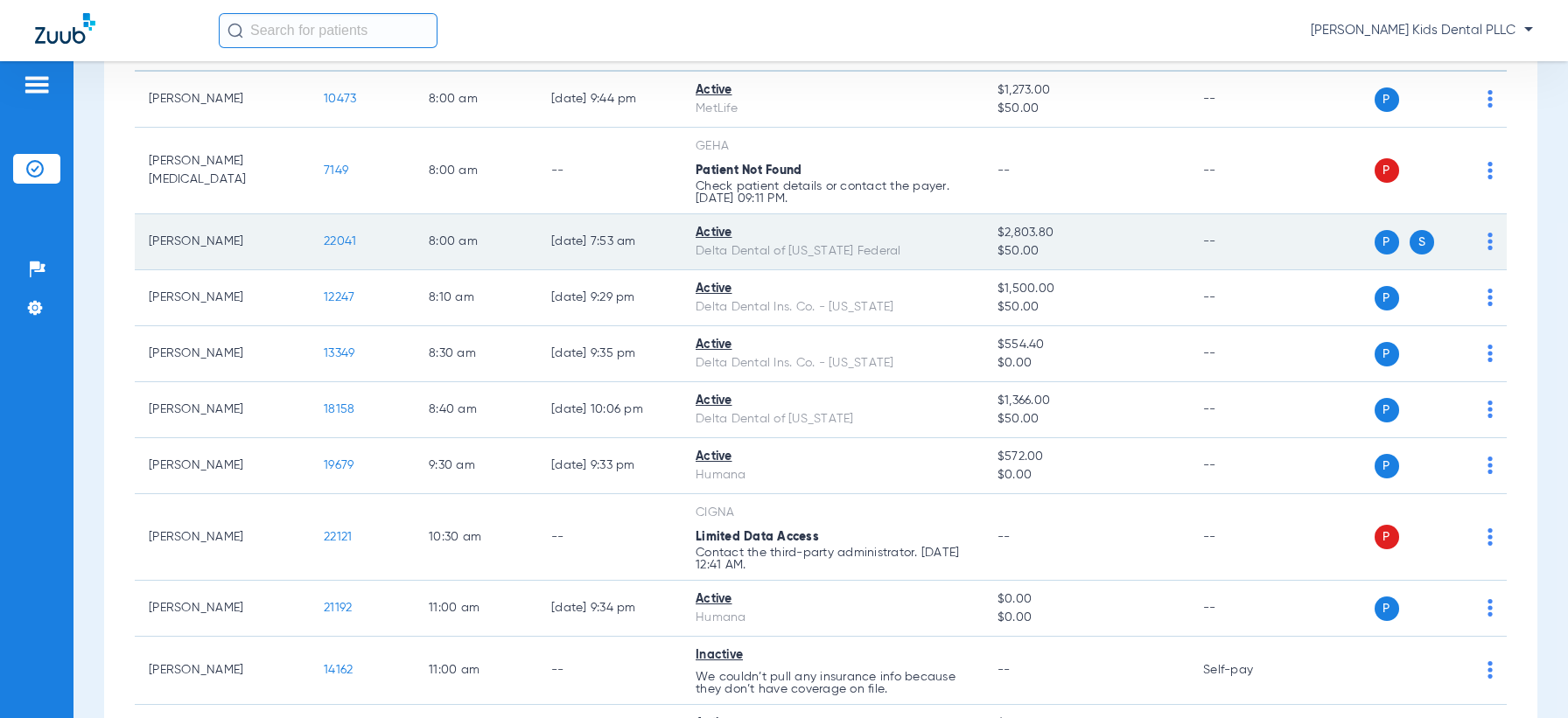
drag, startPoint x: 1367, startPoint y: 234, endPoint x: 1382, endPoint y: 242, distance: 17.0
click at [1374, 233] on span "P" at bounding box center [1386, 242] width 25 height 25
click at [1410, 233] on span "S" at bounding box center [1422, 242] width 25 height 25
click at [1410, 235] on span "S" at bounding box center [1422, 242] width 25 height 25
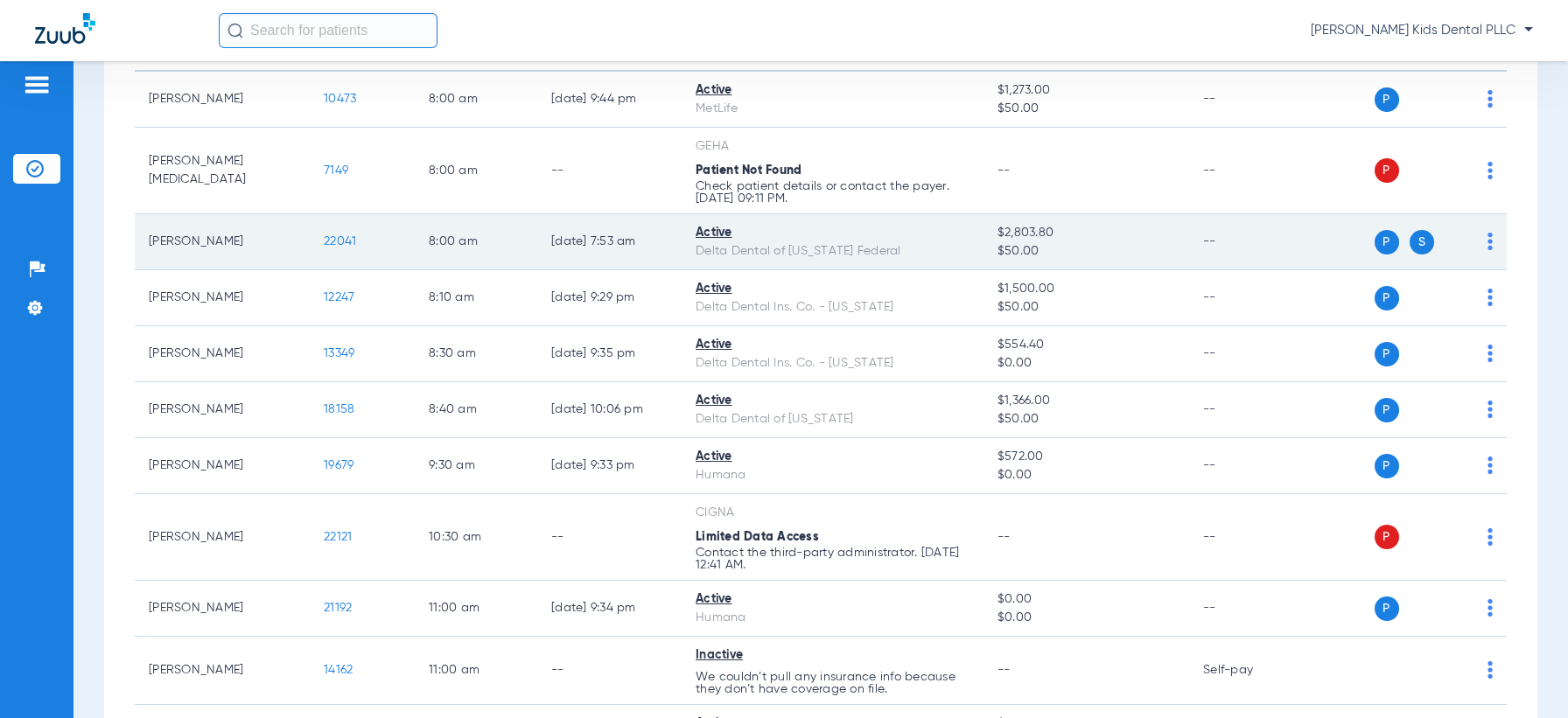
click at [1410, 239] on span "S" at bounding box center [1422, 242] width 25 height 25
click at [1480, 239] on td "P S" at bounding box center [1407, 242] width 200 height 56
click at [340, 240] on span "22041" at bounding box center [340, 241] width 33 height 12
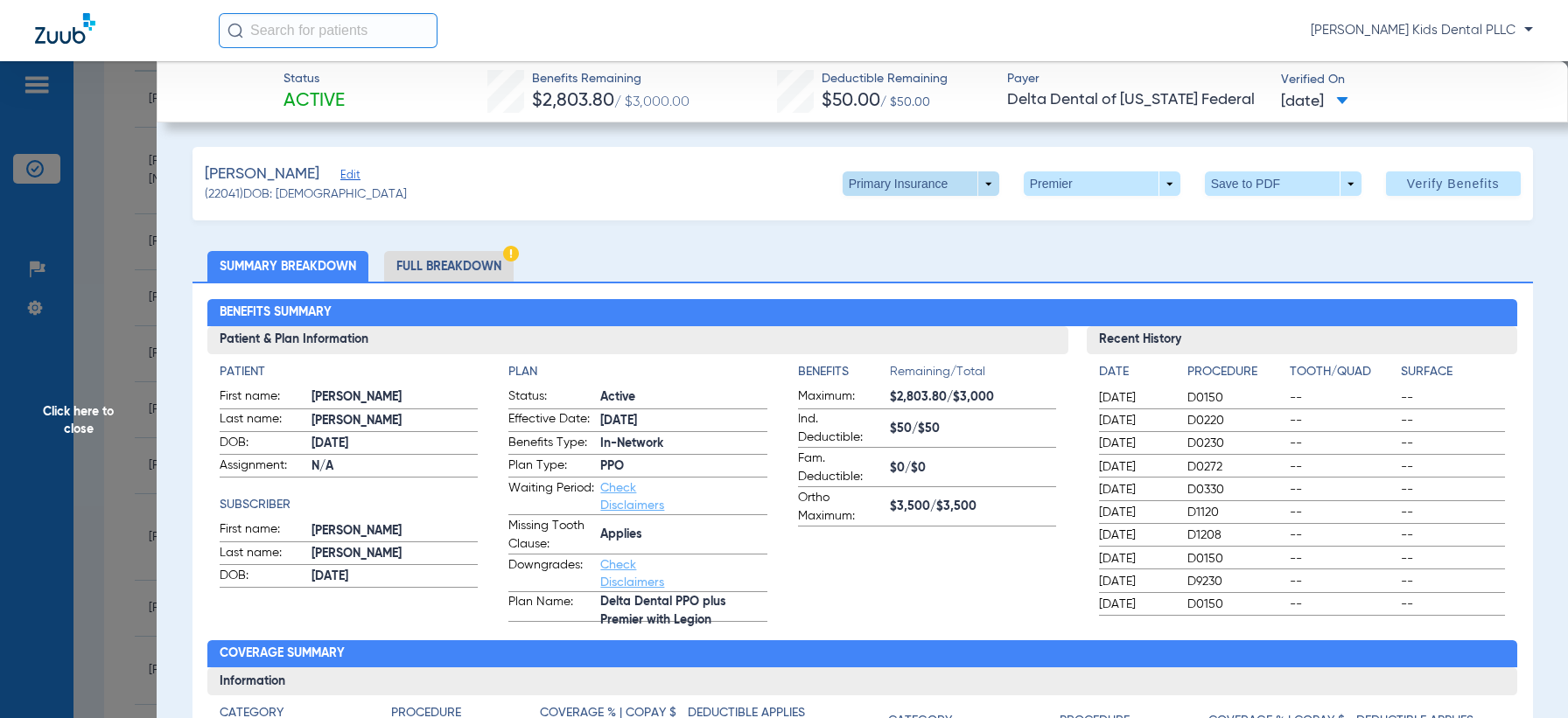
click at [960, 180] on span at bounding box center [921, 184] width 157 height 25
click at [907, 256] on span "Secondary Insurance" at bounding box center [899, 254] width 116 height 12
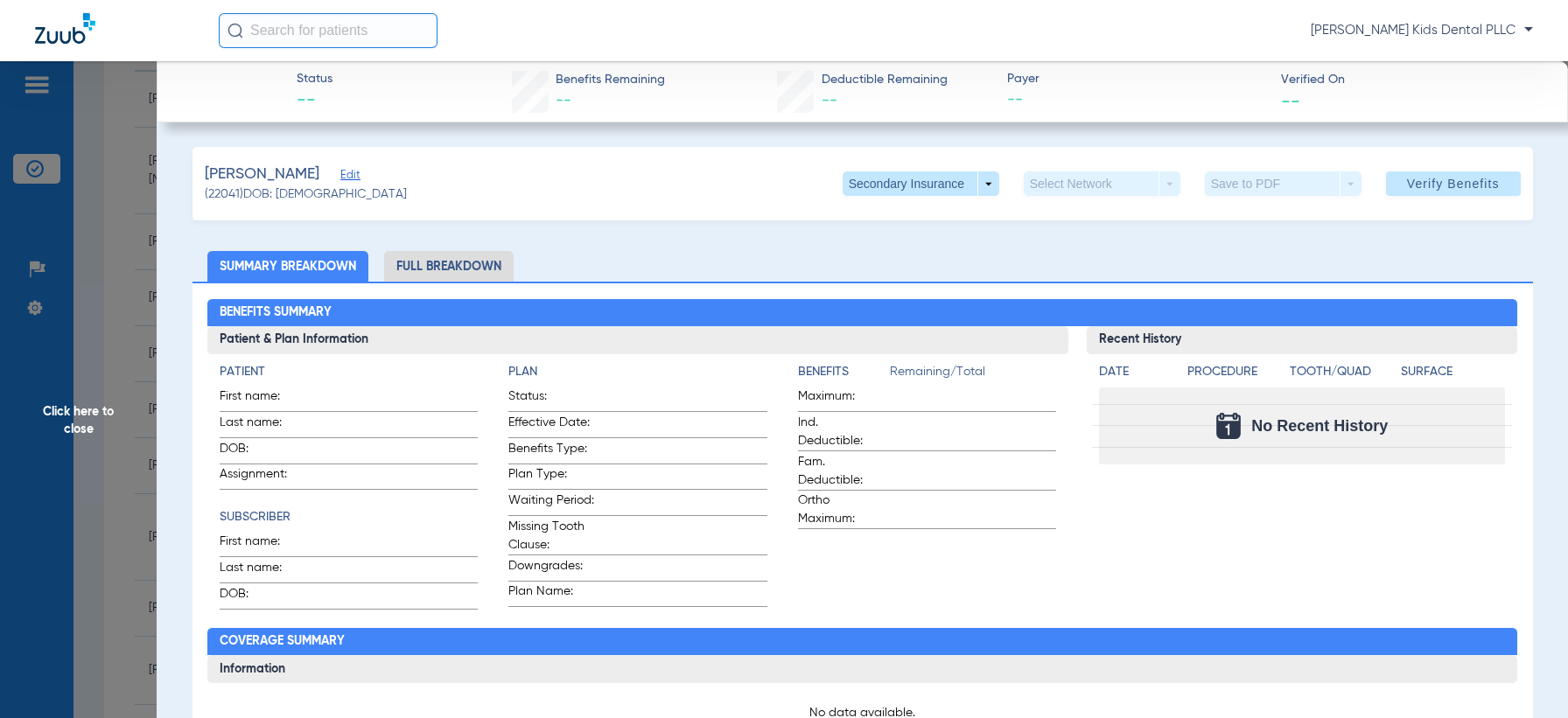
click at [408, 278] on li "Full Breakdown" at bounding box center [449, 266] width 129 height 31
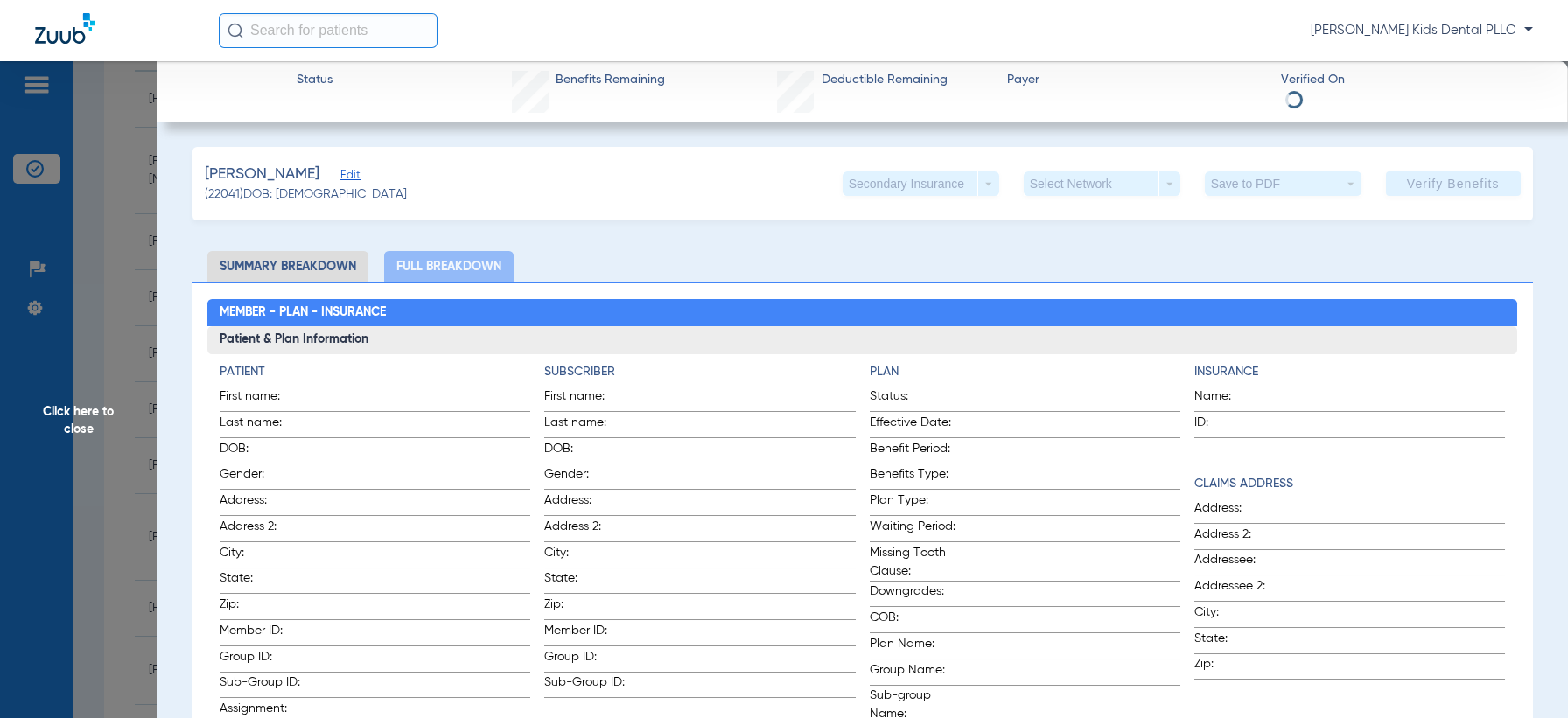
click at [321, 273] on li "Summary Breakdown" at bounding box center [288, 266] width 161 height 31
click at [88, 416] on span "Click here to close" at bounding box center [78, 420] width 157 height 718
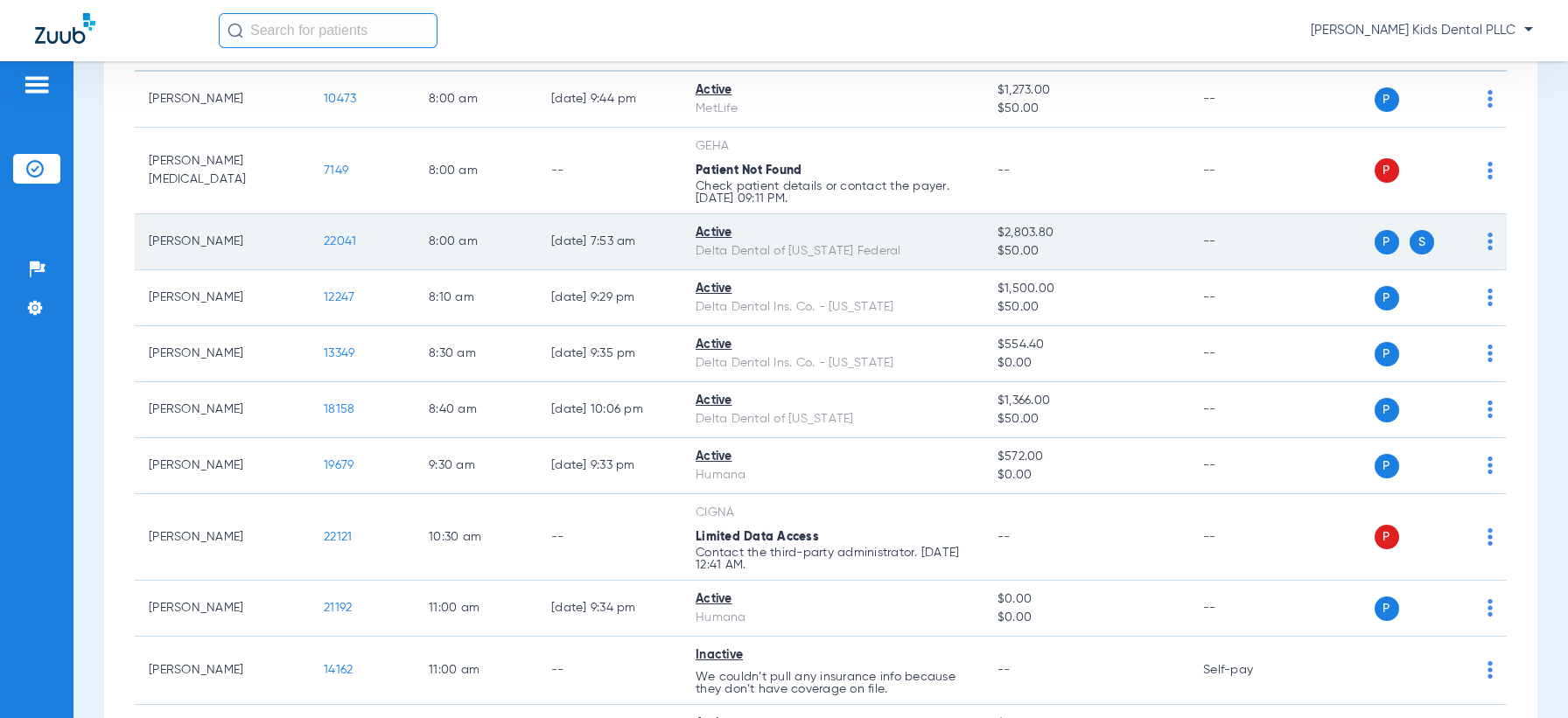
click at [333, 243] on span "22041" at bounding box center [340, 241] width 33 height 12
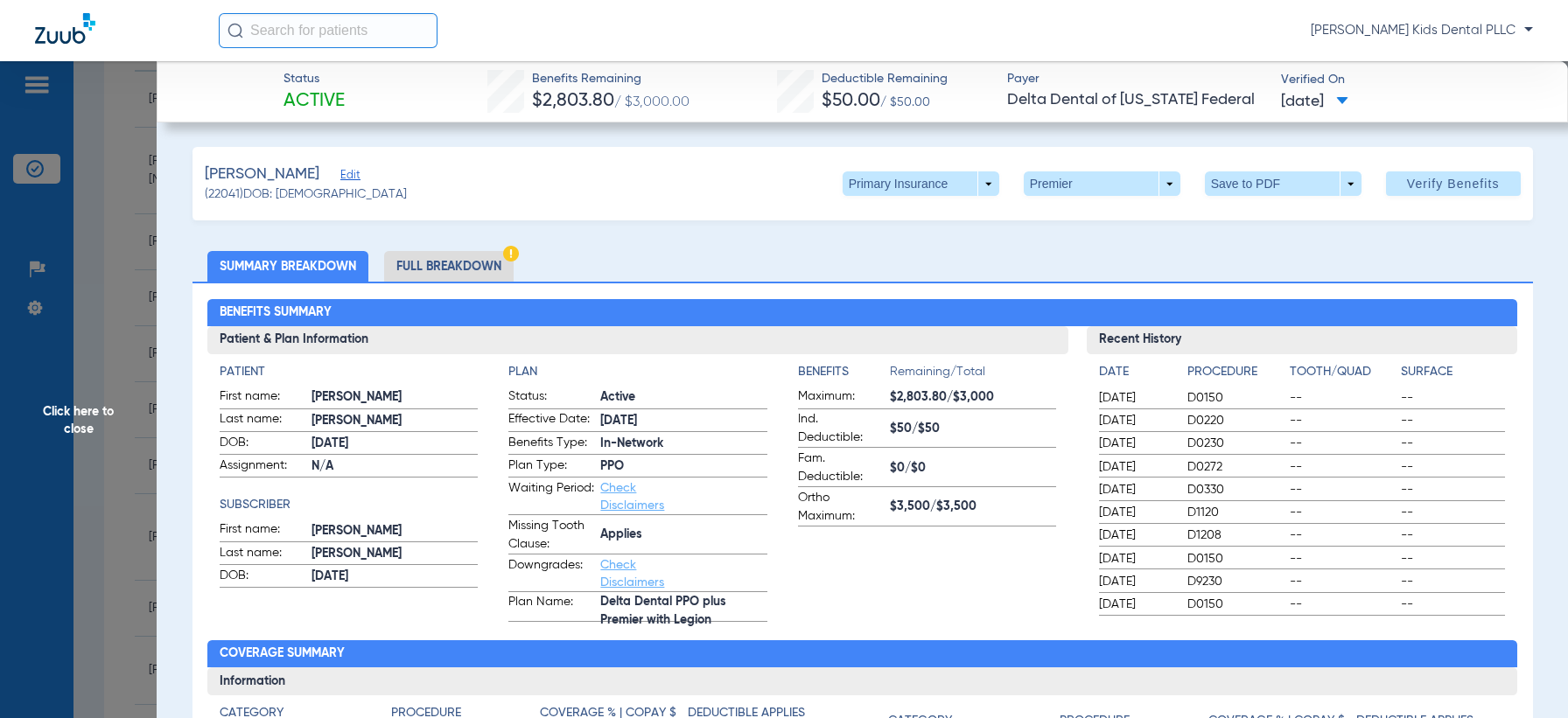
click at [419, 265] on li "Full Breakdown" at bounding box center [449, 266] width 129 height 31
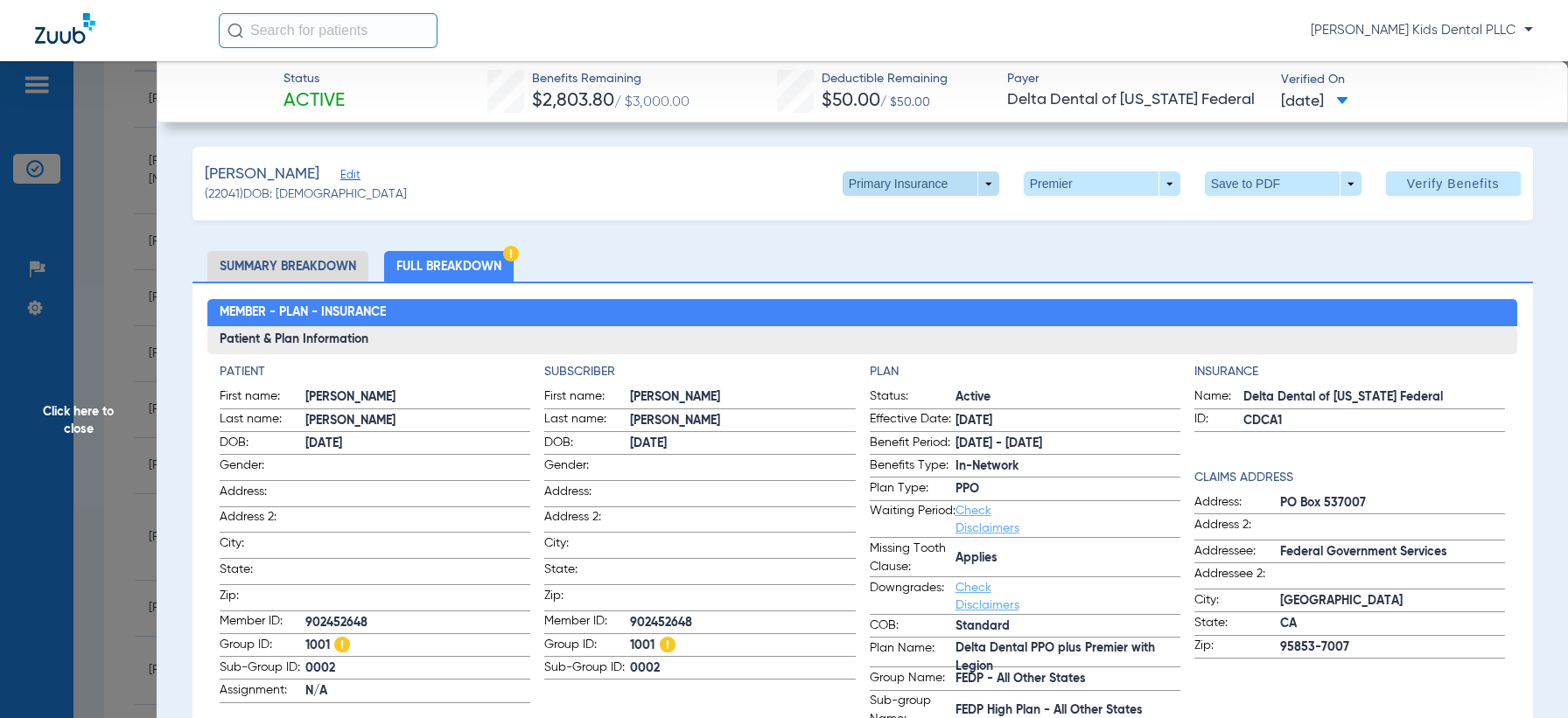
click at [971, 180] on span at bounding box center [921, 184] width 157 height 25
click at [909, 250] on span "Secondary Insurance" at bounding box center [899, 254] width 116 height 12
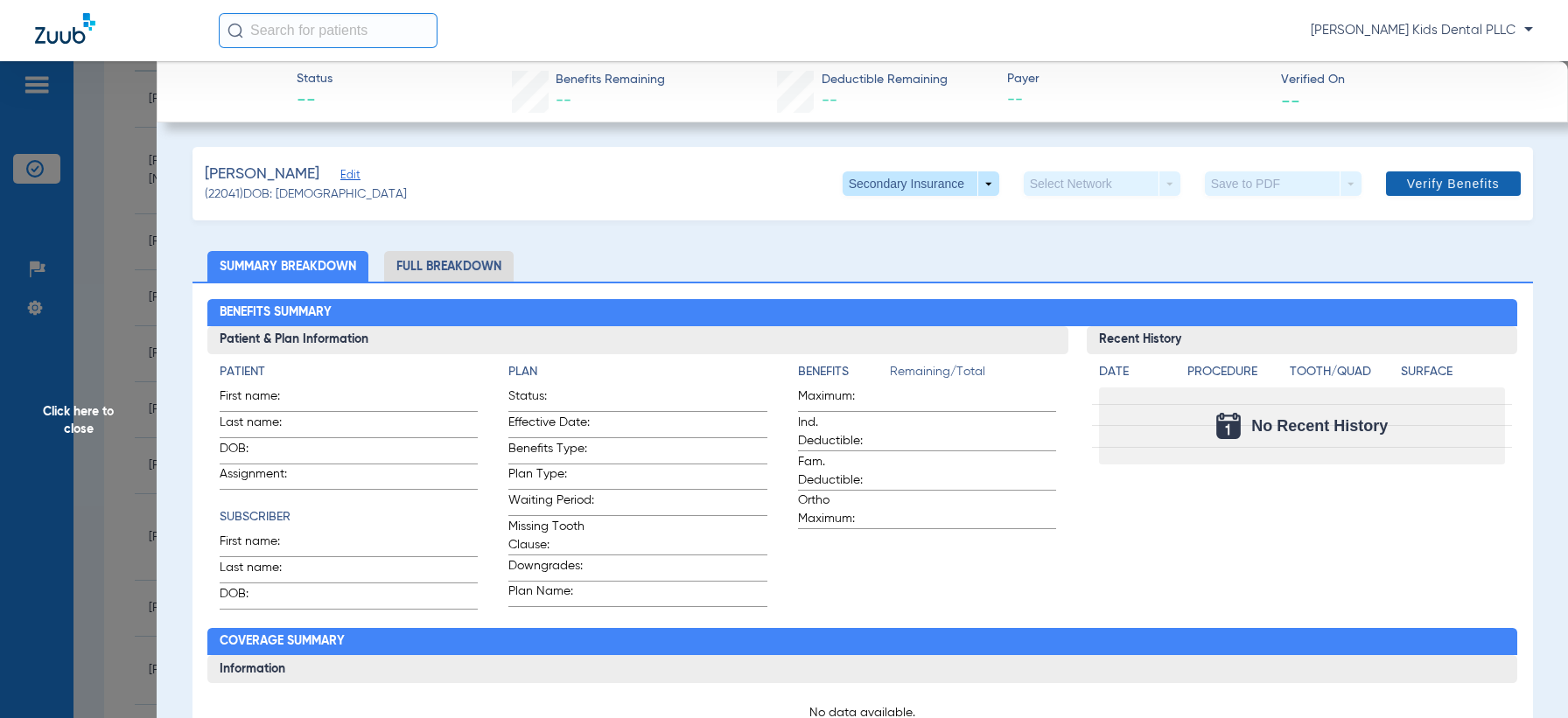
click at [1395, 193] on span at bounding box center [1453, 184] width 134 height 42
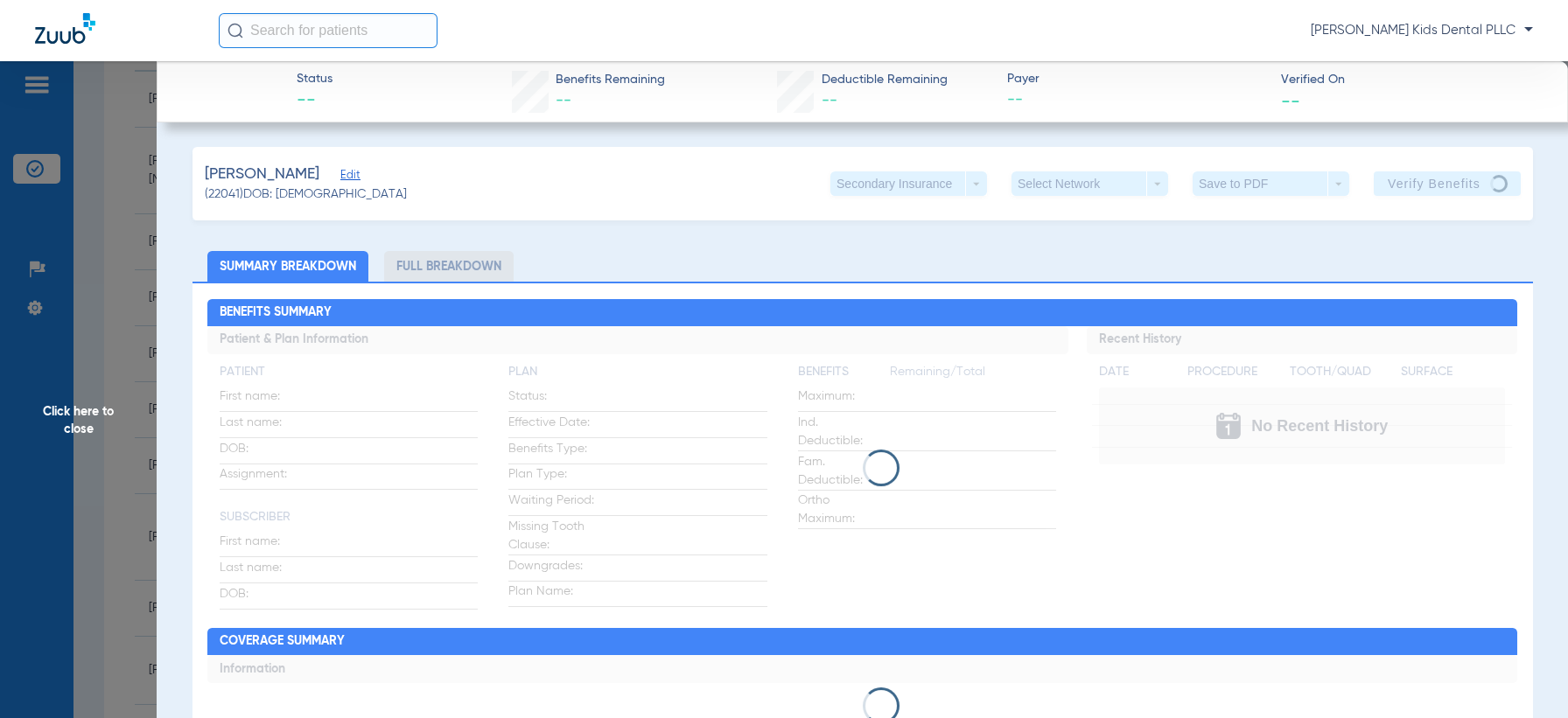
click at [69, 426] on span "Click here to close" at bounding box center [78, 420] width 157 height 718
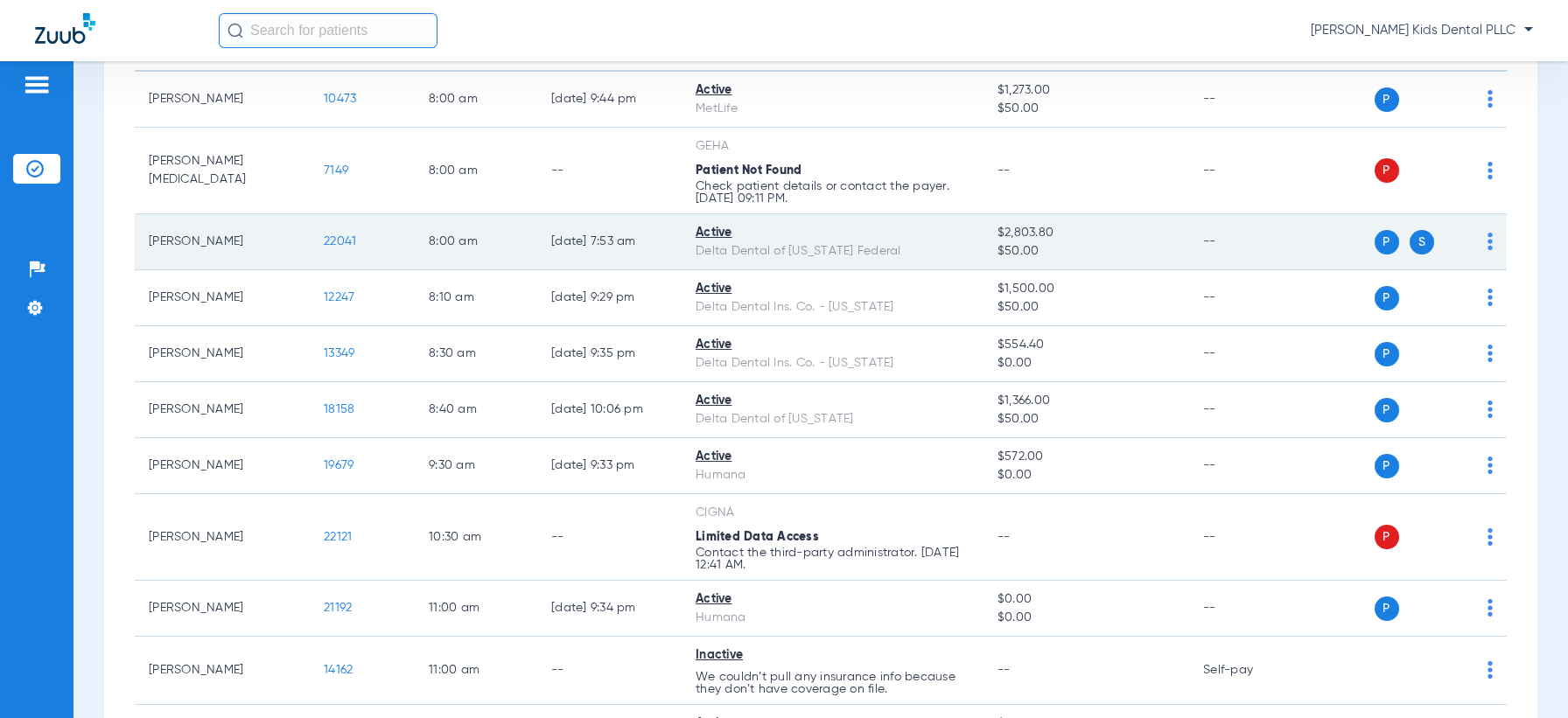
click at [353, 246] on span "22041" at bounding box center [340, 241] width 33 height 12
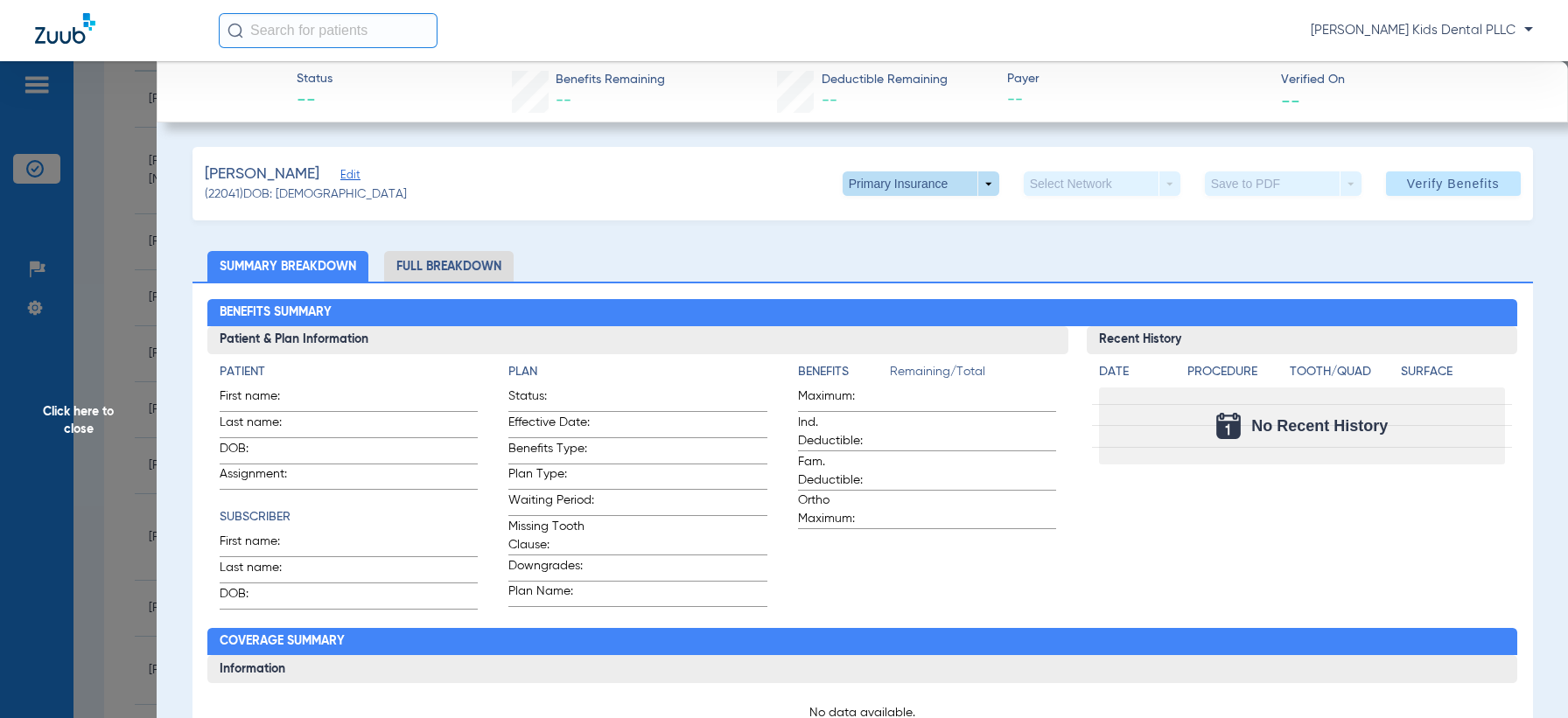
click at [849, 180] on span at bounding box center [921, 184] width 157 height 25
click at [866, 245] on button "Secondary Insurance" at bounding box center [899, 253] width 143 height 35
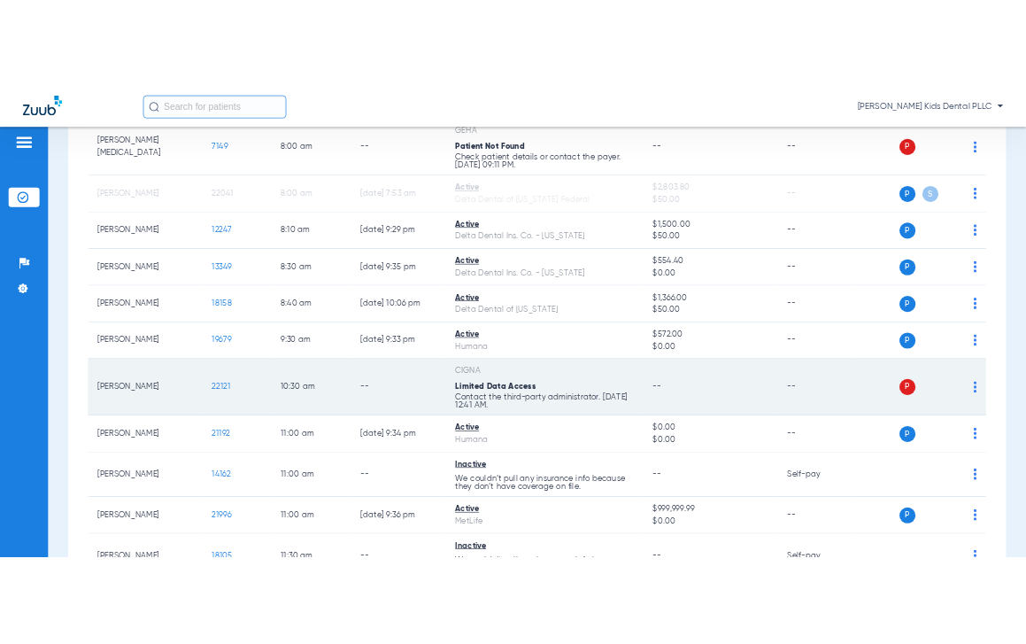
scroll to position [171, 0]
